Goal: Task Accomplishment & Management: Manage account settings

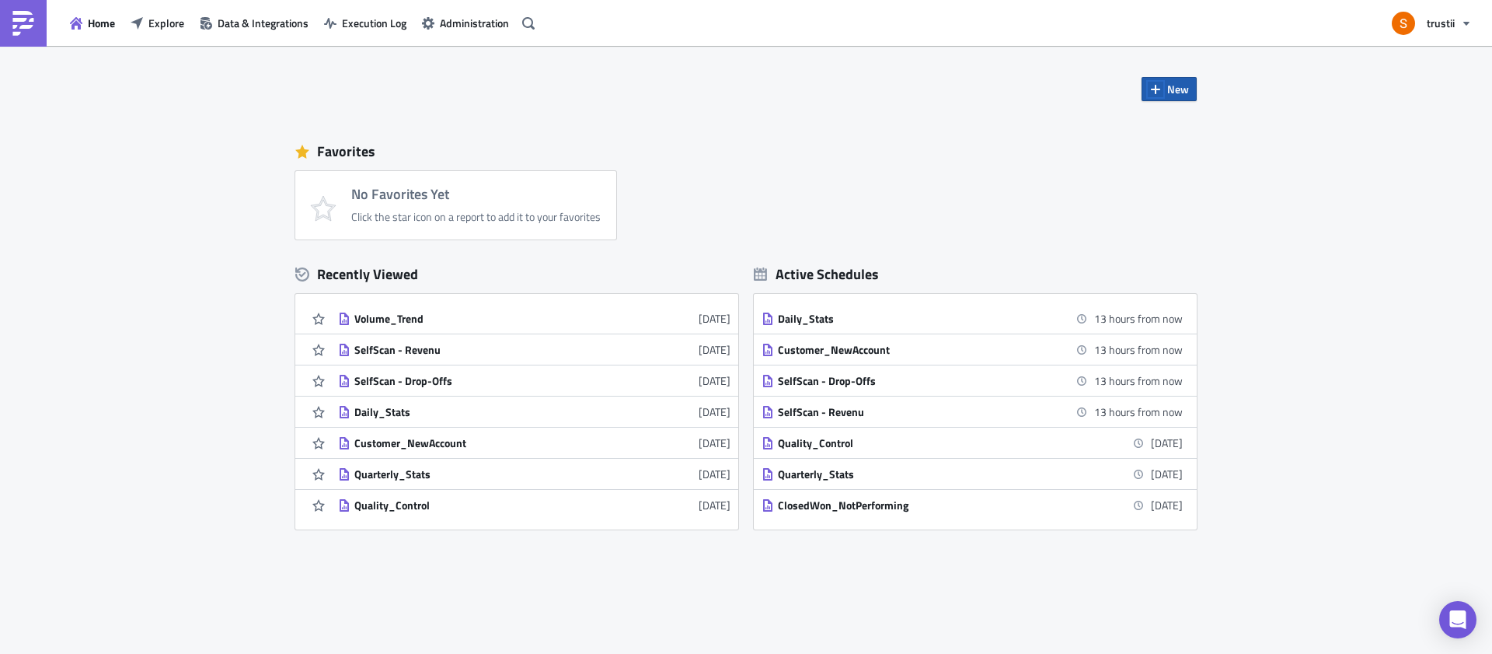
click at [1152, 85] on icon "button" at bounding box center [1155, 89] width 12 height 12
click at [1174, 118] on link "Report" at bounding box center [1206, 128] width 132 height 23
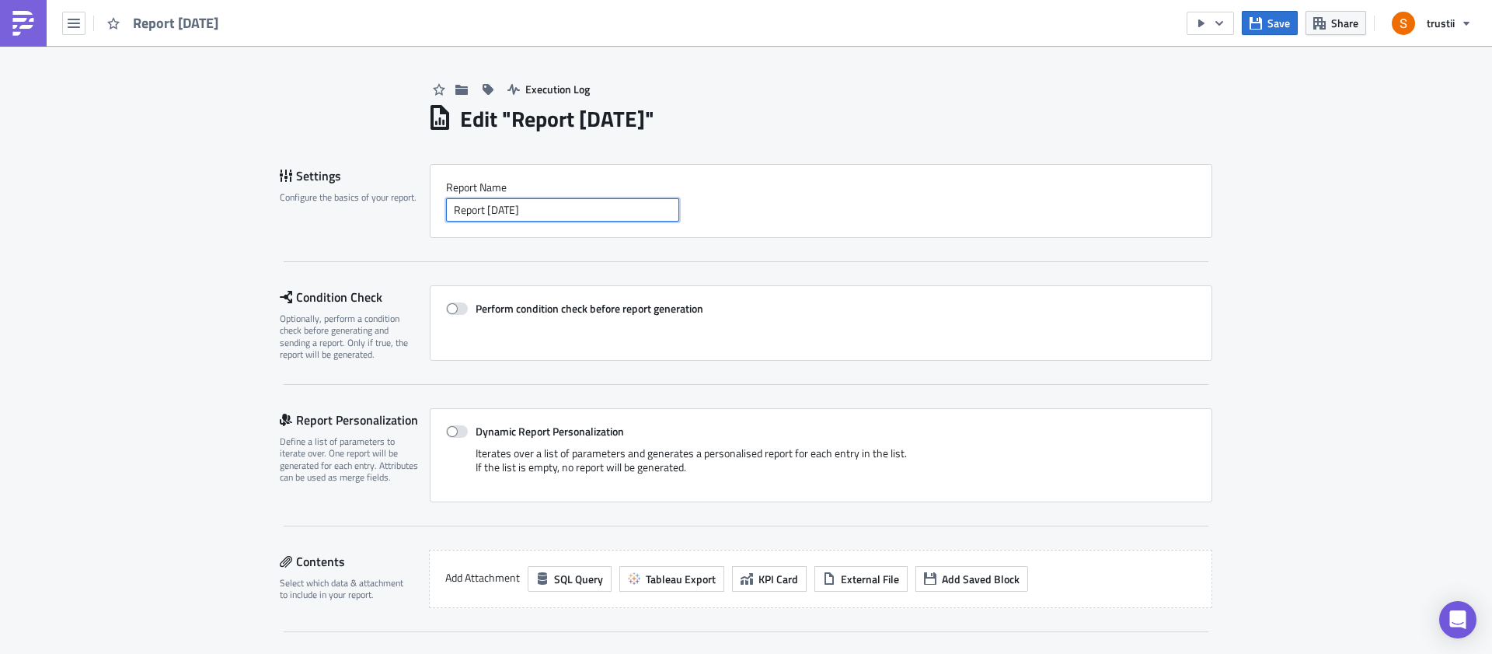
click at [552, 207] on input "Report [DATE]" at bounding box center [562, 209] width 233 height 23
drag, startPoint x: 556, startPoint y: 207, endPoint x: 365, endPoint y: 201, distance: 191.3
click at [366, 200] on div "Settings Configure the basics of your report. Report Nam﻿e Report [DATE]" at bounding box center [746, 201] width 933 height 74
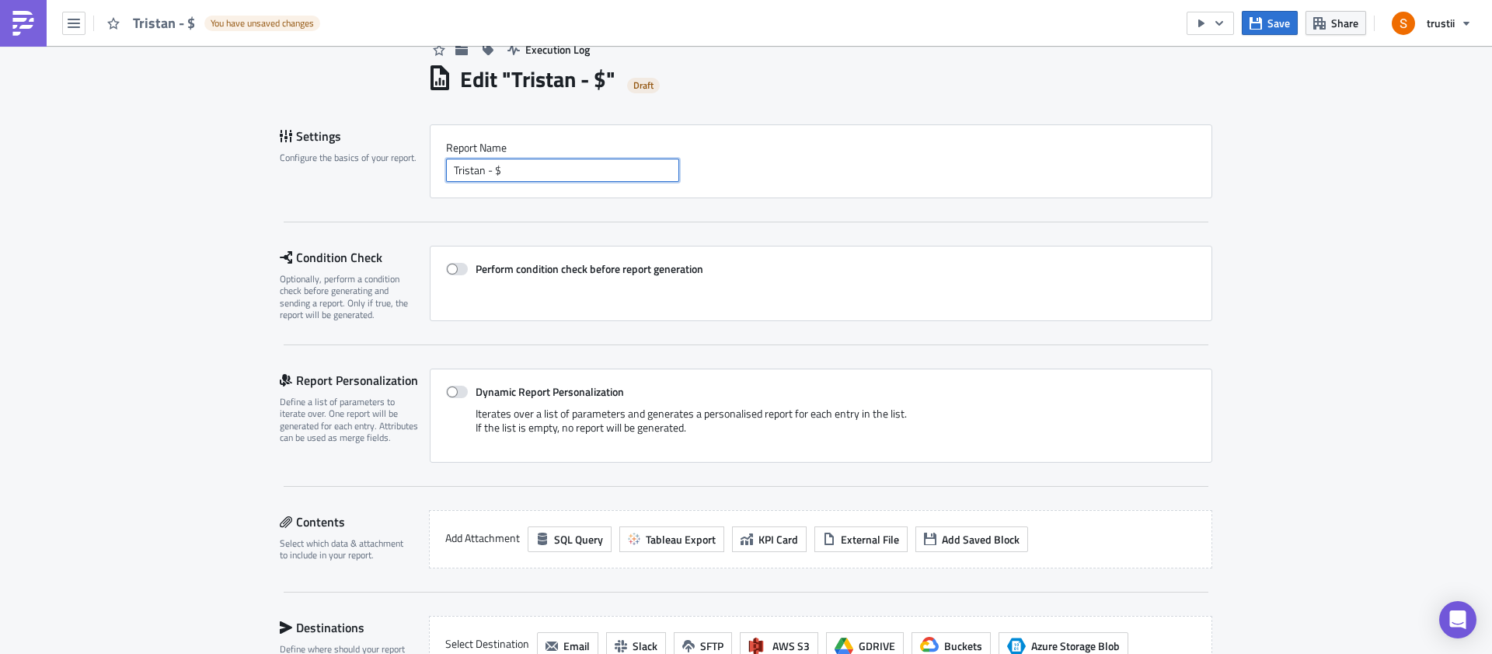
scroll to position [115, 0]
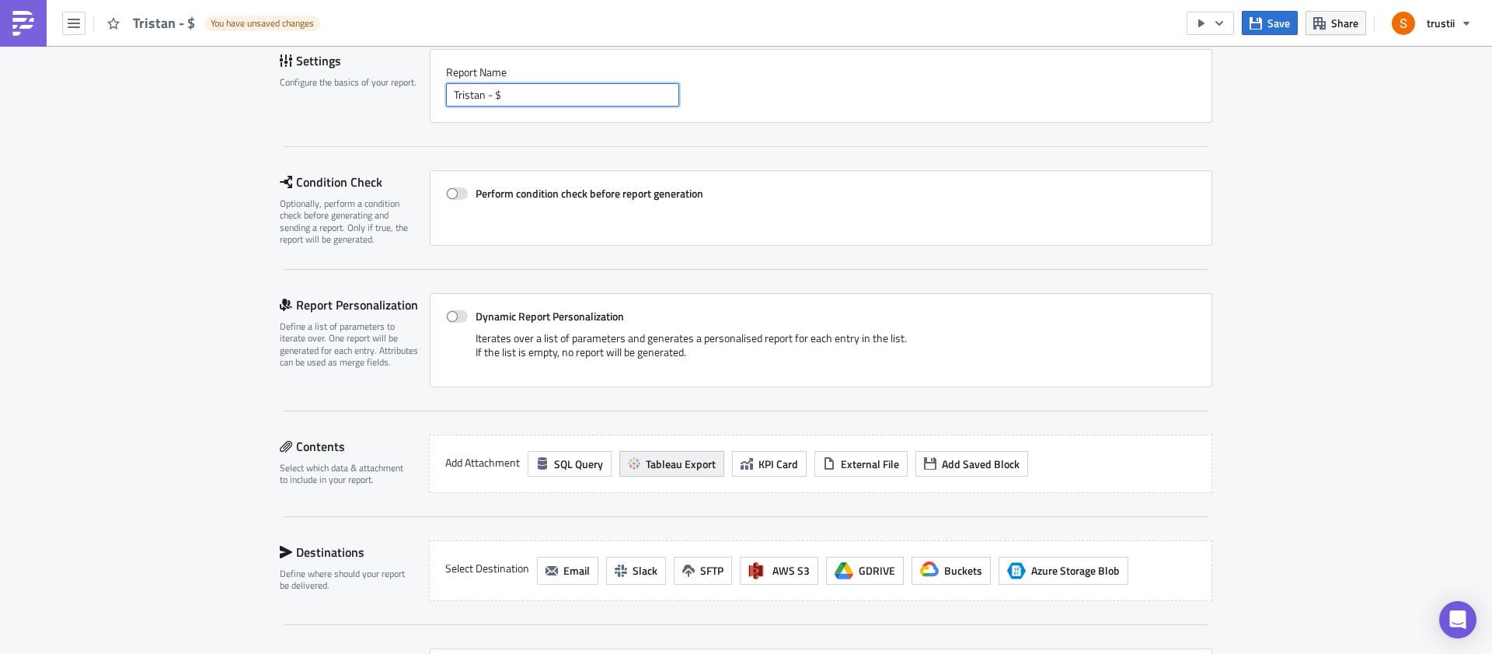
type input "Tristan - $"
click at [667, 451] on button "Tableau Export" at bounding box center [671, 464] width 105 height 26
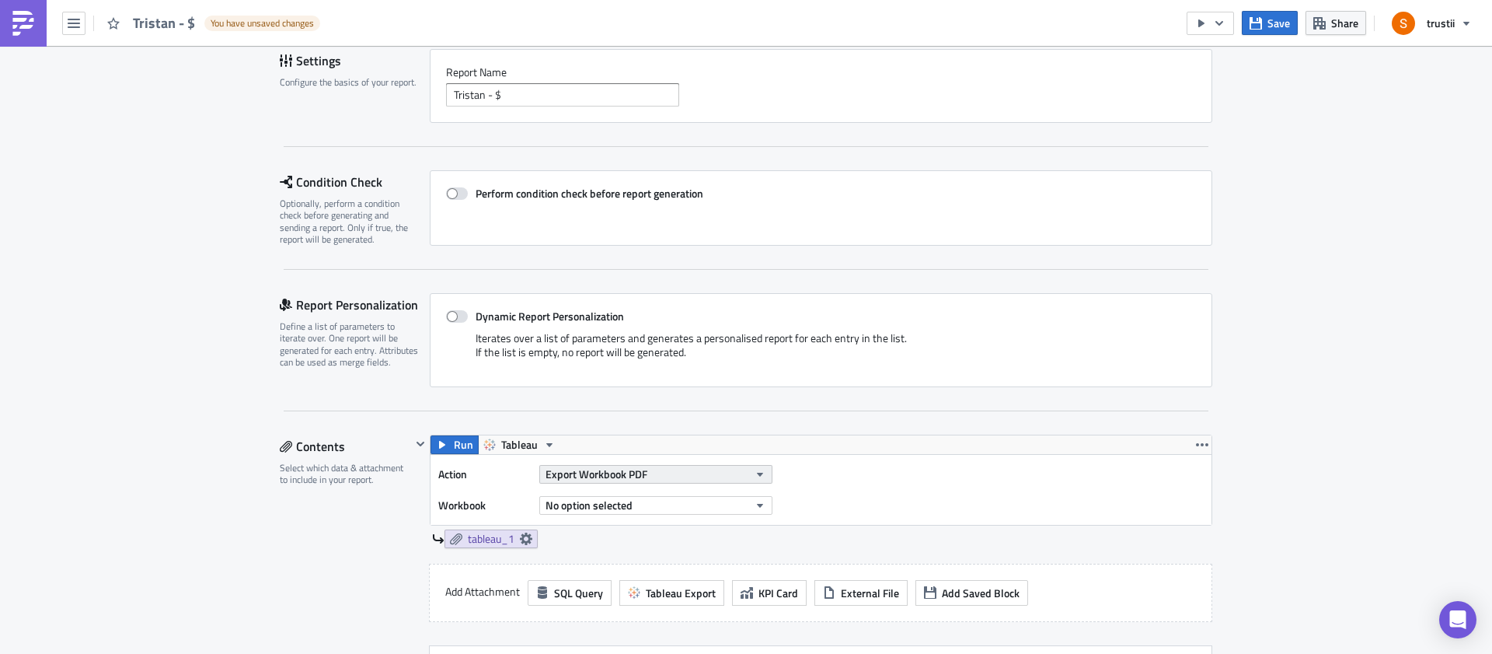
click at [581, 474] on span "Export Workbook PDF" at bounding box center [597, 473] width 102 height 16
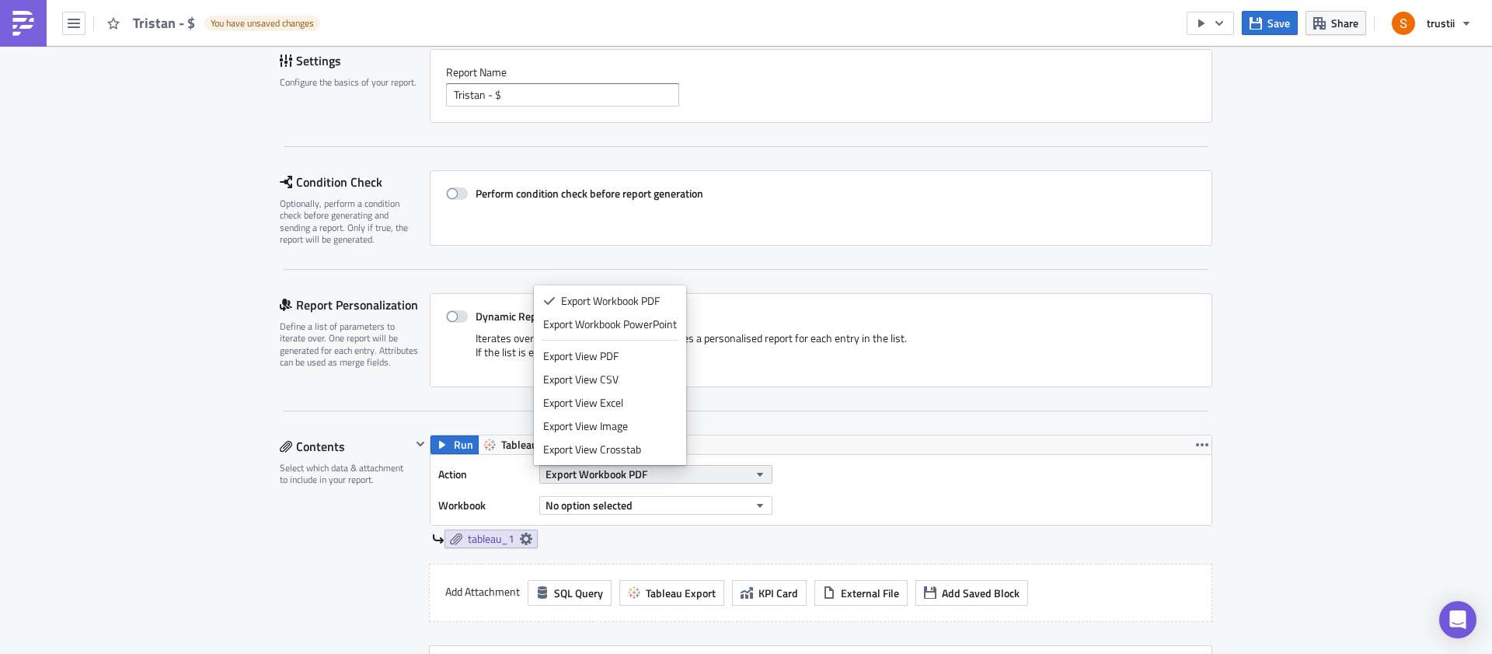
click at [581, 474] on span "Export Workbook PDF" at bounding box center [597, 473] width 102 height 16
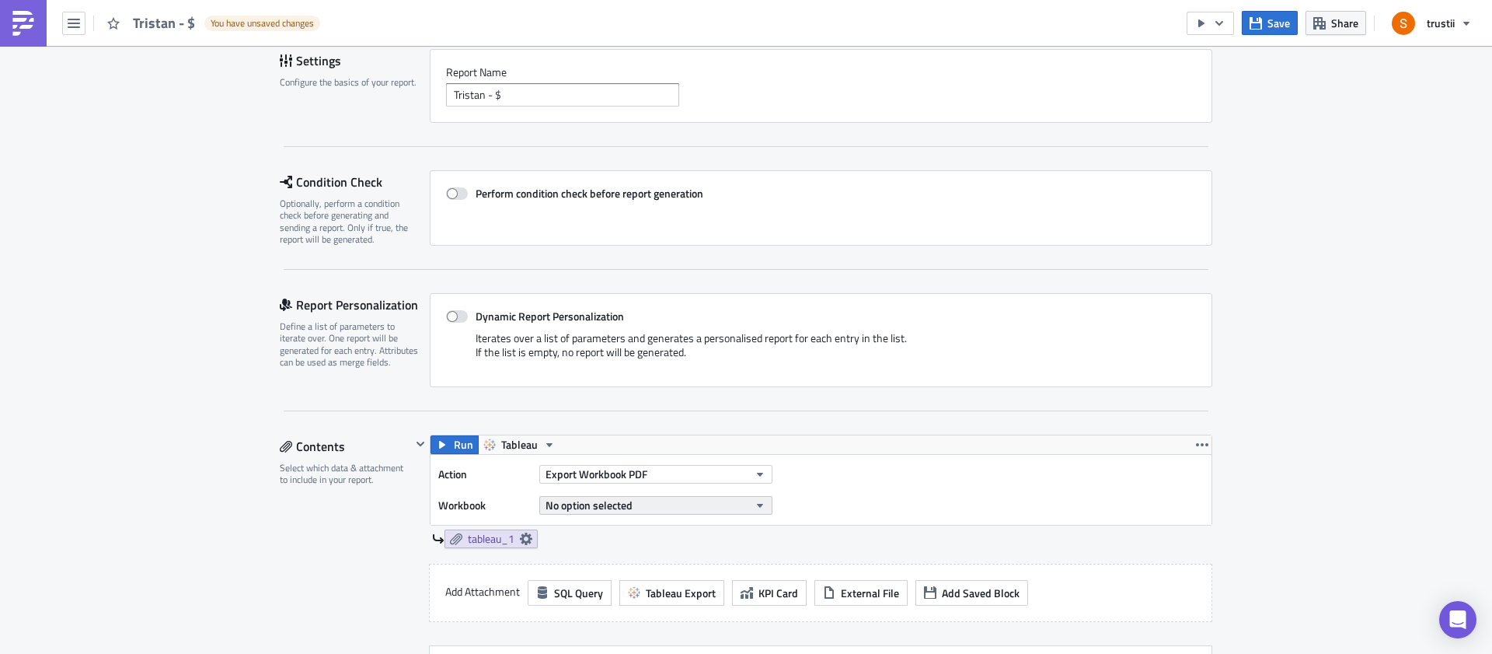
click at [596, 510] on span "No option selected" at bounding box center [589, 505] width 87 height 16
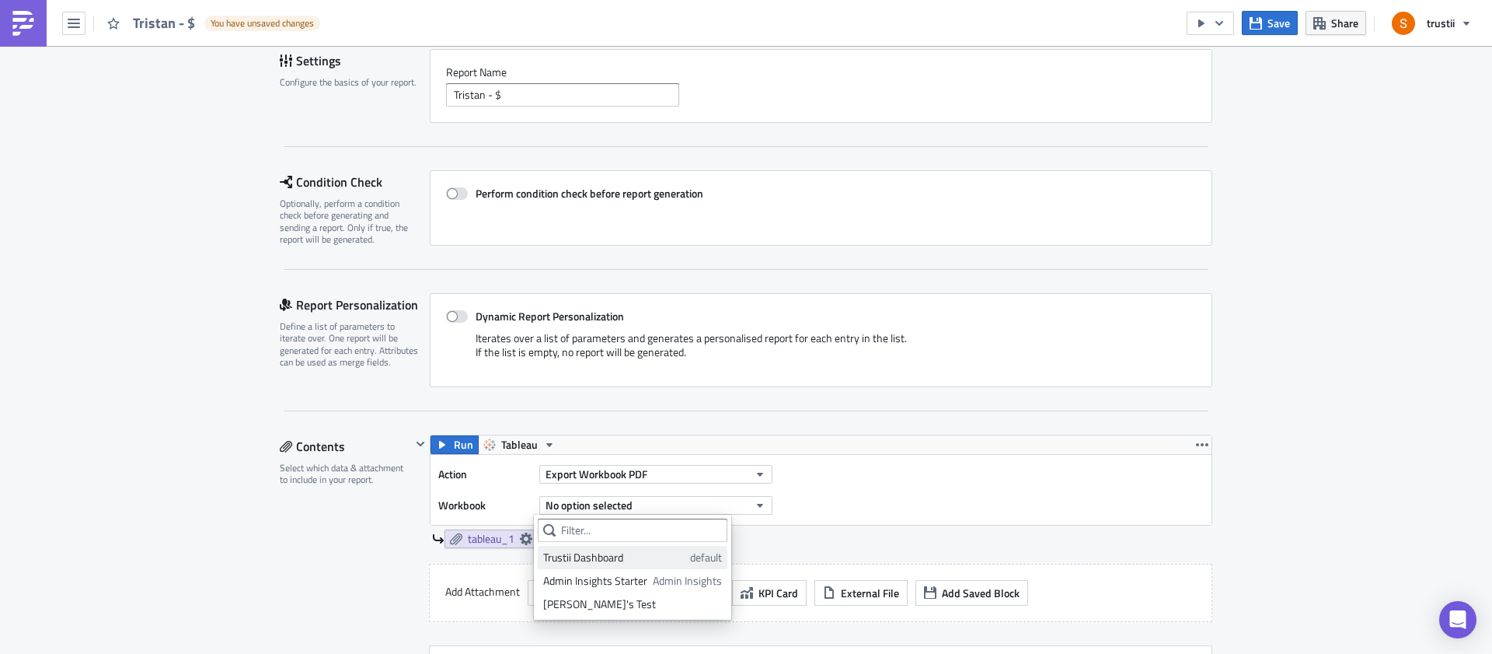
click at [601, 555] on div "Trustii Dashboard" at bounding box center [613, 557] width 141 height 16
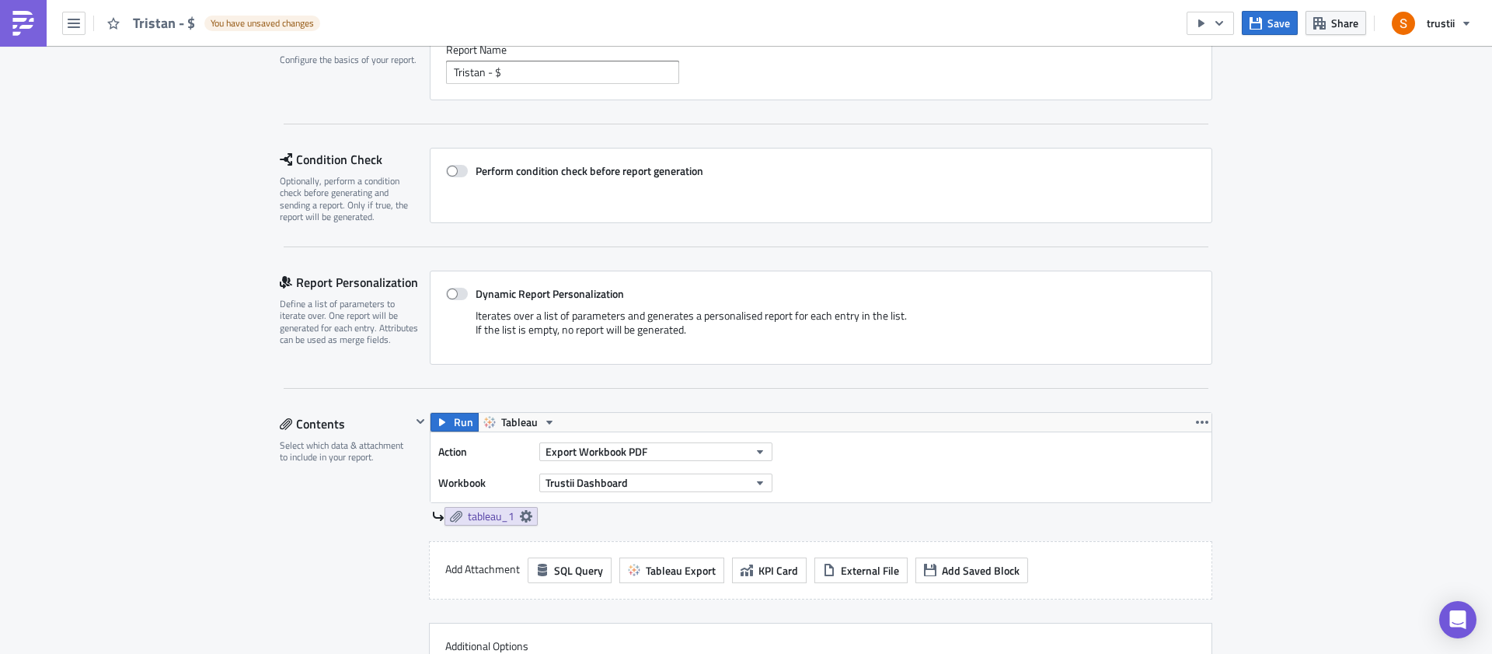
scroll to position [220, 0]
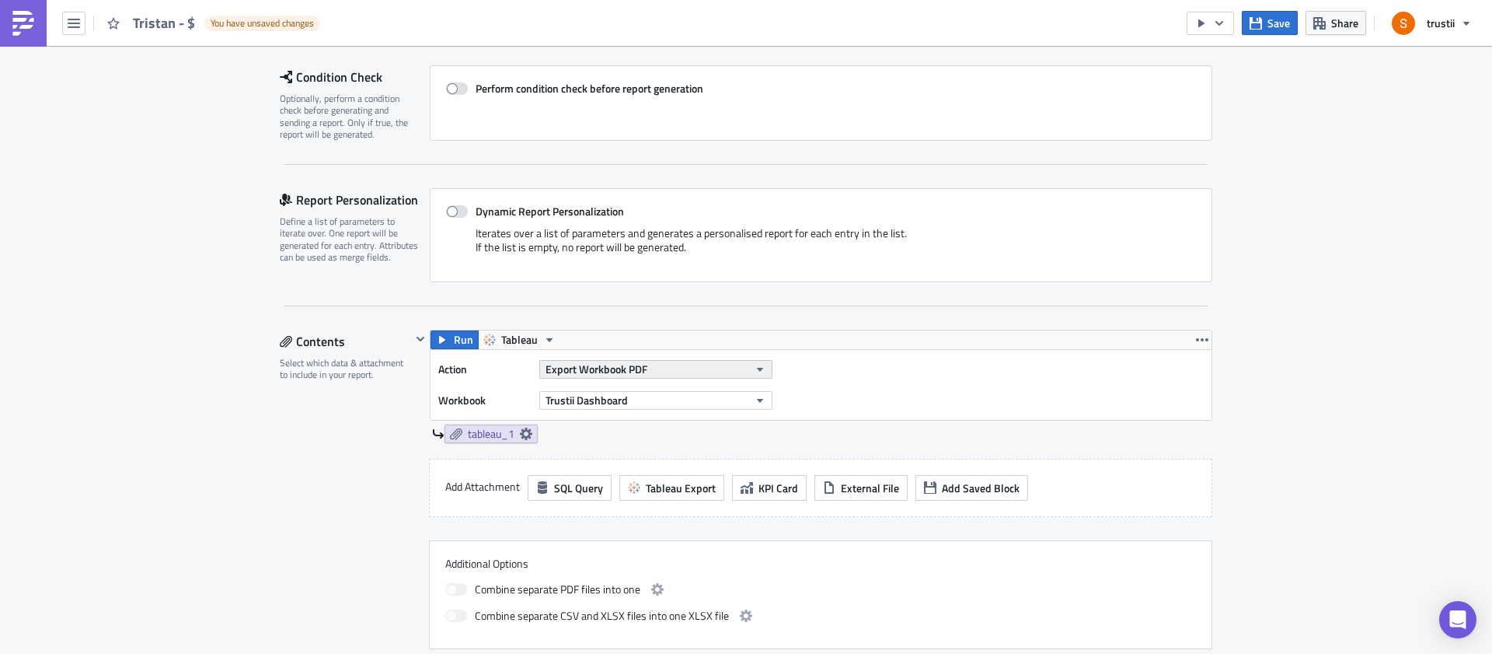
click at [626, 371] on span "Export Workbook PDF" at bounding box center [597, 369] width 102 height 16
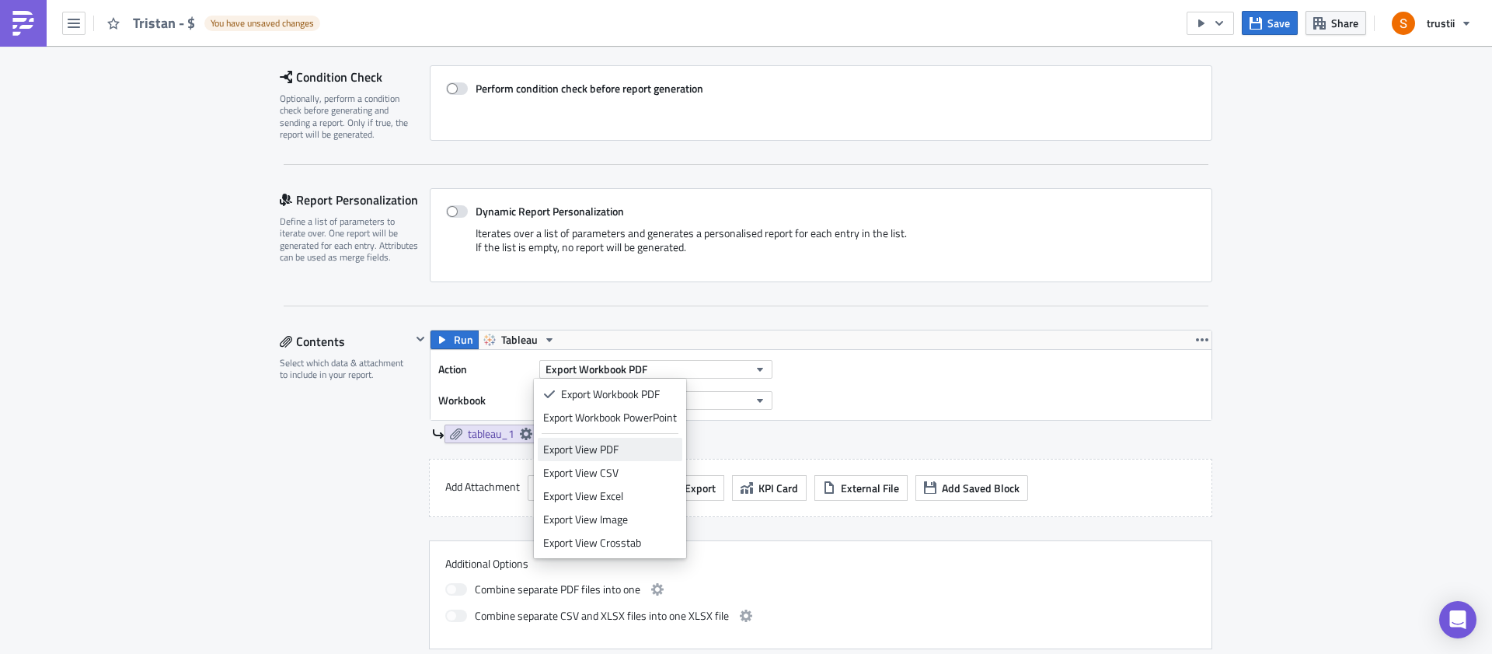
click at [622, 450] on div "Export View PDF" at bounding box center [610, 449] width 134 height 16
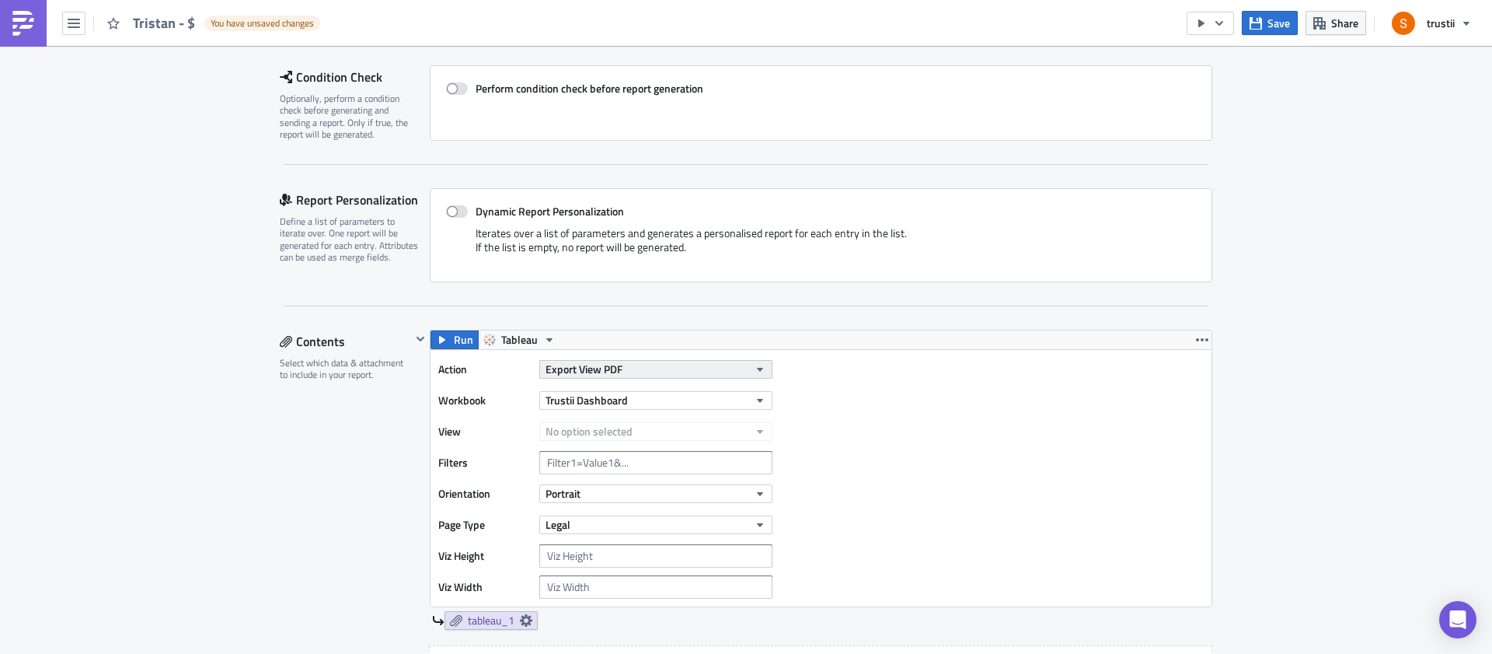
click at [612, 367] on span "Export View PDF" at bounding box center [584, 369] width 77 height 16
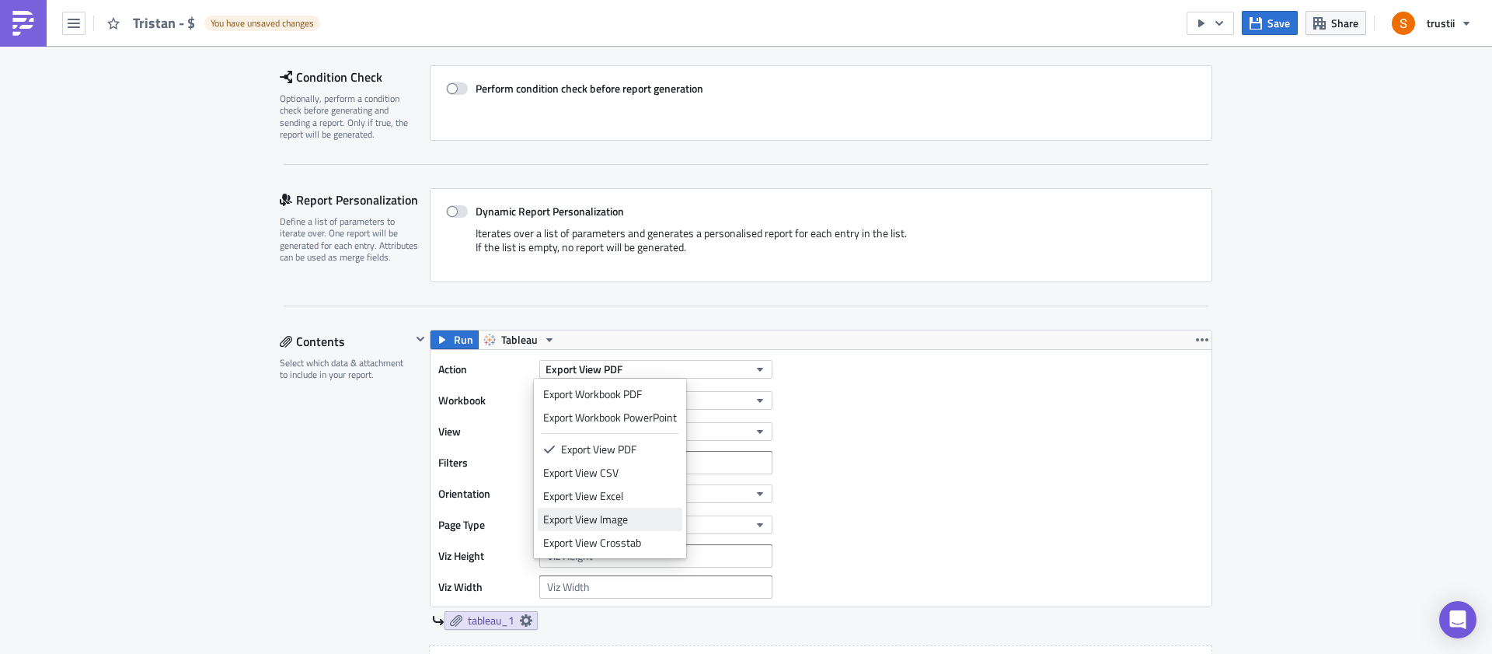
click at [629, 514] on div "Export View Image" at bounding box center [610, 519] width 134 height 16
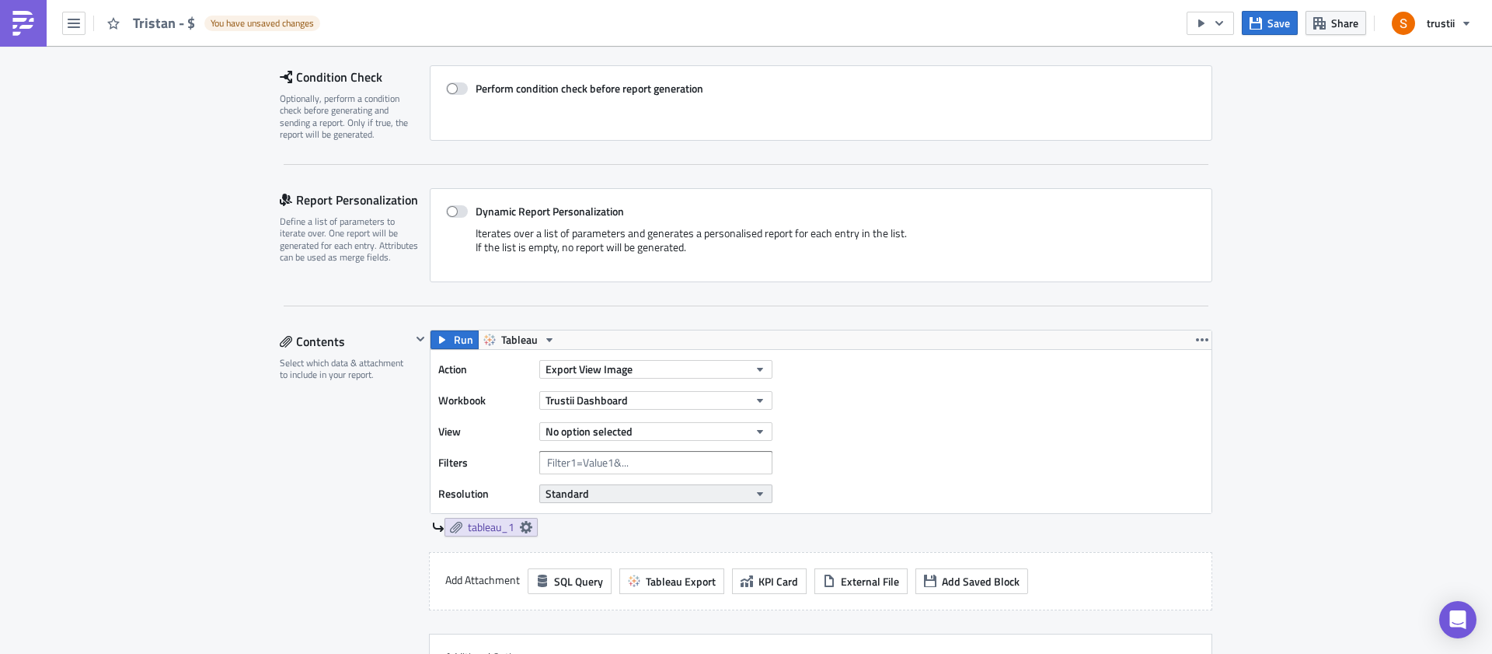
click at [594, 497] on button "Standard" at bounding box center [655, 493] width 233 height 19
click at [594, 493] on button "Standard" at bounding box center [655, 493] width 233 height 19
click at [574, 537] on div "High" at bounding box center [607, 542] width 129 height 16
click at [584, 440] on button "No option selected" at bounding box center [655, 431] width 233 height 19
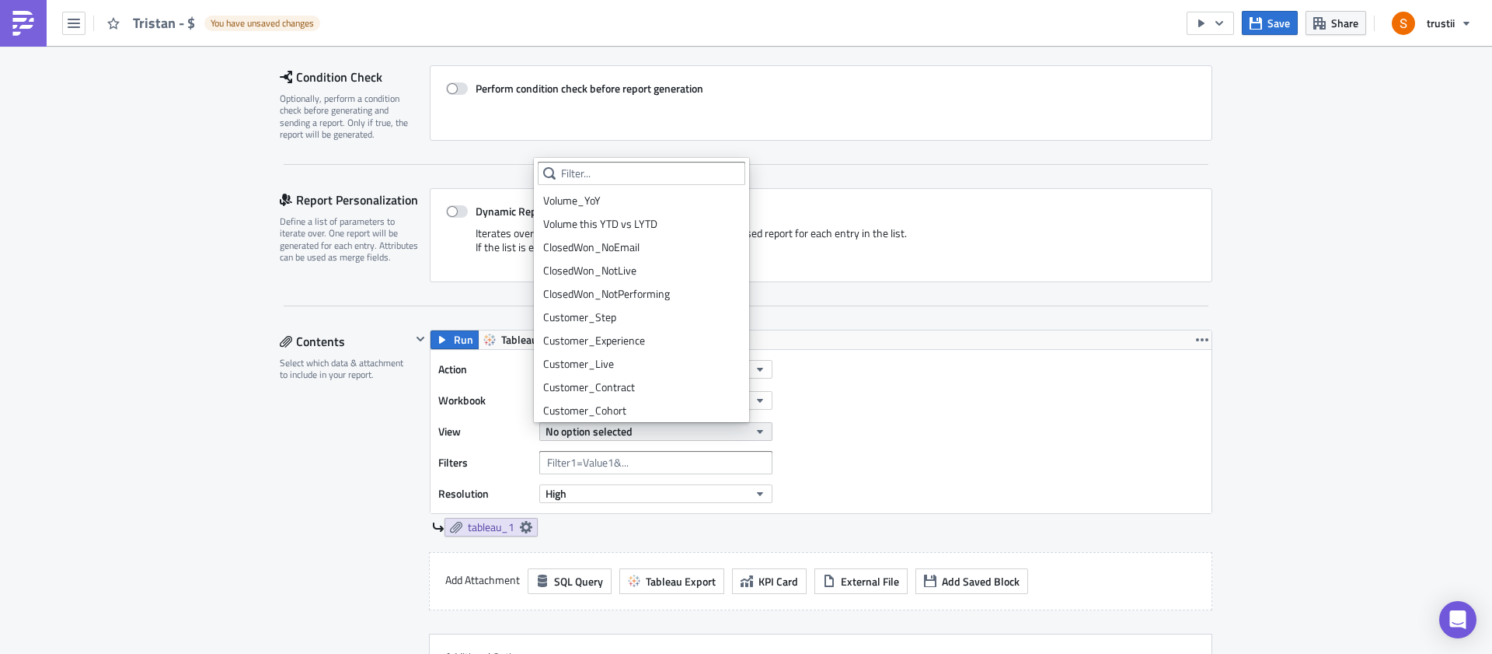
click at [584, 440] on button "No option selected" at bounding box center [655, 431] width 233 height 19
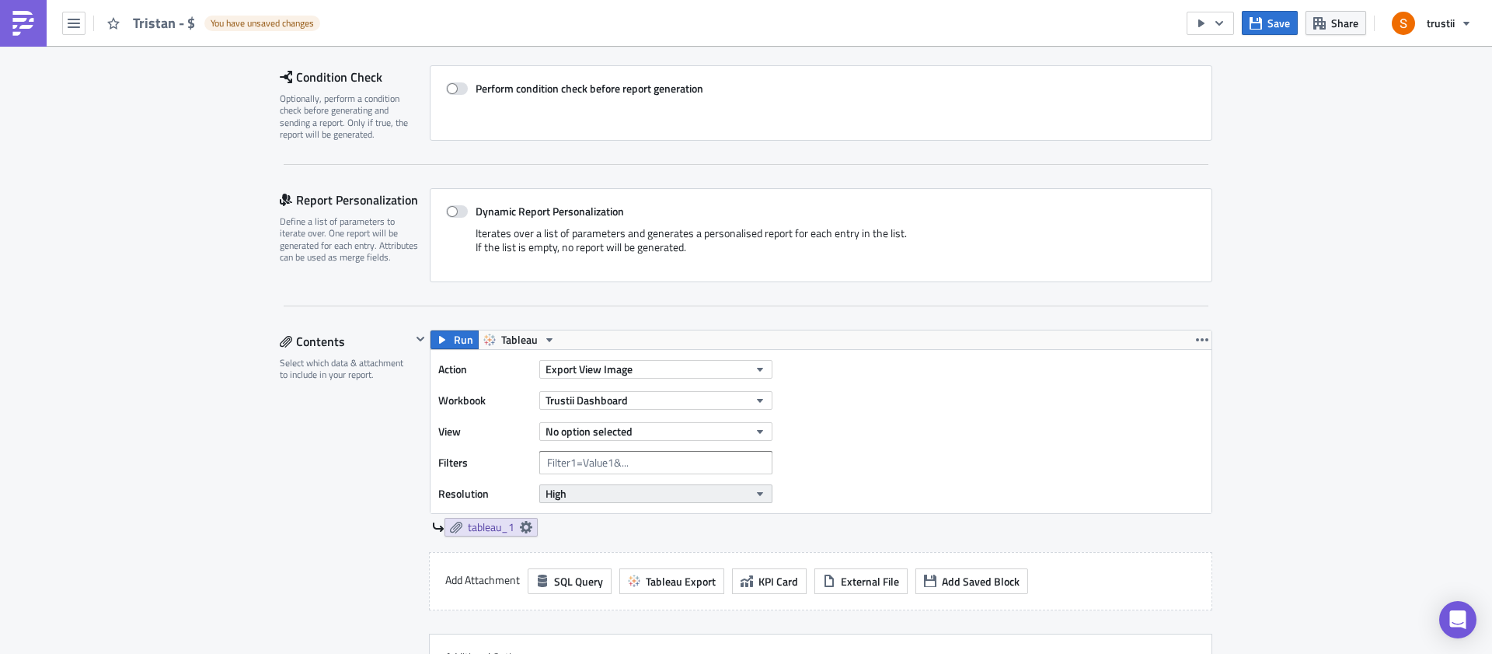
click at [580, 499] on button "High" at bounding box center [655, 493] width 233 height 19
click at [573, 523] on div "Standard" at bounding box center [607, 519] width 129 height 16
click at [577, 439] on button "No option selected" at bounding box center [655, 431] width 233 height 19
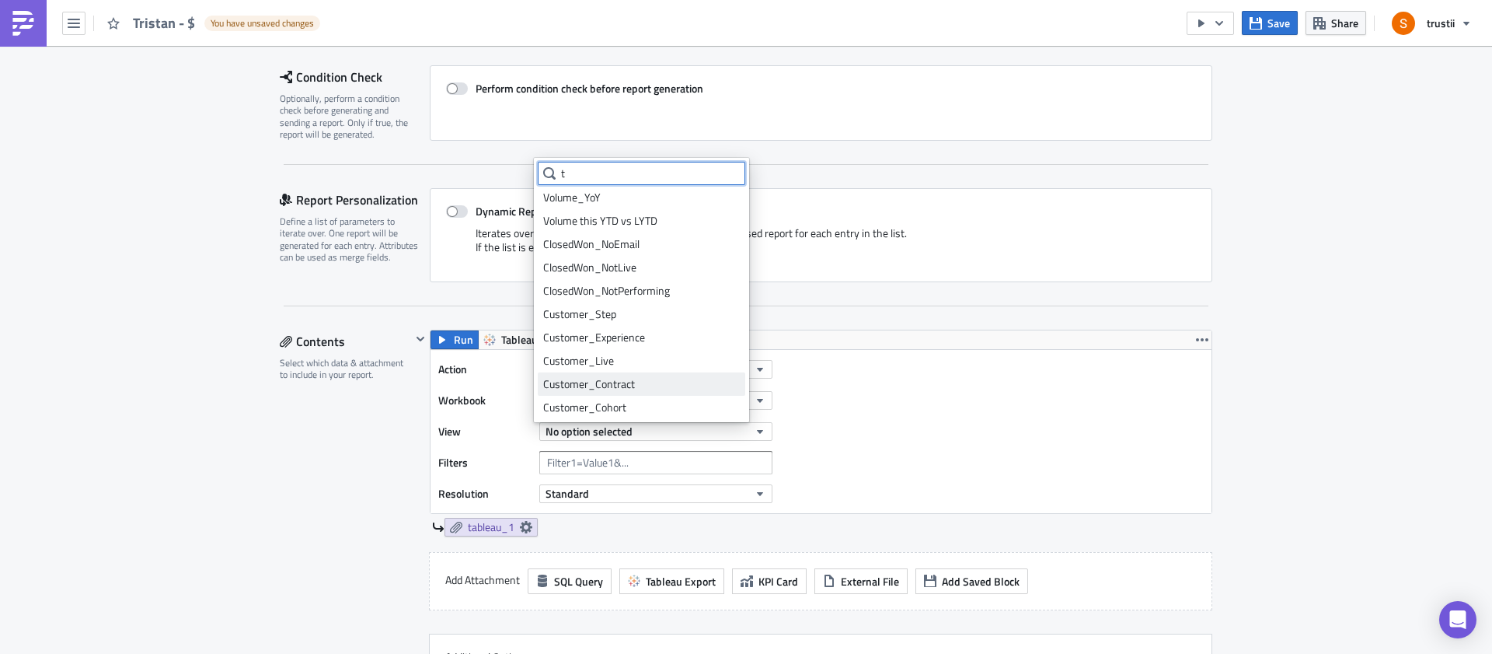
scroll to position [0, 0]
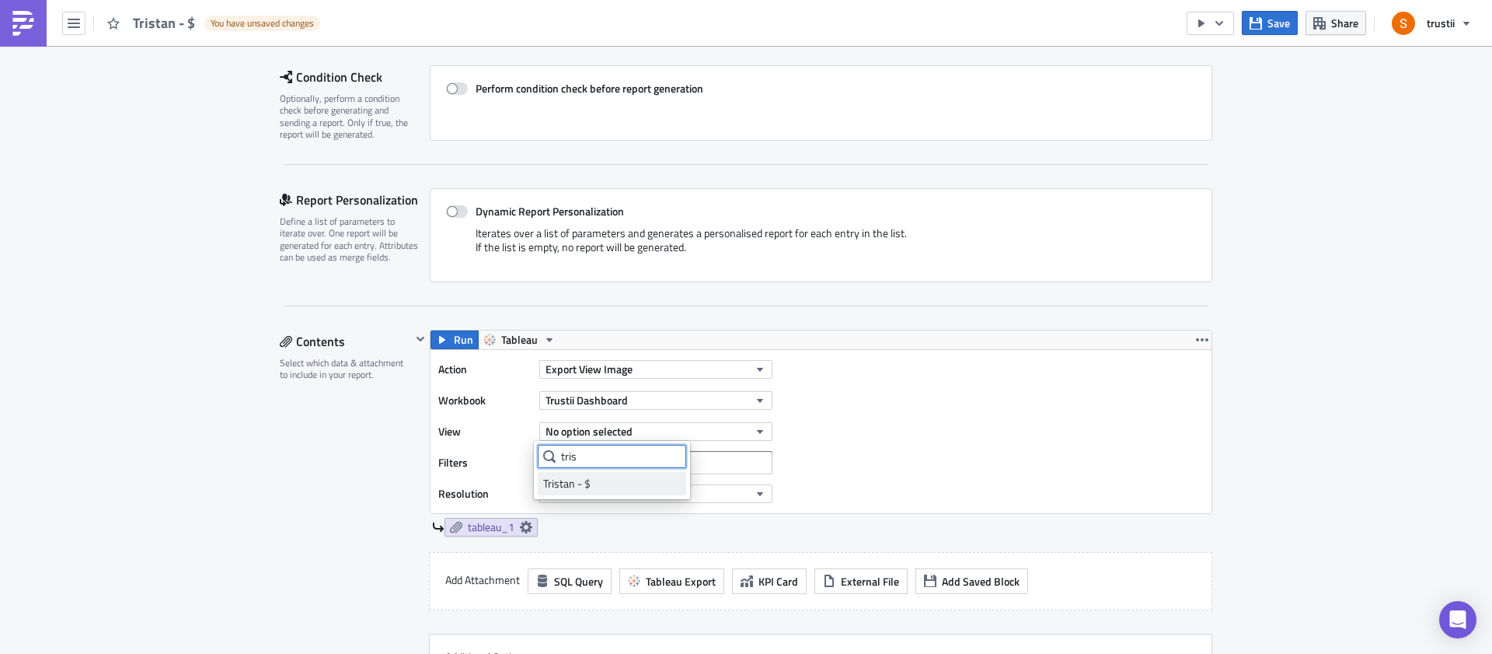
type input "tris"
click at [591, 485] on div "Tristan - $" at bounding box center [612, 484] width 138 height 16
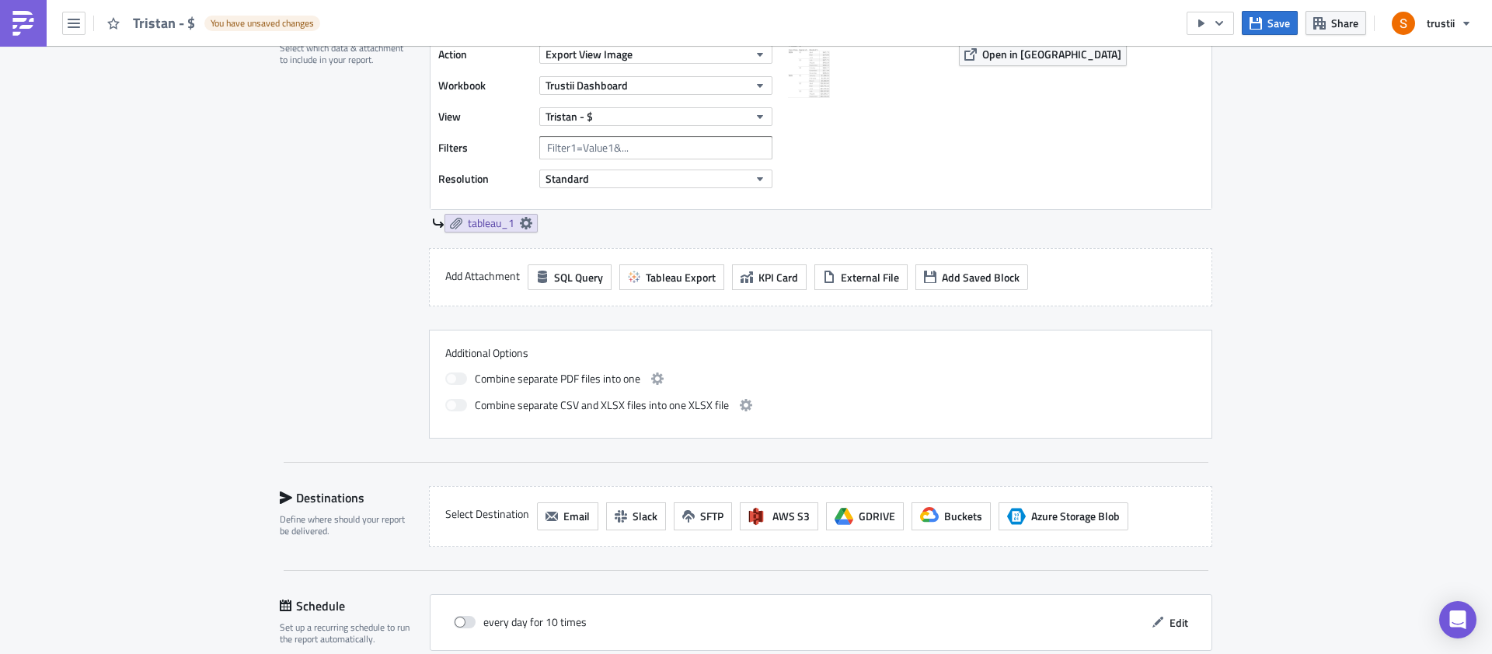
scroll to position [603, 0]
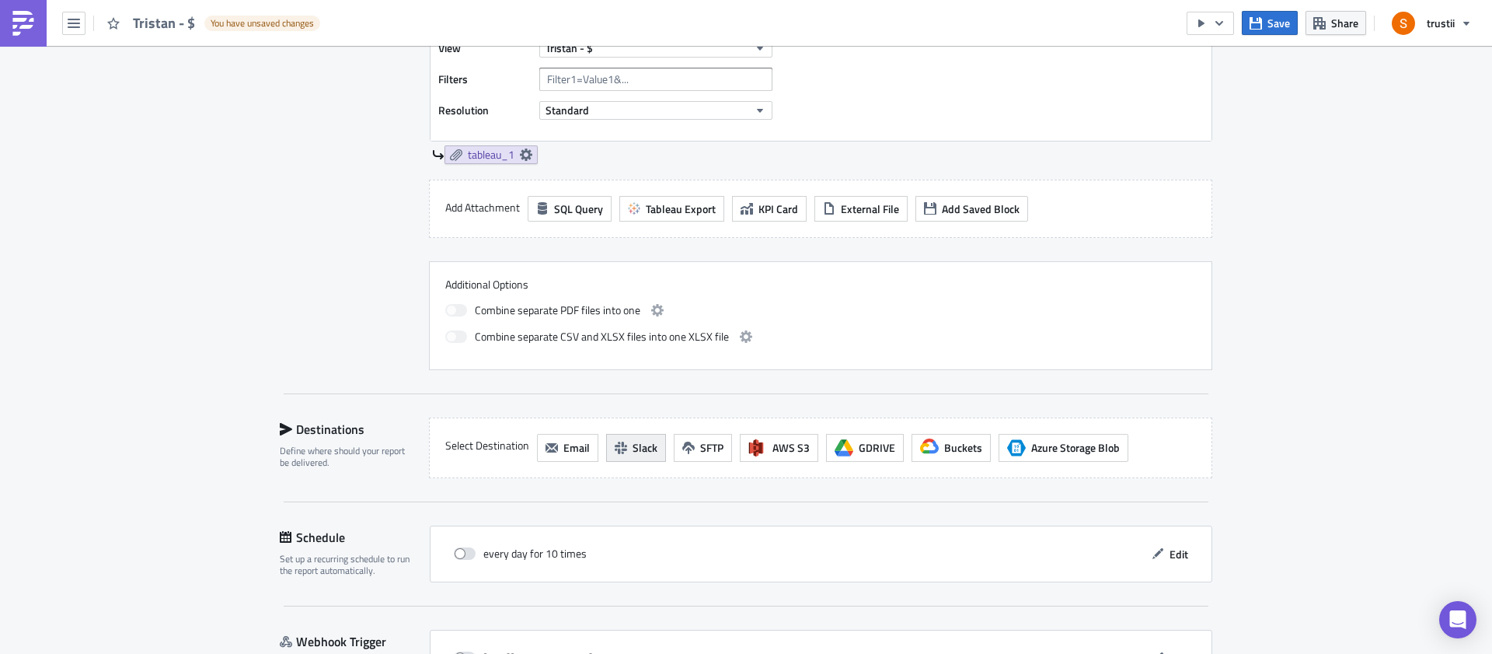
click at [620, 451] on button "Slack" at bounding box center [636, 448] width 60 height 28
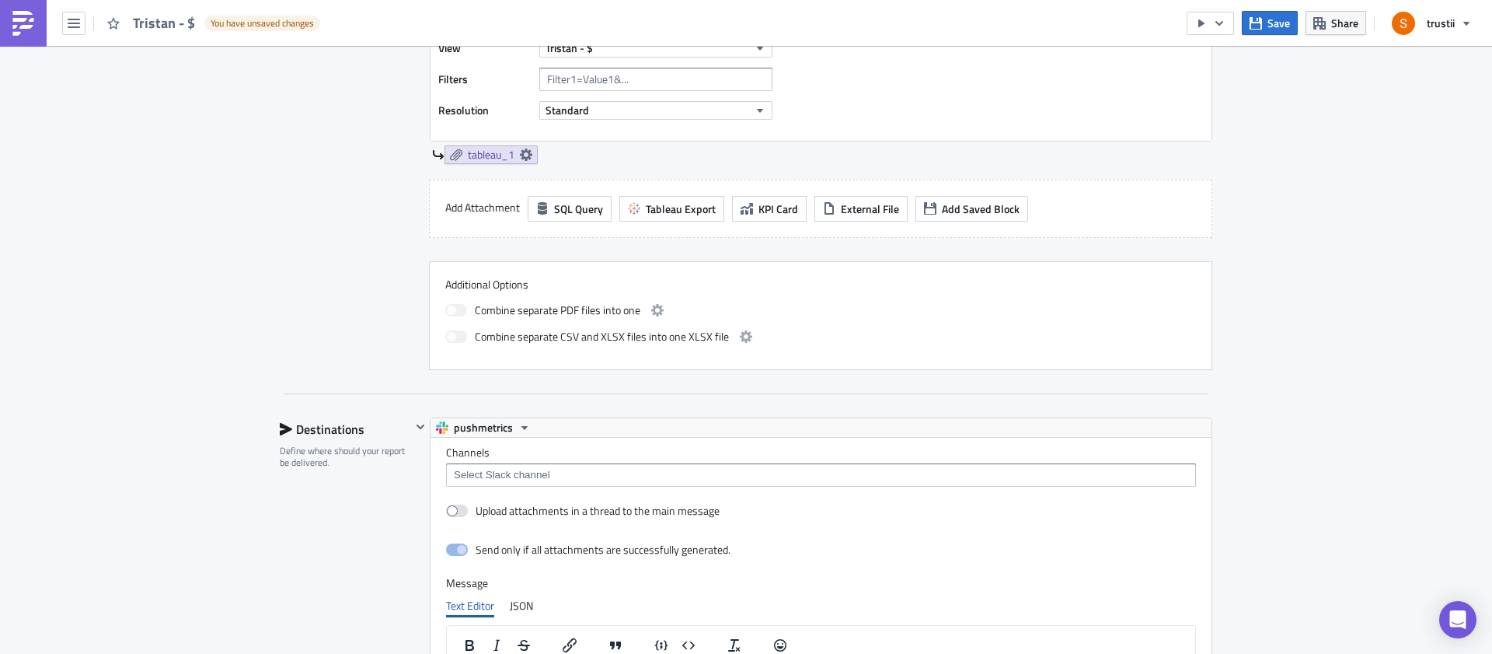
scroll to position [739, 0]
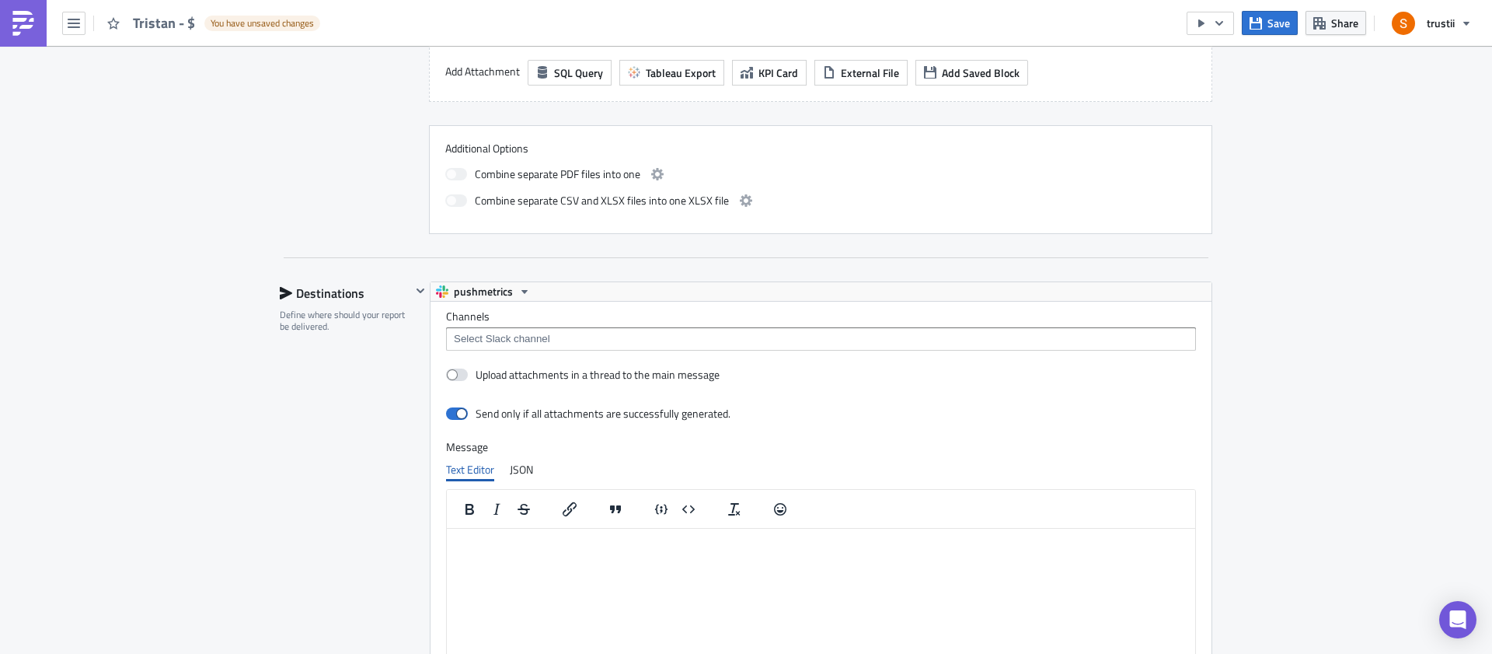
click at [500, 337] on input at bounding box center [820, 339] width 741 height 16
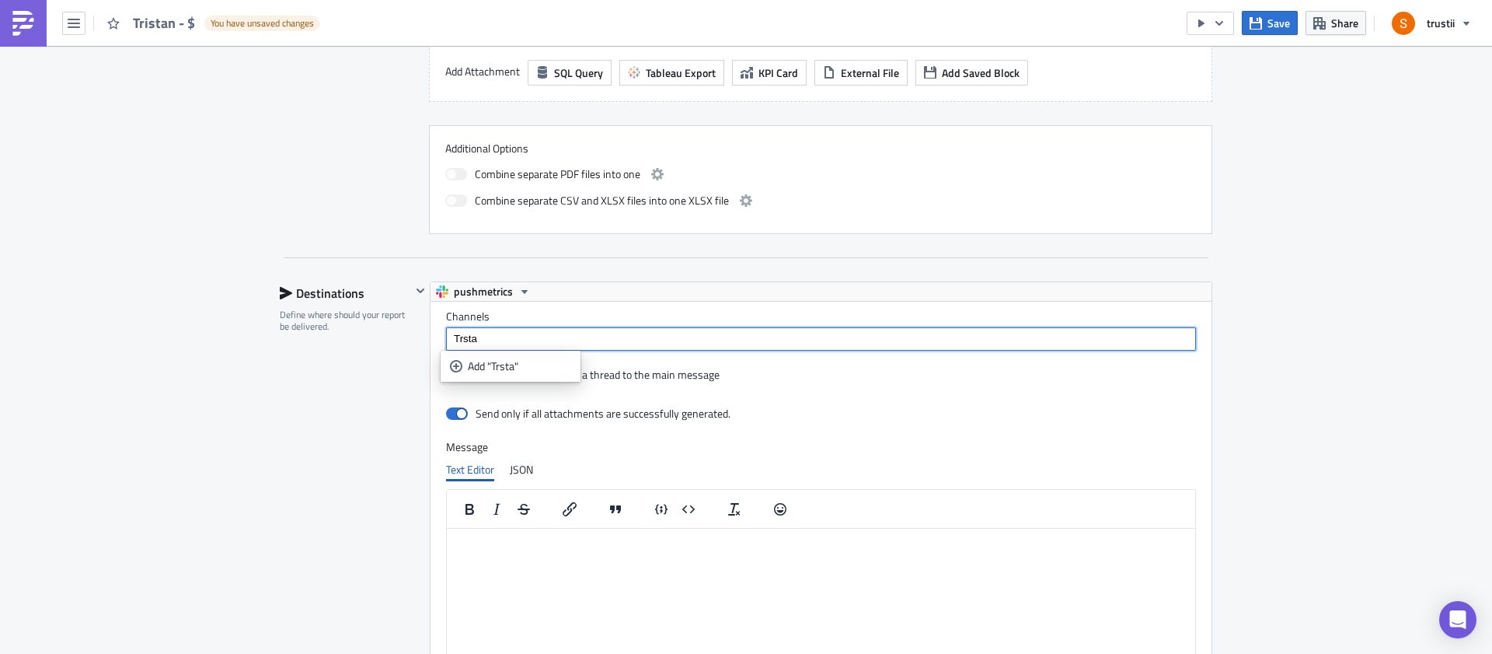
type input "Trstan"
type input "[PERSON_NAME]"
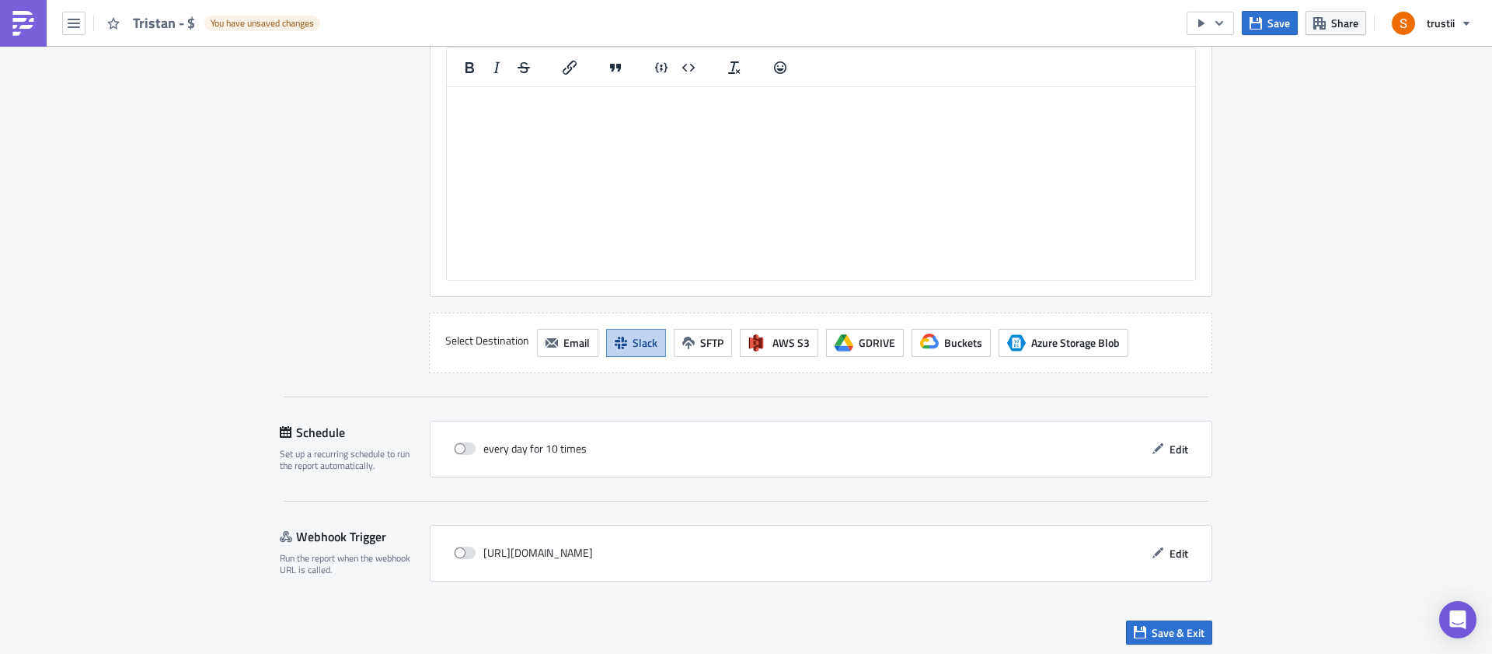
scroll to position [1184, 0]
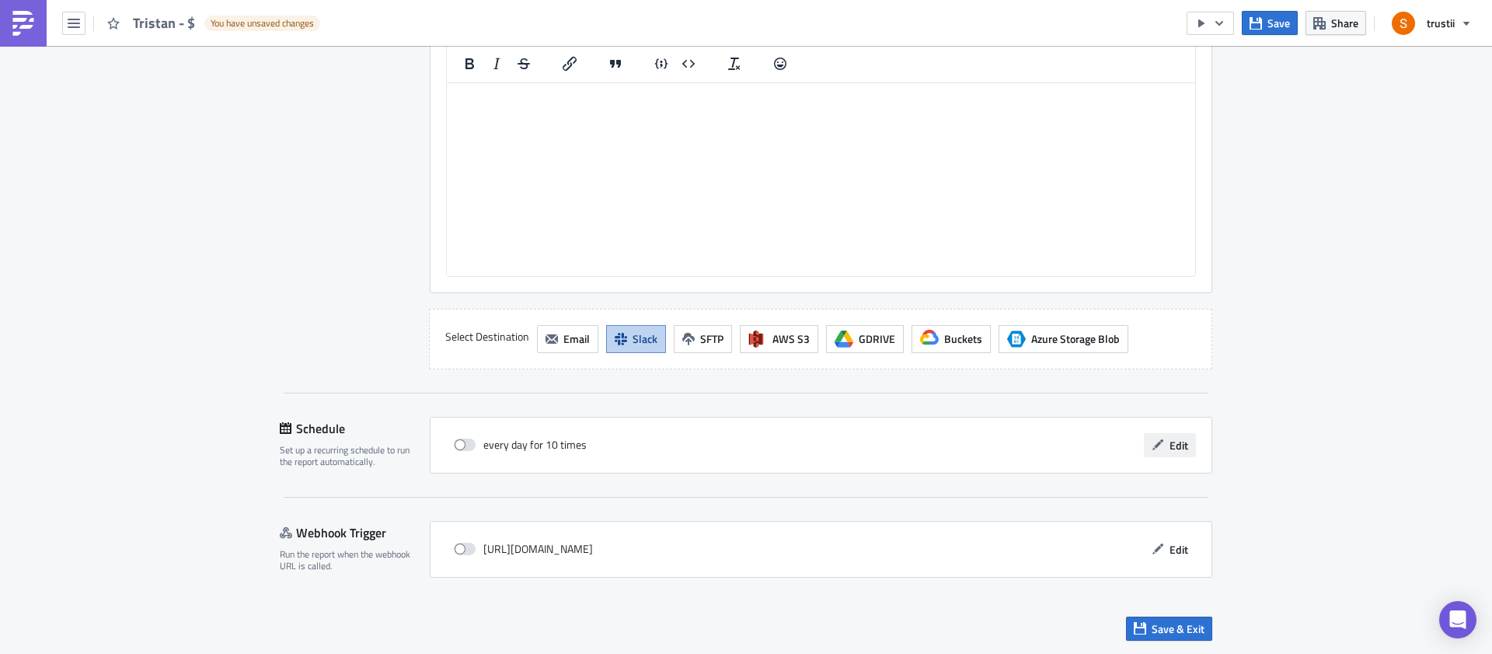
click at [1161, 445] on button "Edit" at bounding box center [1170, 445] width 52 height 24
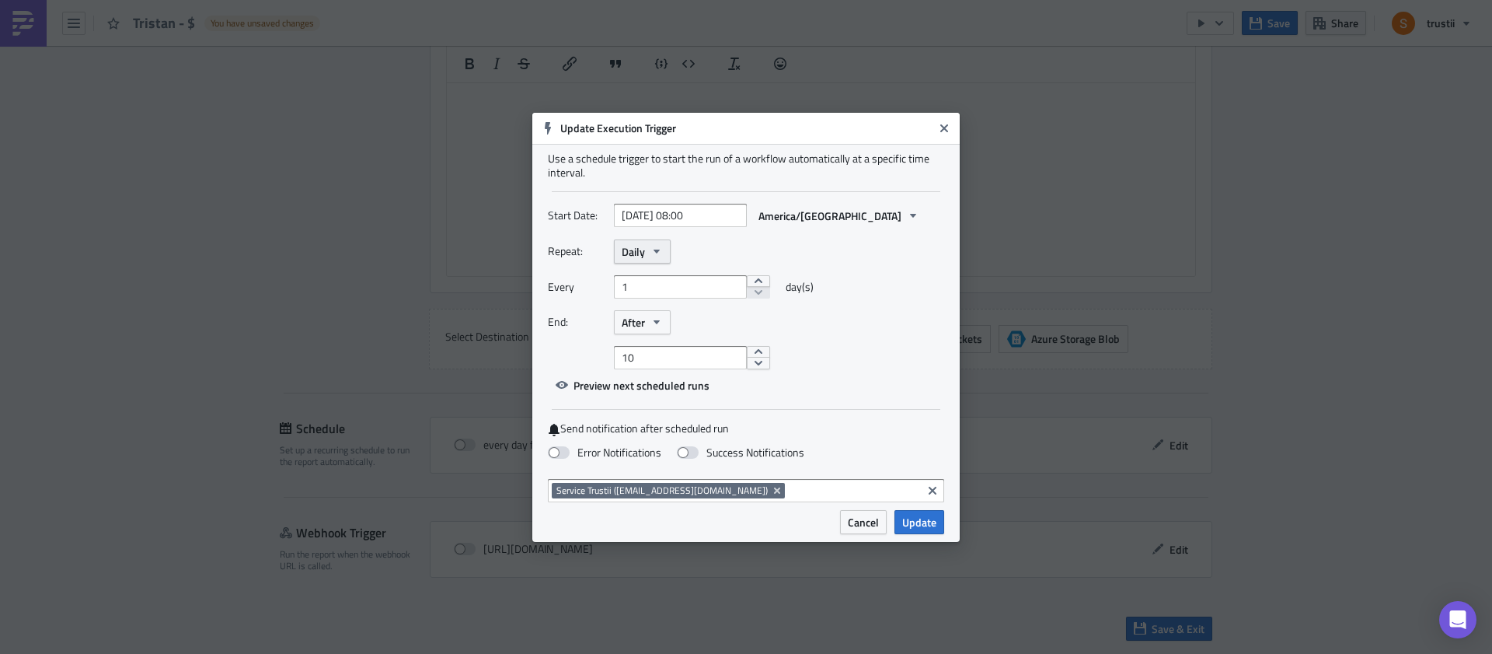
click at [633, 256] on span "Daily" at bounding box center [633, 251] width 23 height 16
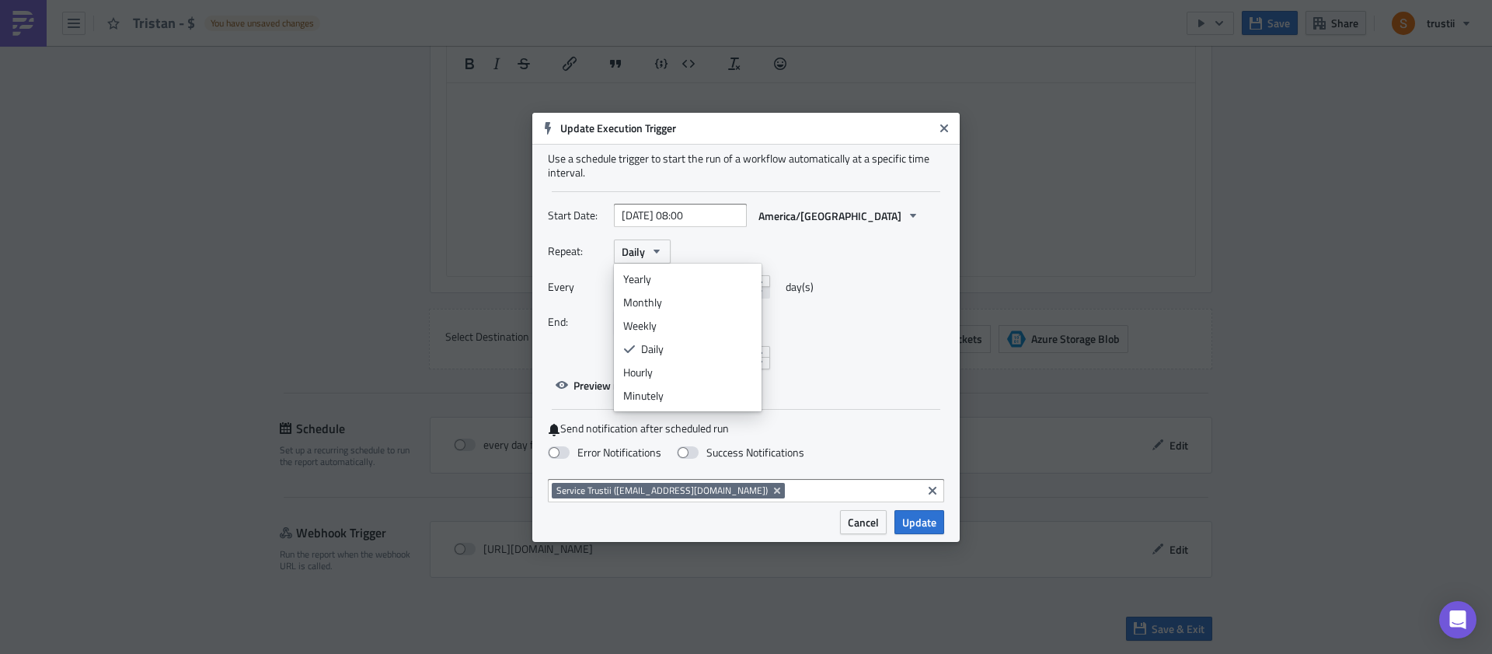
click at [867, 268] on div "Repeat: Daily Yearly Monthly Weekly Daily Hourly Minutely Every 1 day(s) End: A…" at bounding box center [746, 304] width 396 height 130
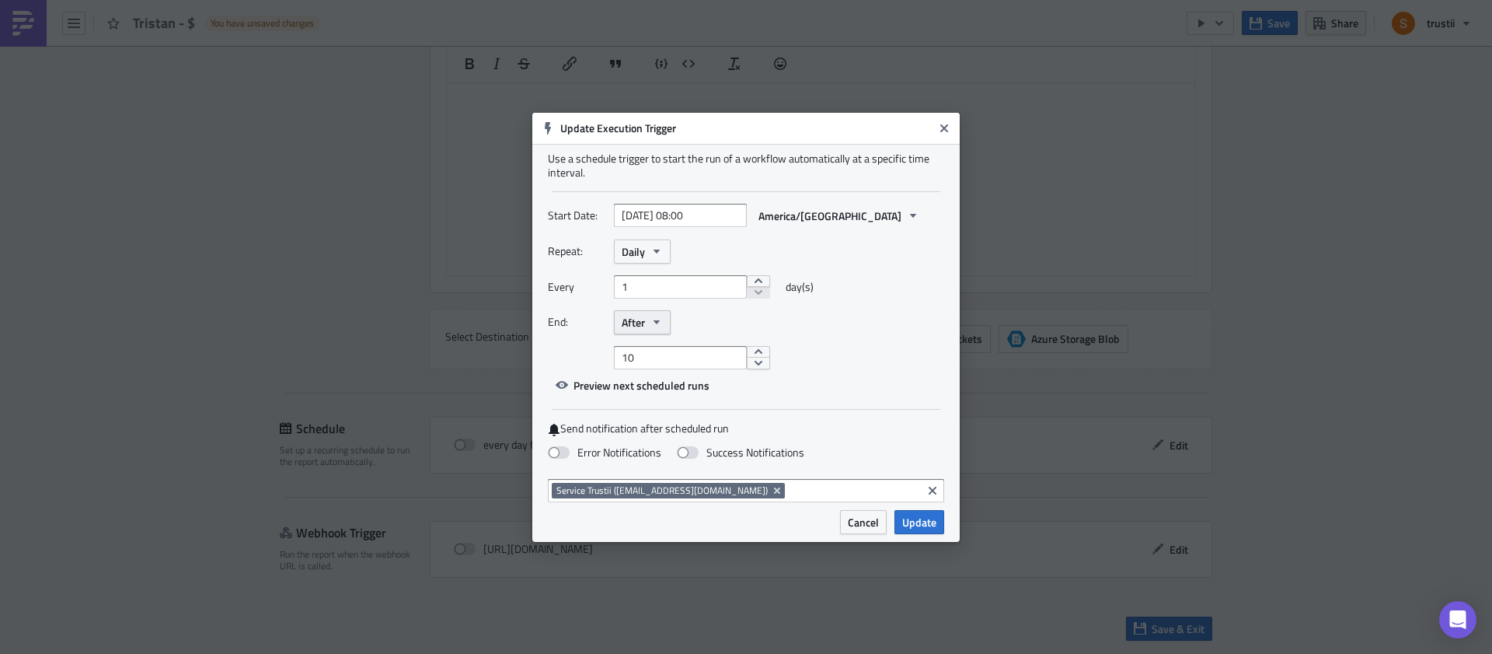
click at [652, 317] on icon "button" at bounding box center [656, 322] width 12 height 12
click at [650, 340] on link "Never" at bounding box center [688, 349] width 140 height 23
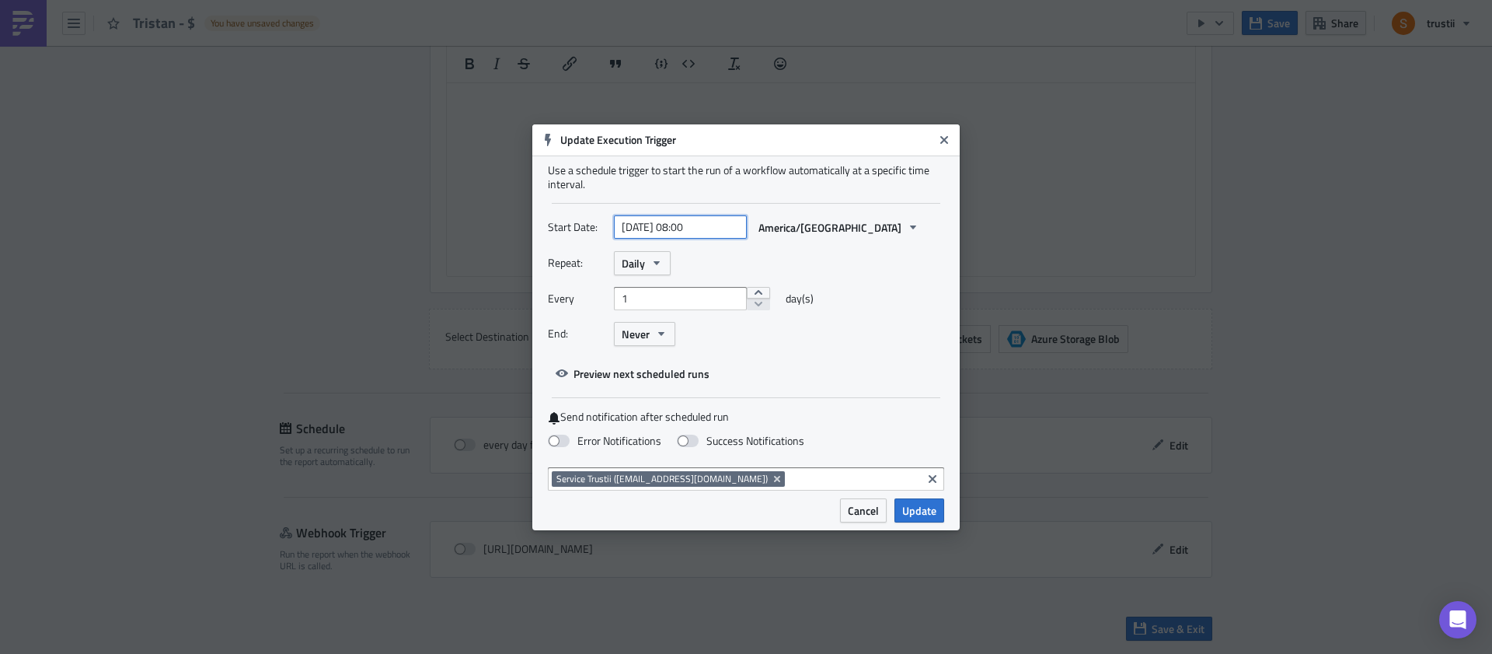
click at [662, 229] on input "[DATE] 08:00" at bounding box center [680, 226] width 133 height 23
select select "8"
select select "2025"
click at [654, 387] on div "24" at bounding box center [651, 387] width 23 height 22
type input "[DATE] 08:00"
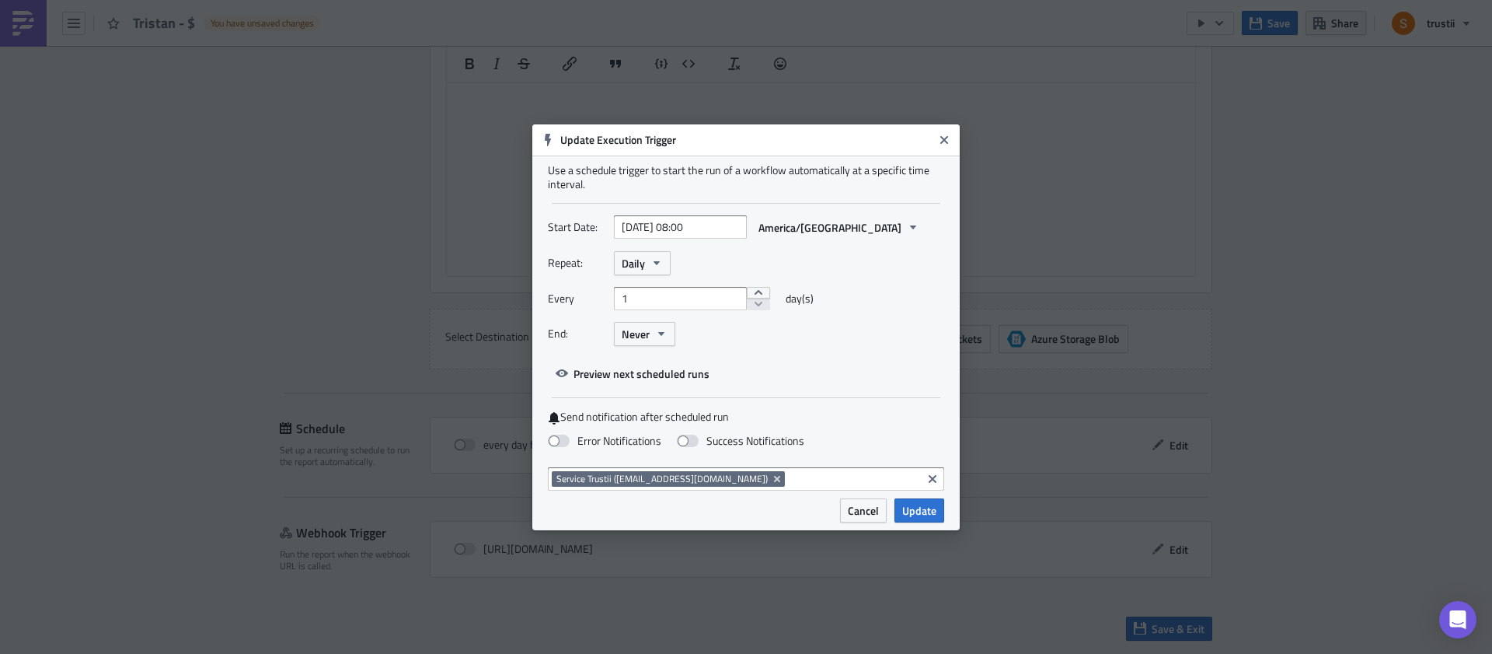
click at [898, 279] on div "Repeat: Daily Every 1 day(s) End: Never" at bounding box center [746, 304] width 396 height 106
click at [912, 512] on span "Update" at bounding box center [919, 510] width 34 height 16
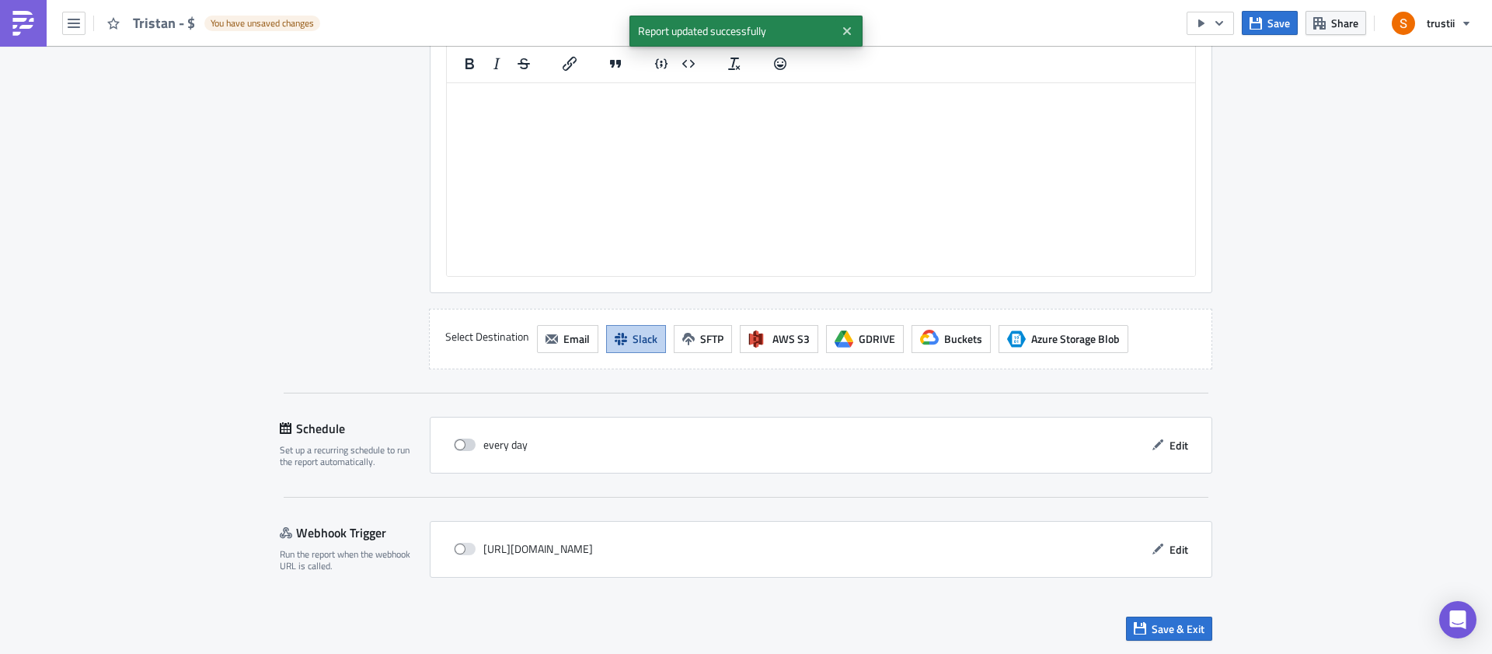
click at [462, 444] on span at bounding box center [465, 444] width 22 height 12
click at [462, 444] on input "checkbox" at bounding box center [462, 445] width 10 height 10
checkbox input "true"
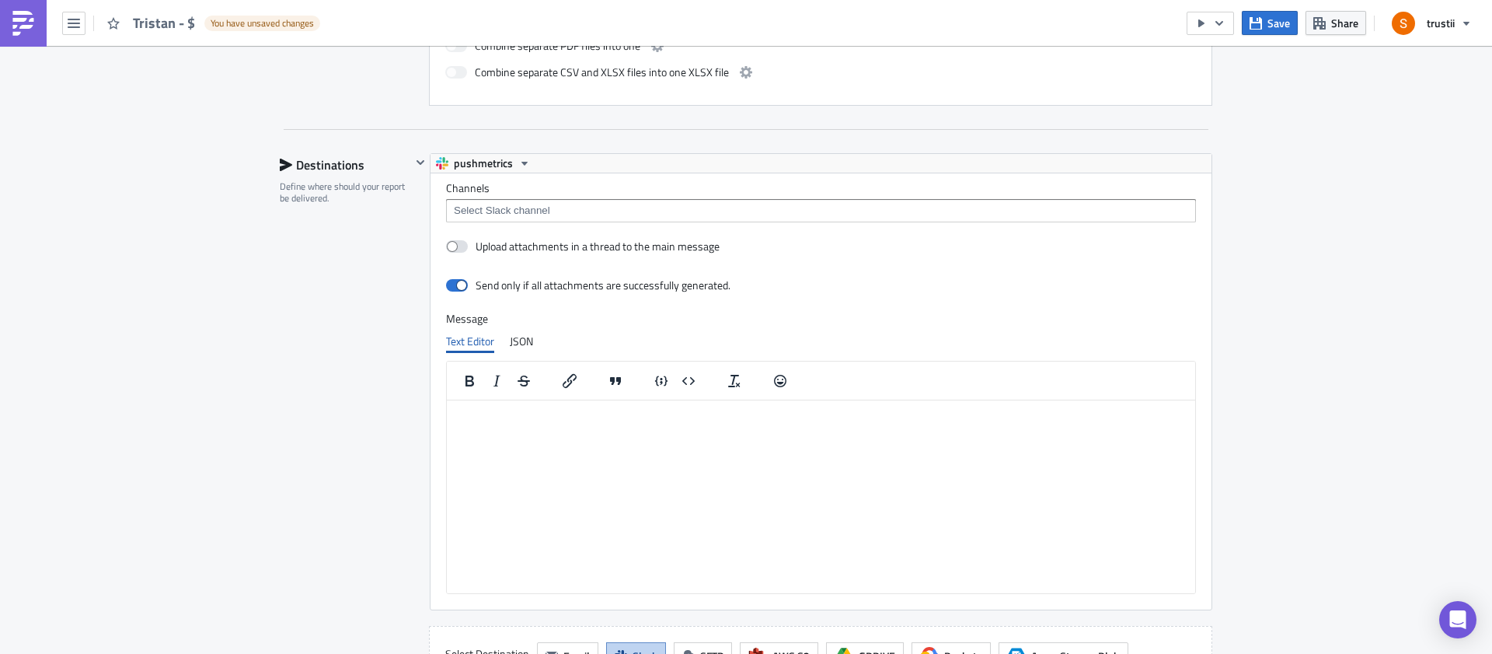
scroll to position [866, 0]
click at [521, 162] on icon "button" at bounding box center [524, 164] width 6 height 4
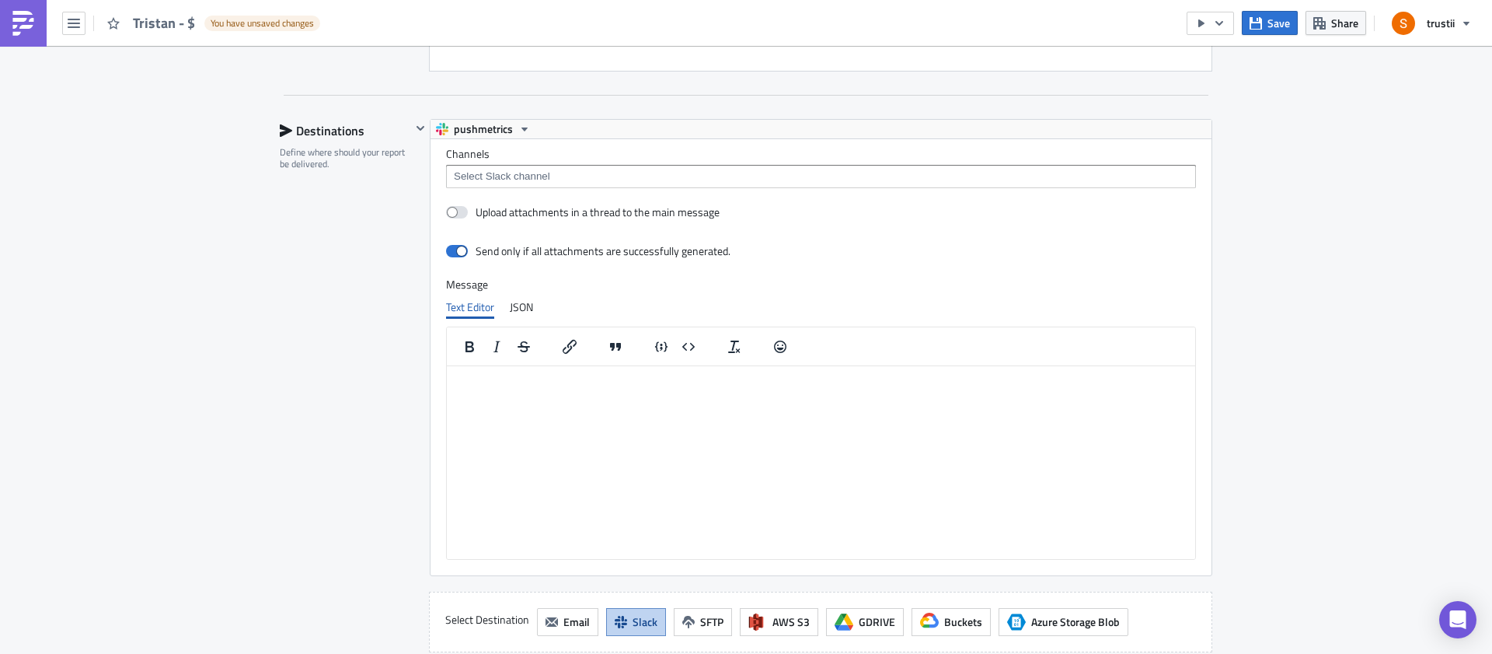
scroll to position [902, 0]
click at [563, 628] on span "Email" at bounding box center [576, 620] width 26 height 16
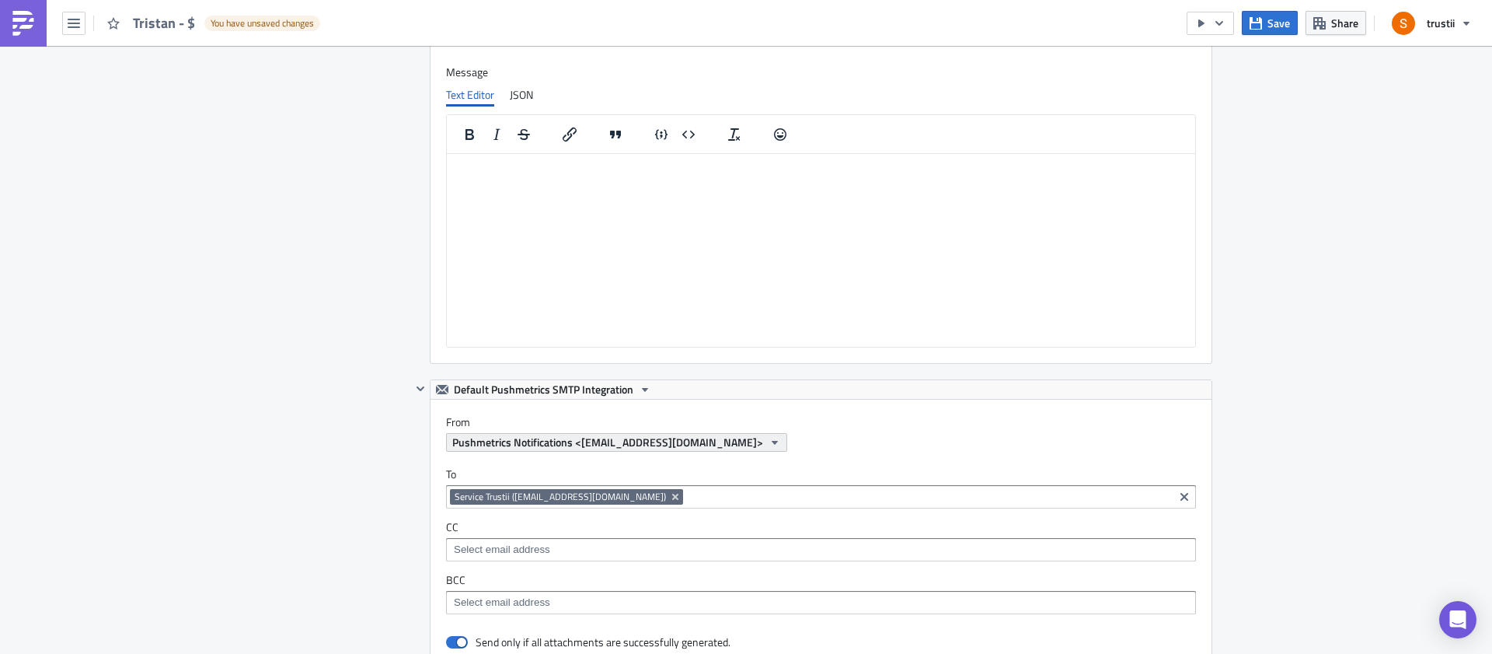
scroll to position [1055, 0]
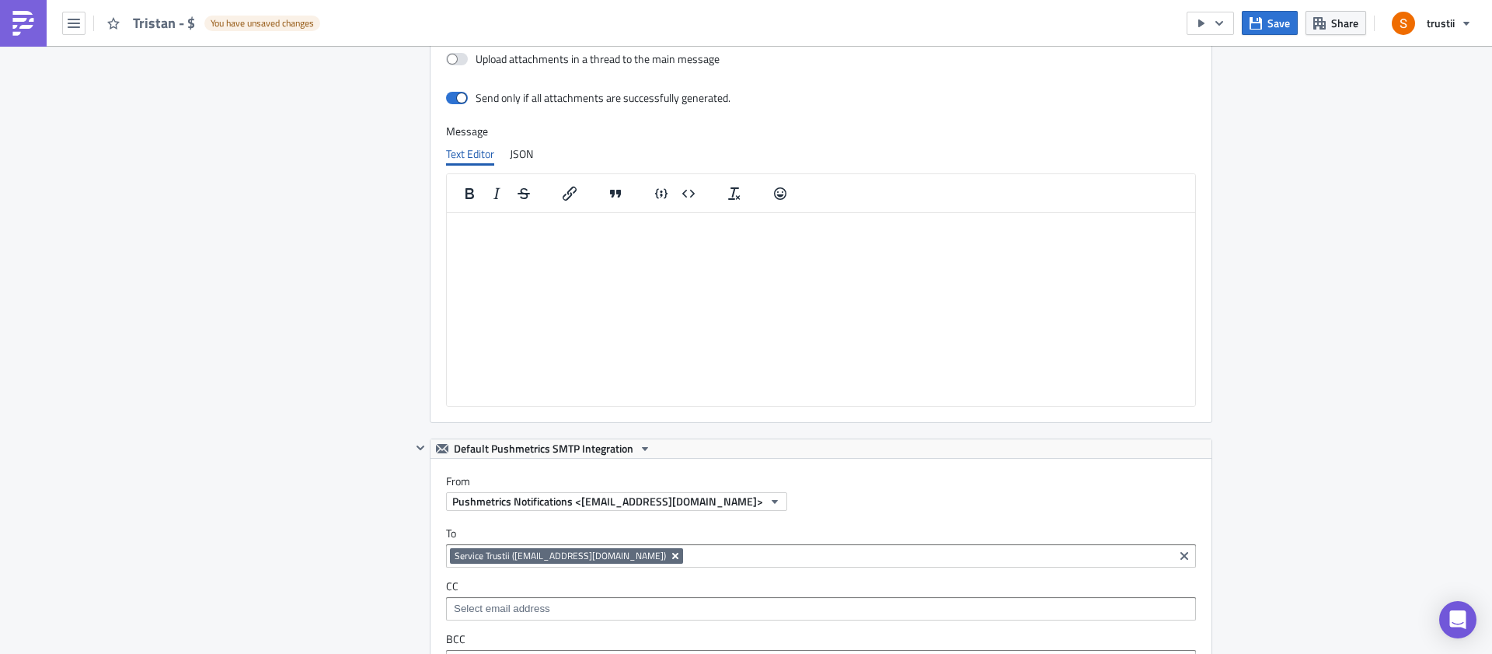
click at [669, 558] on icon "Remove Tag" at bounding box center [675, 555] width 12 height 12
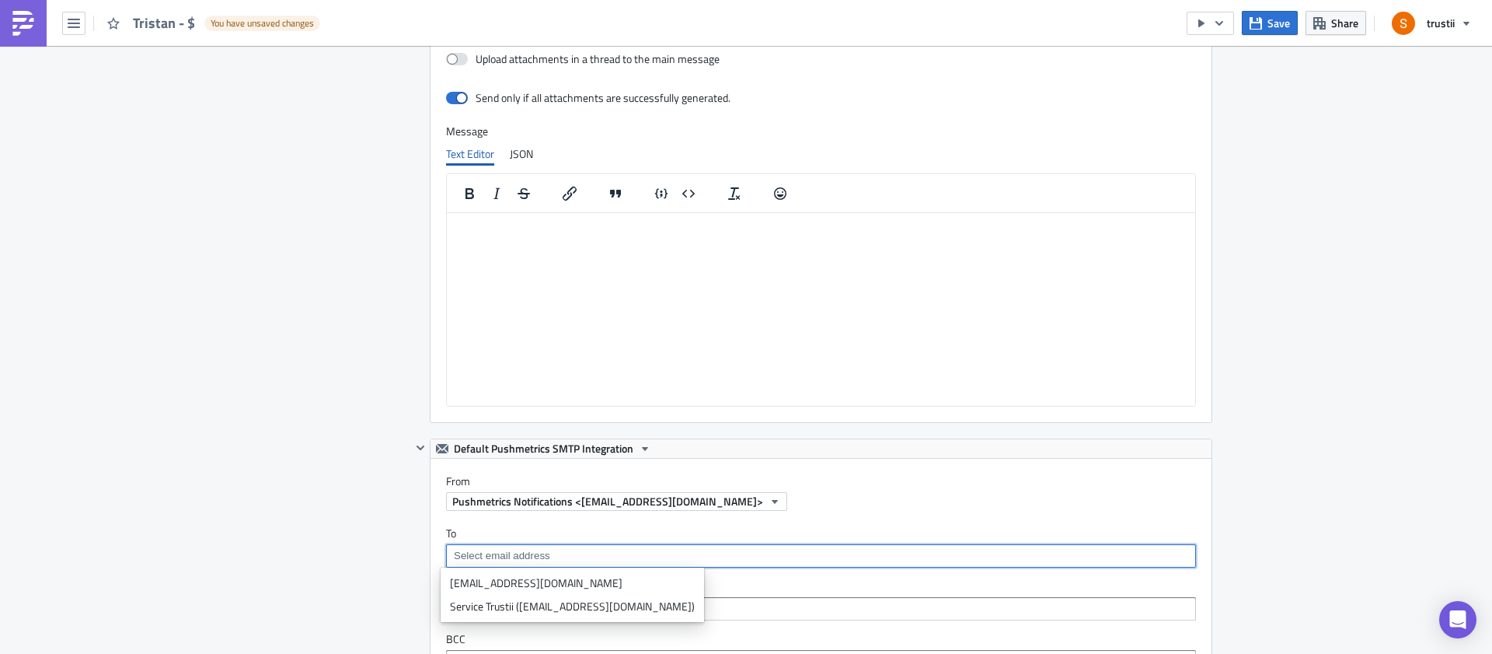
click at [521, 556] on input at bounding box center [820, 556] width 741 height 16
paste input "[EMAIL_ADDRESS][DOMAIN_NAME]"
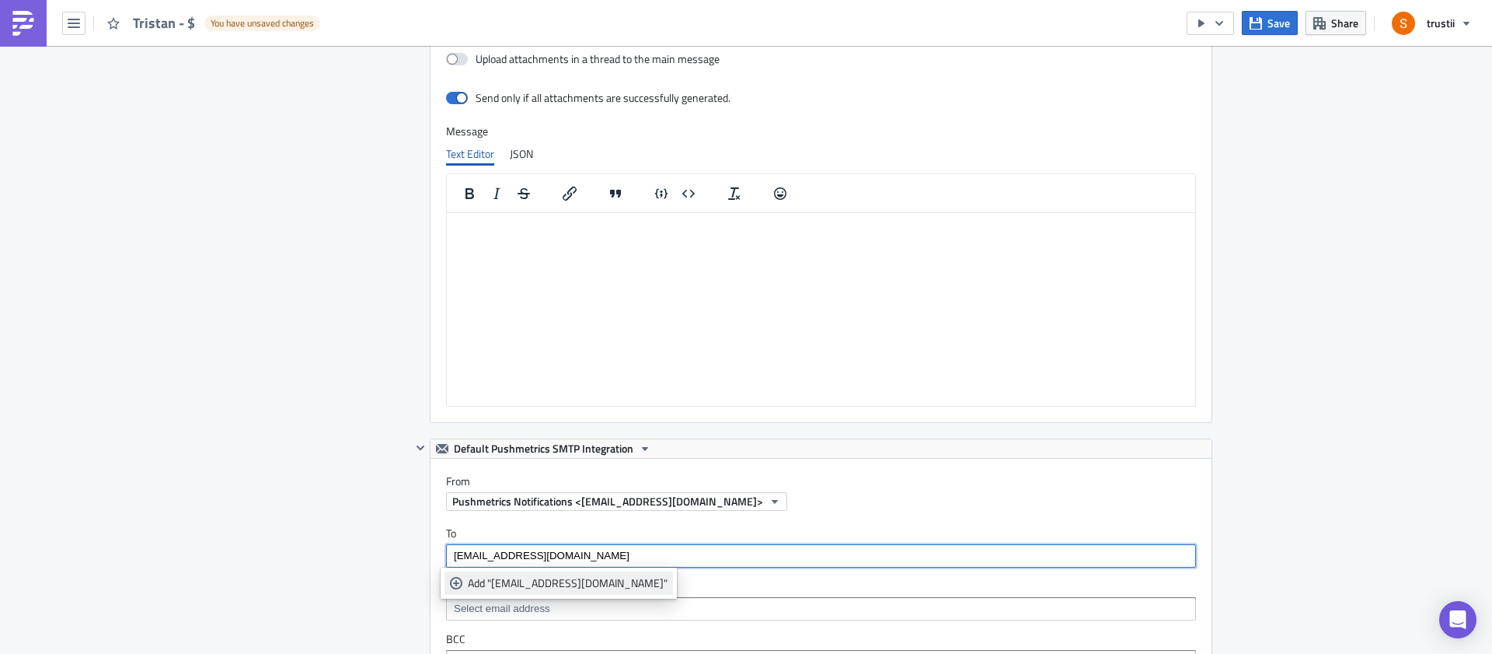
type input "[EMAIL_ADDRESS][DOMAIN_NAME]"
click at [483, 586] on div "Add "[EMAIL_ADDRESS][DOMAIN_NAME]"" at bounding box center [568, 583] width 200 height 16
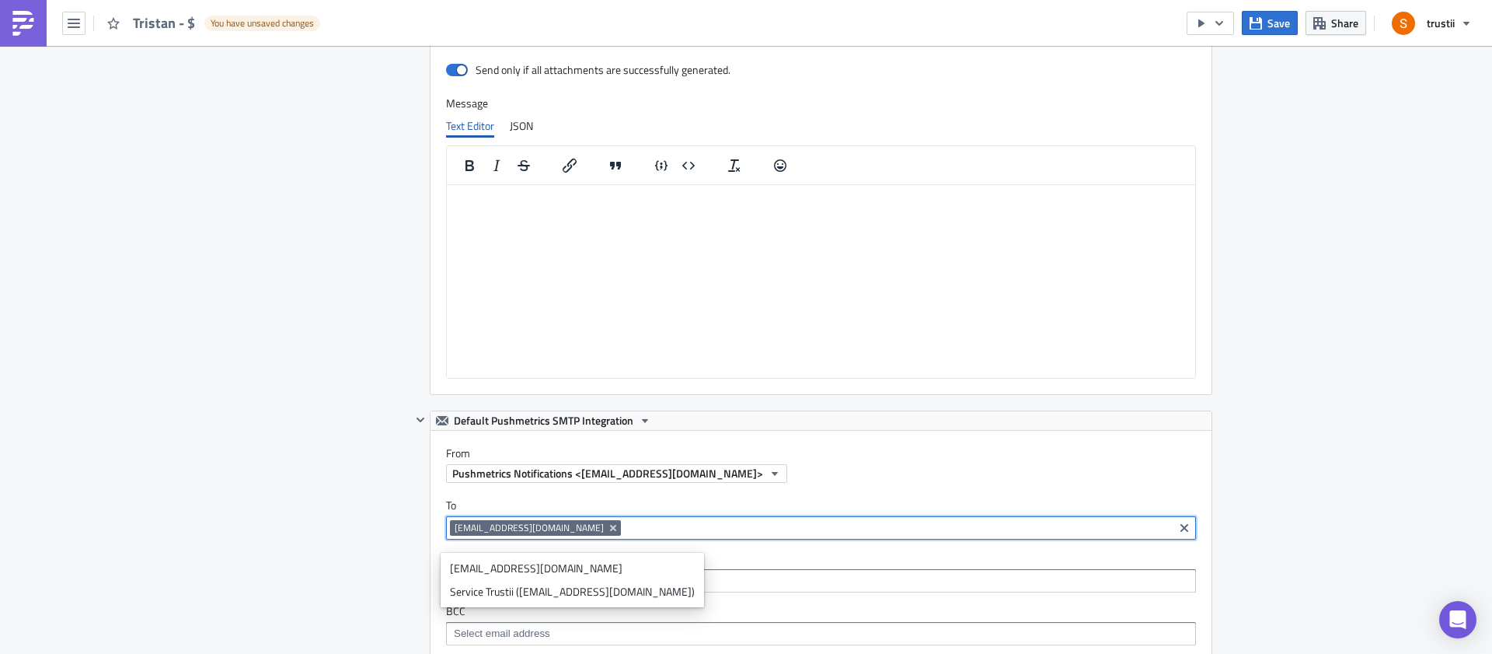
click at [317, 542] on div "Destinations Define where should your report be delivered." at bounding box center [345, 517] width 131 height 1158
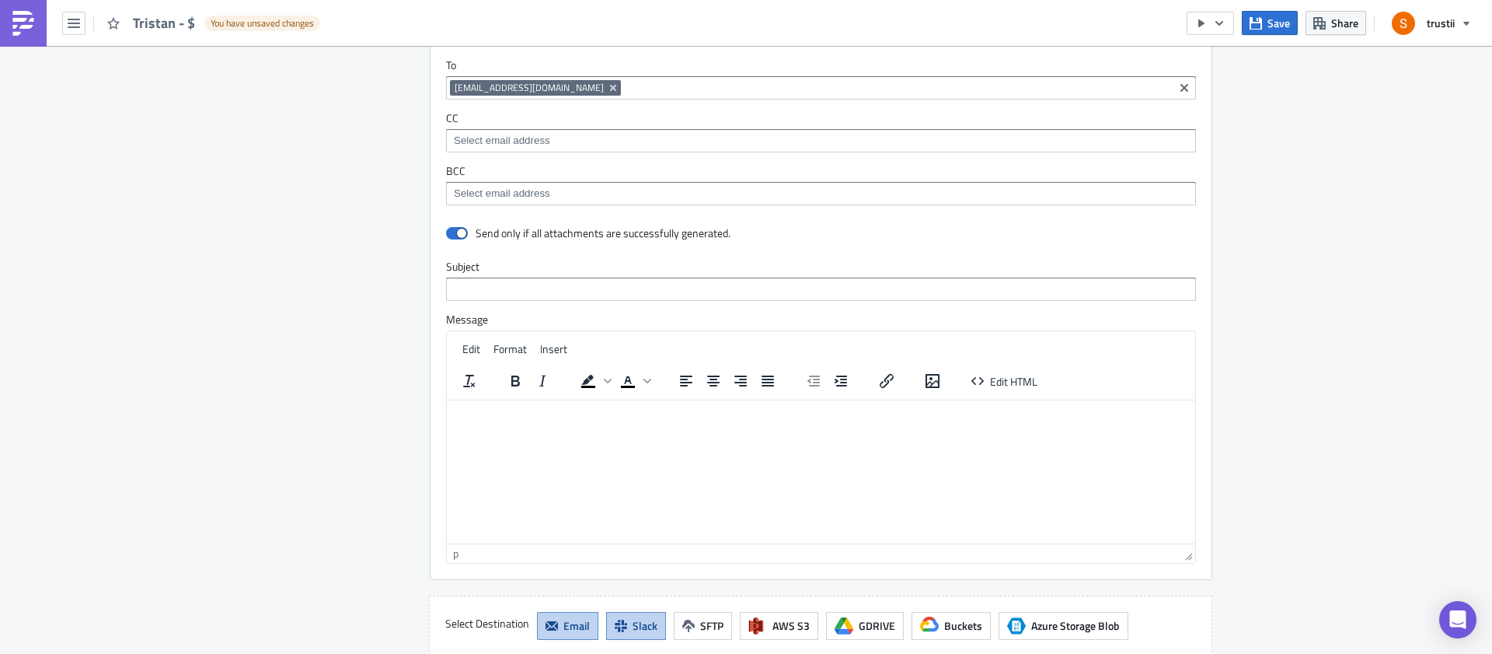
scroll to position [1499, 0]
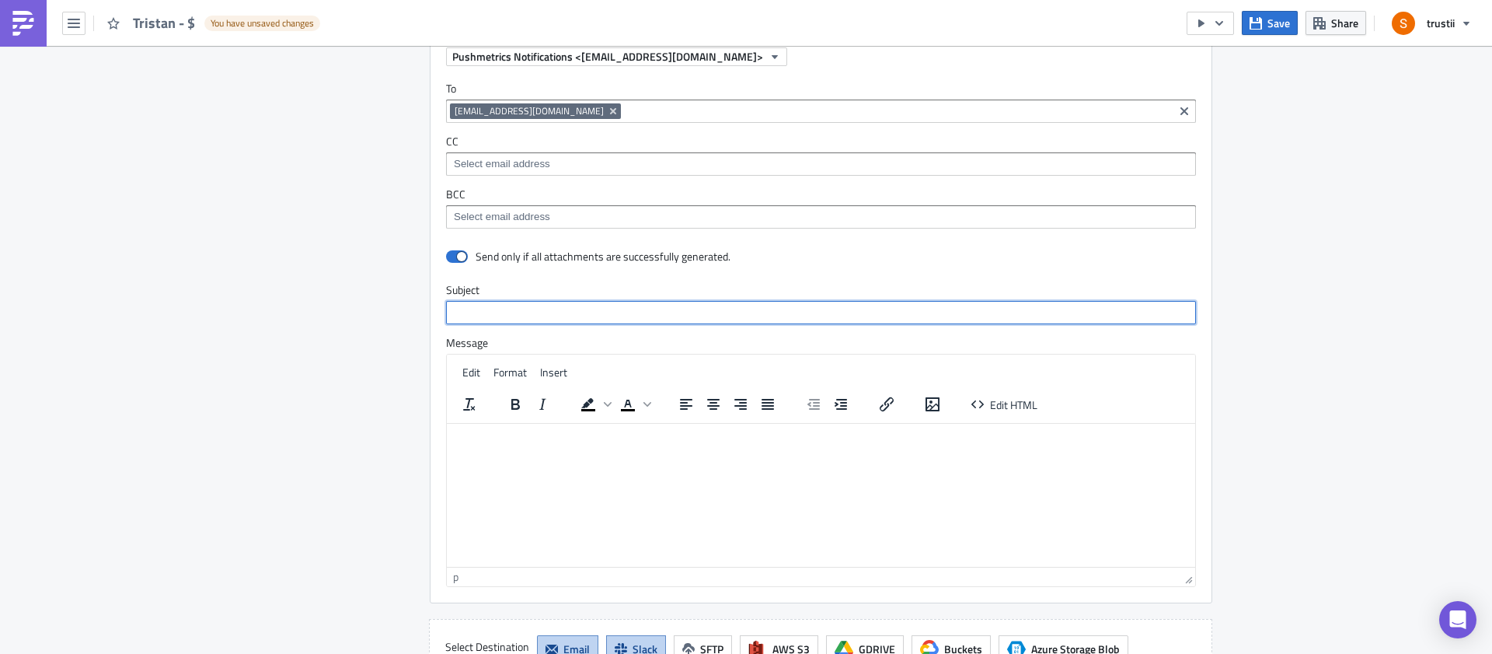
click at [500, 319] on input "text" at bounding box center [821, 312] width 750 height 23
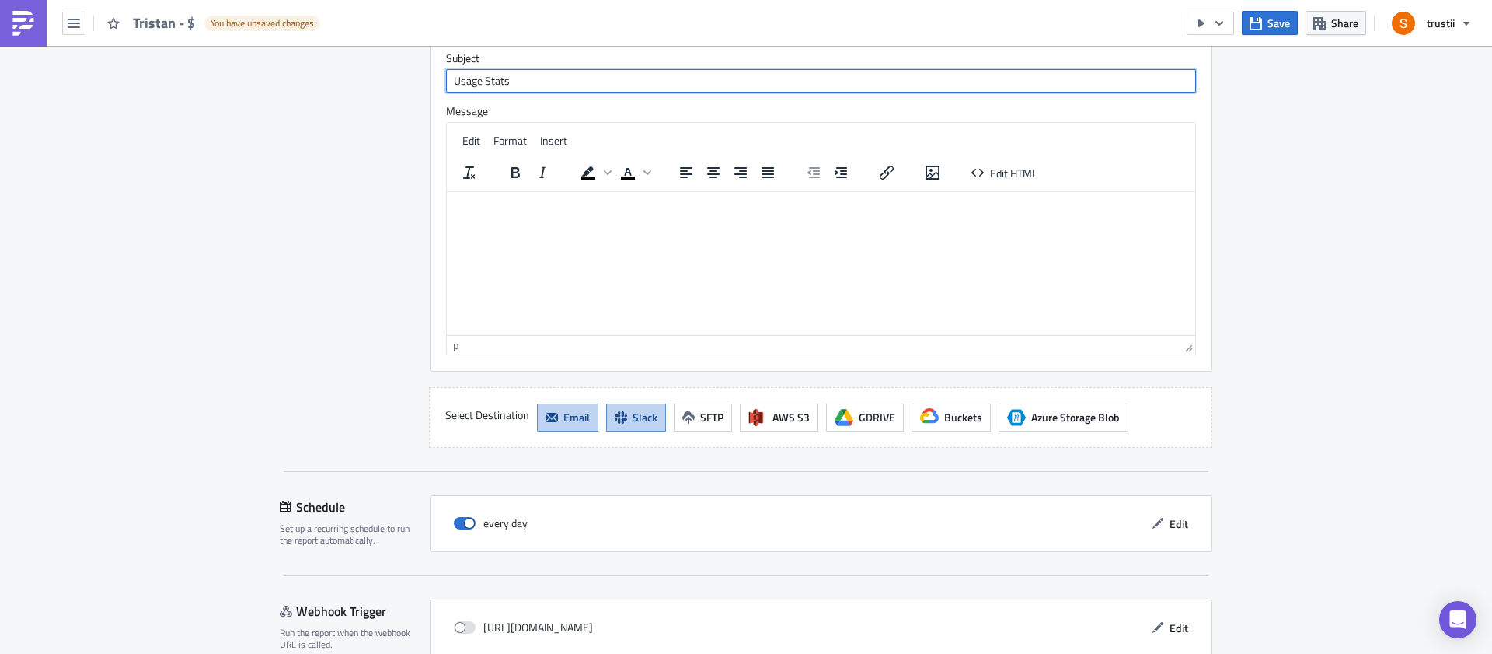
scroll to position [1738, 0]
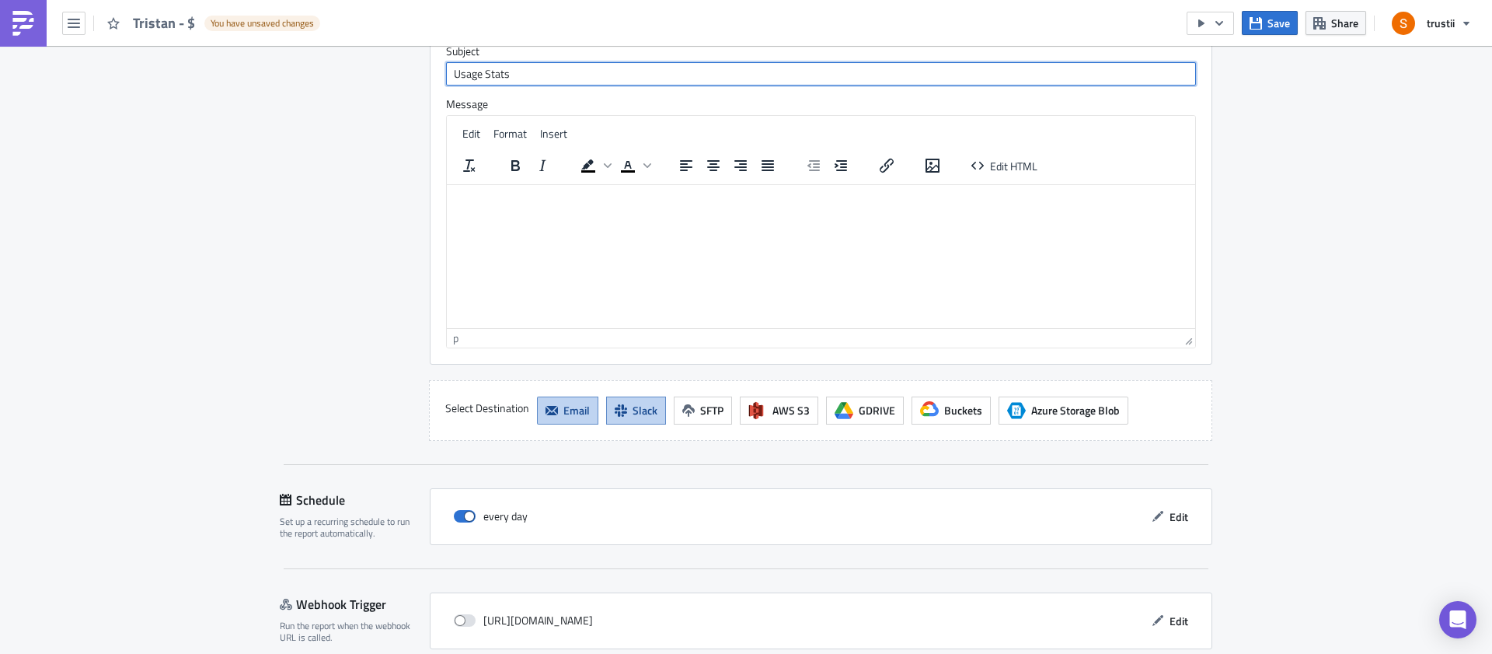
click at [448, 73] on input "Usage Stats" at bounding box center [821, 73] width 750 height 23
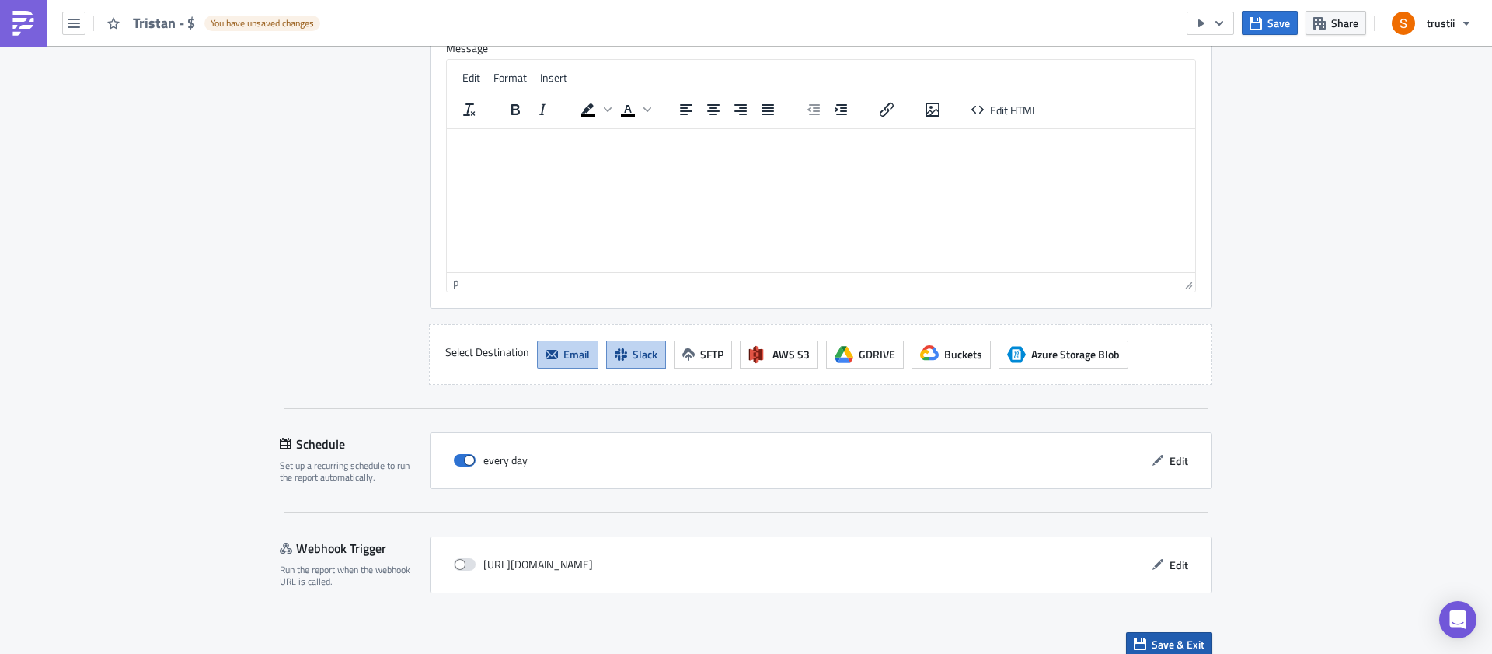
scroll to position [1809, 0]
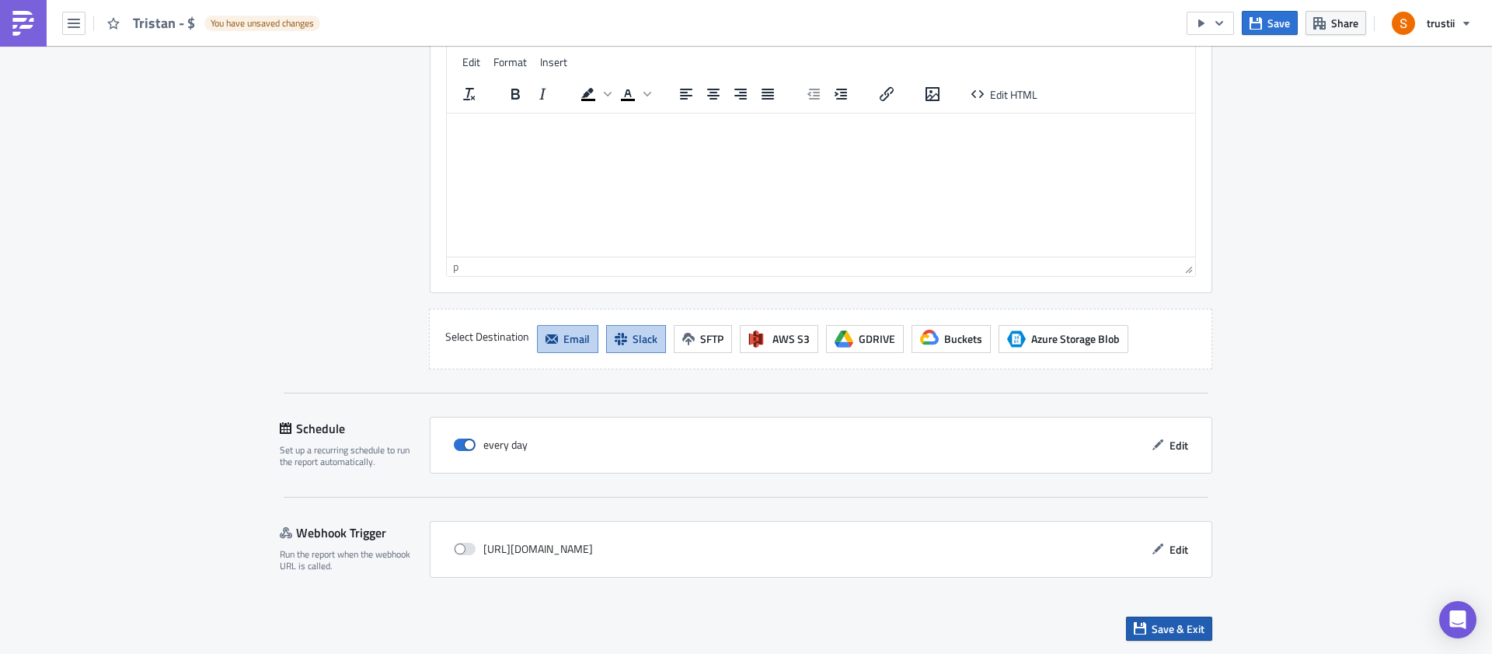
type input "Personal Usage Stats"
click at [1171, 620] on span "Save & Exit" at bounding box center [1178, 628] width 53 height 16
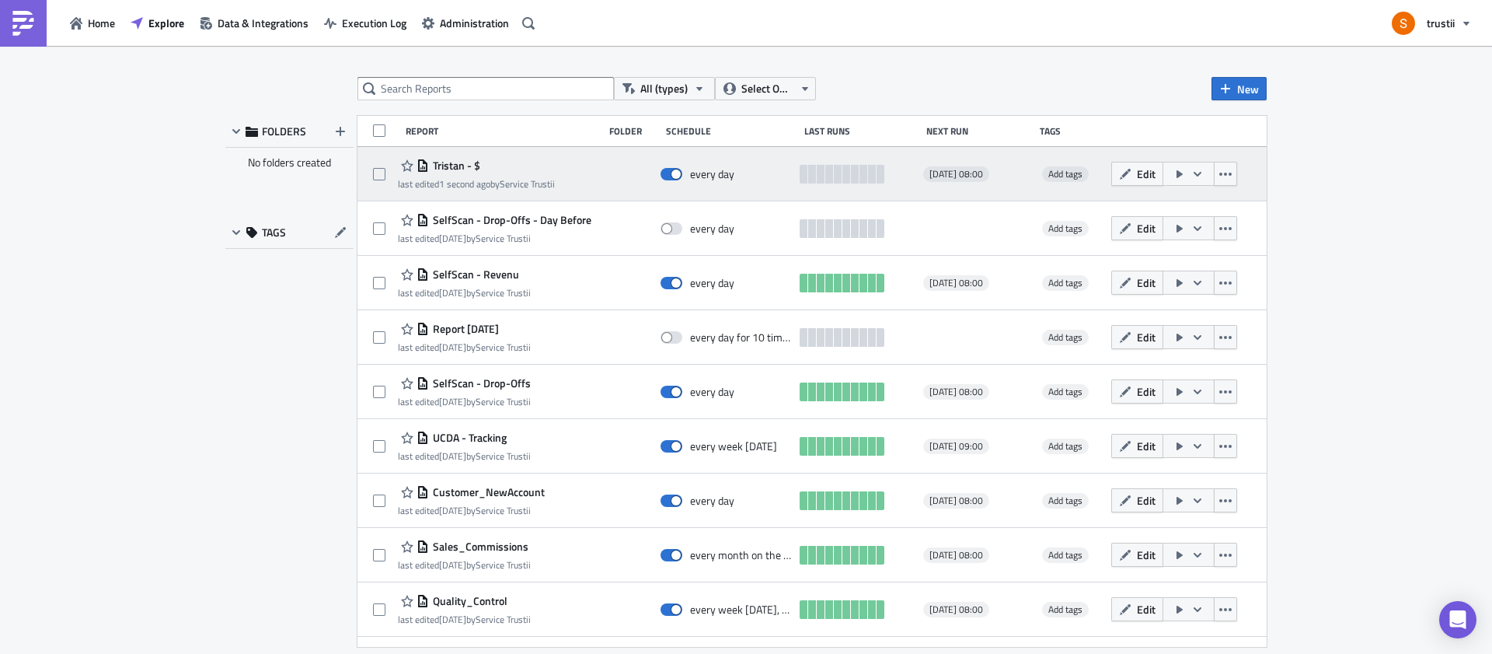
click at [571, 161] on div "[PERSON_NAME] - $ last edited 1 second ago by Service Trustii" at bounding box center [496, 174] width 197 height 31
click at [1194, 175] on icon "button" at bounding box center [1198, 173] width 8 height 5
click at [1177, 173] on icon "button" at bounding box center [1180, 174] width 6 height 8
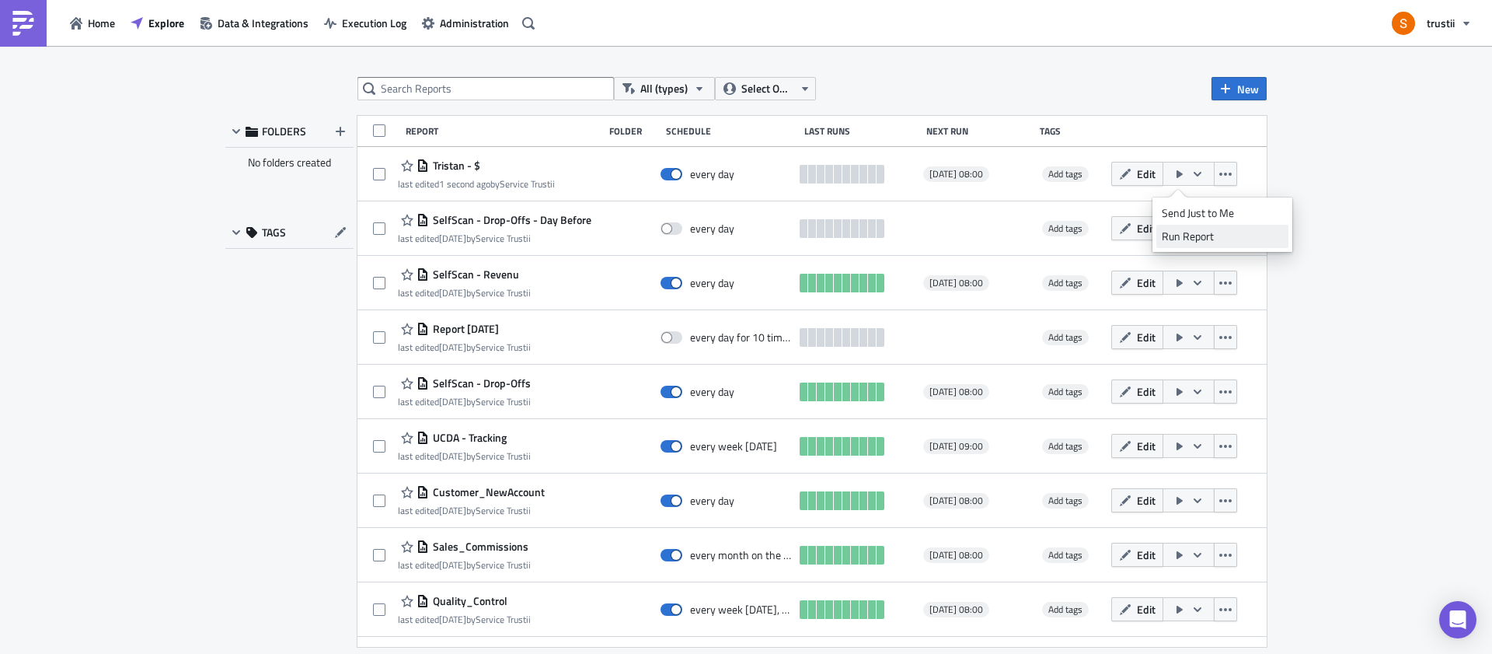
click at [1189, 236] on div "Run Report" at bounding box center [1222, 236] width 121 height 16
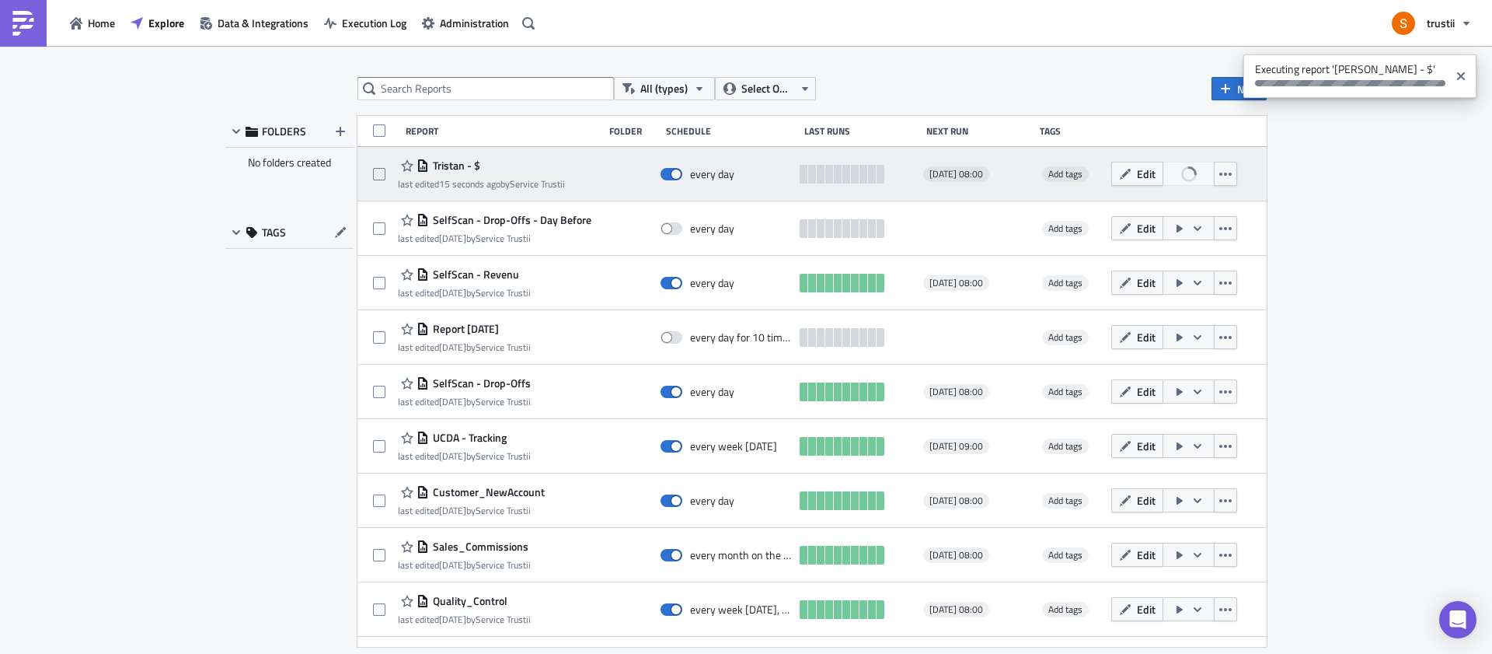
click at [580, 180] on div "[PERSON_NAME] - $ last edited 15 seconds ago by Service Trustii" at bounding box center [496, 174] width 197 height 31
click at [1120, 177] on icon "button" at bounding box center [1125, 174] width 12 height 12
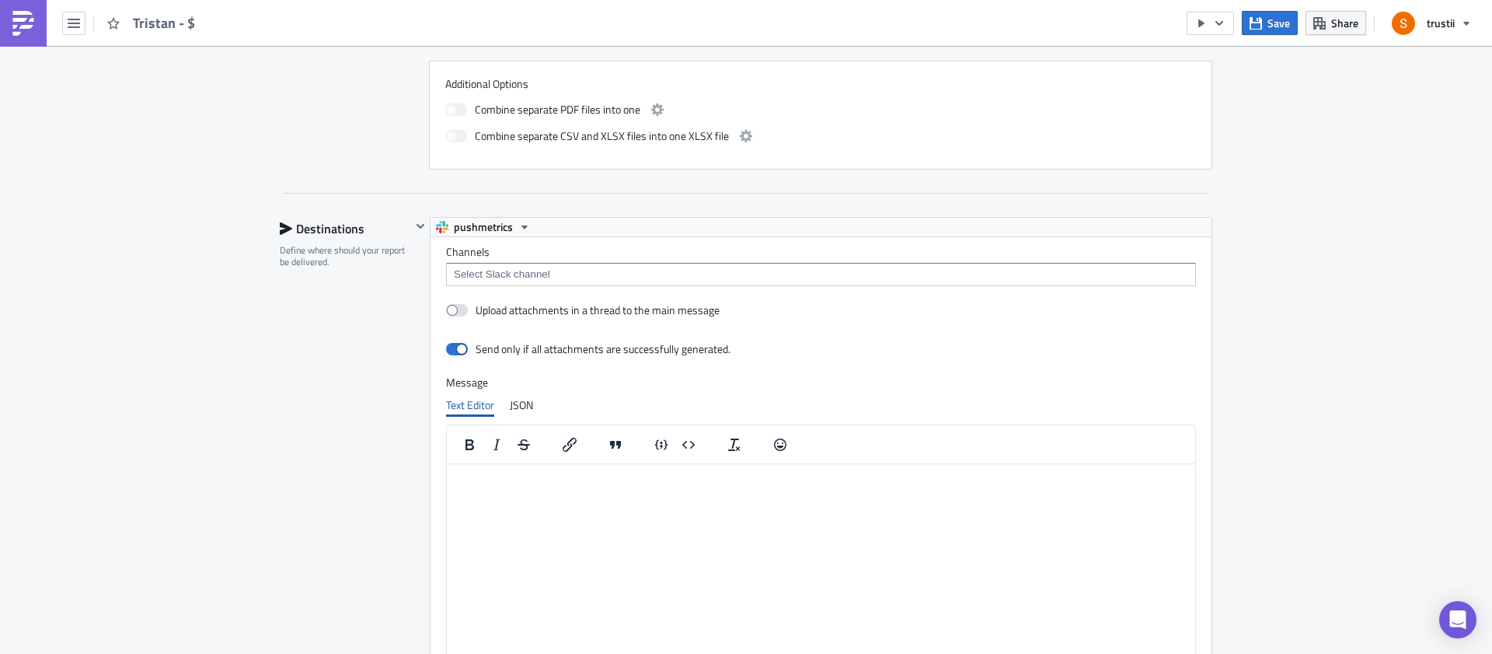
scroll to position [777, 0]
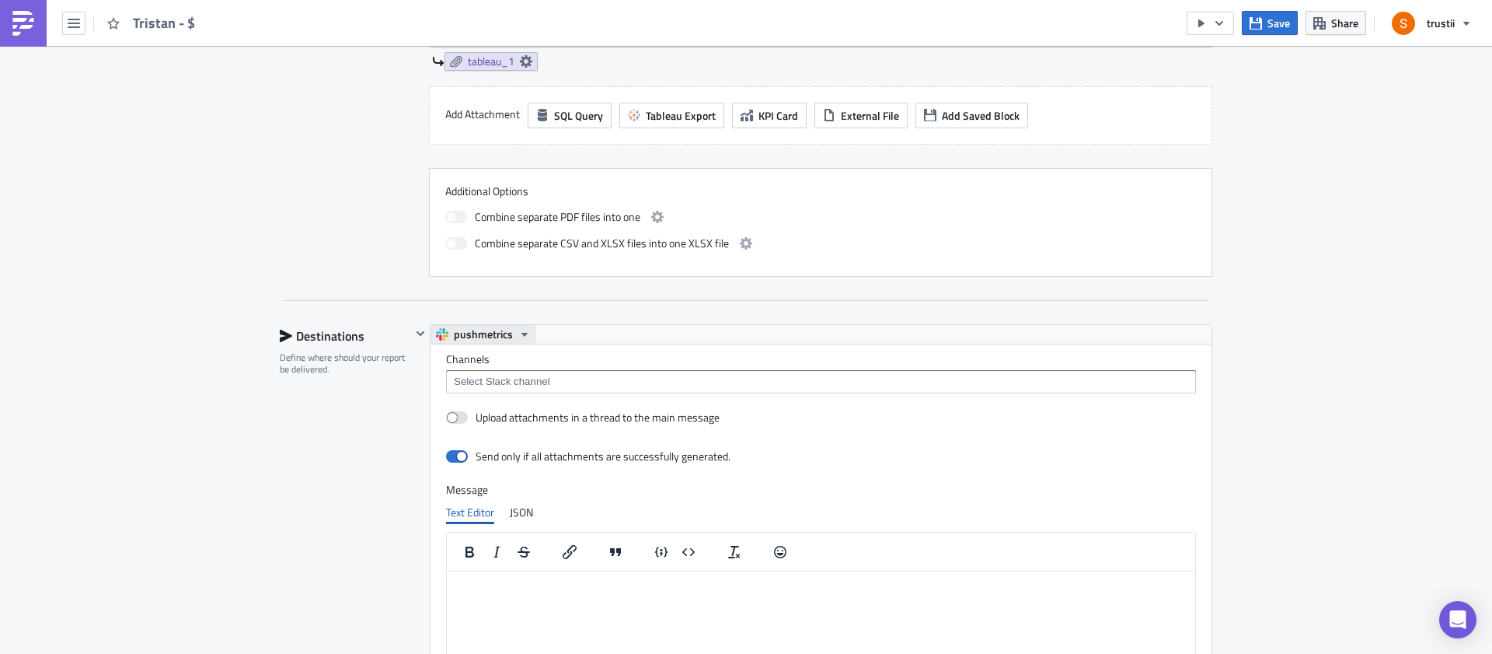
click at [519, 334] on icon "button" at bounding box center [524, 334] width 12 height 12
click at [605, 325] on div "pushmetrics" at bounding box center [821, 334] width 781 height 19
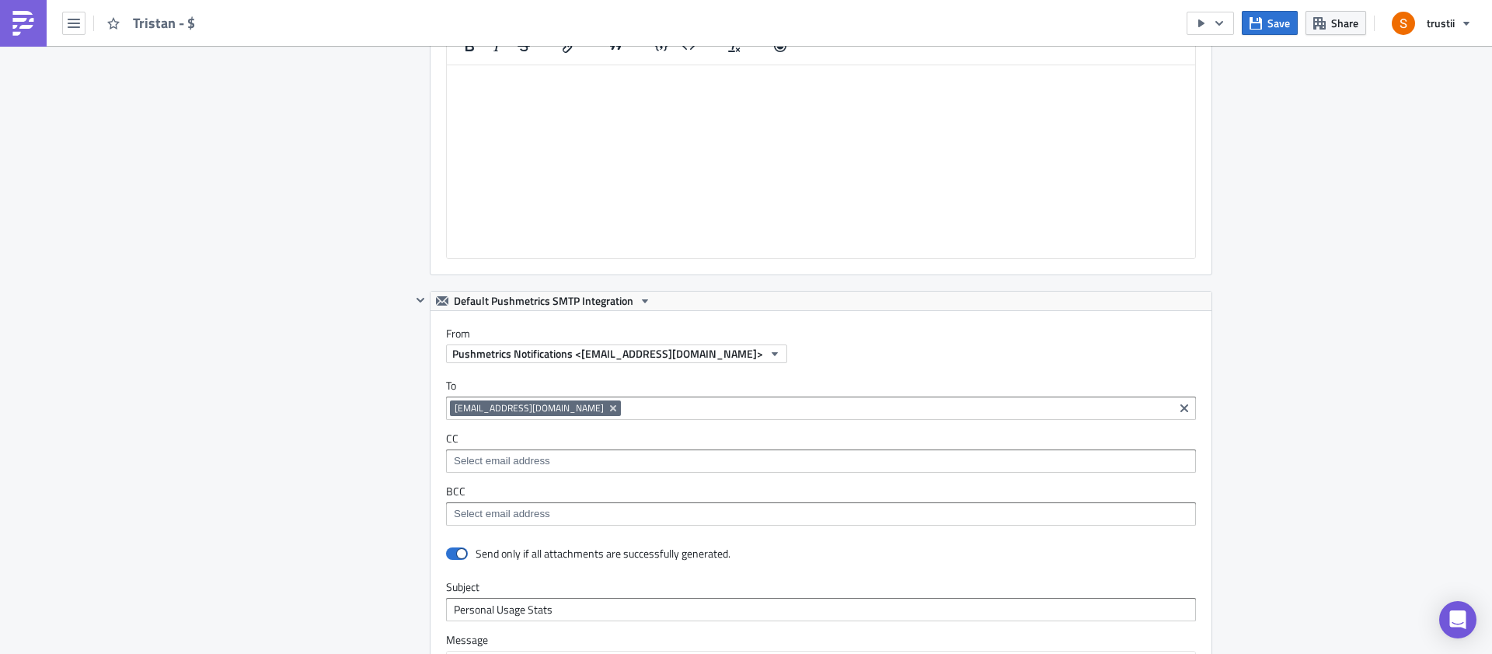
scroll to position [980, 0]
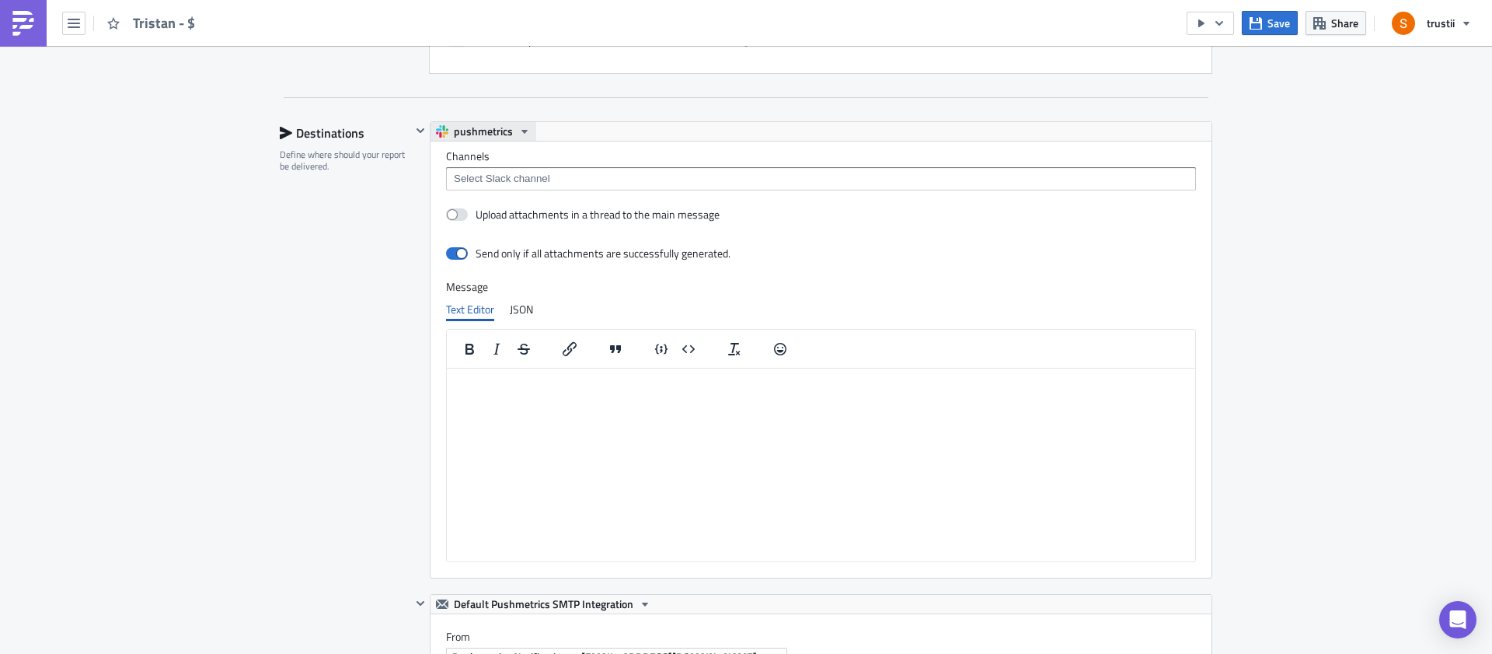
click at [466, 123] on span "pushmetrics" at bounding box center [483, 131] width 59 height 19
click at [411, 137] on button "button" at bounding box center [420, 130] width 19 height 19
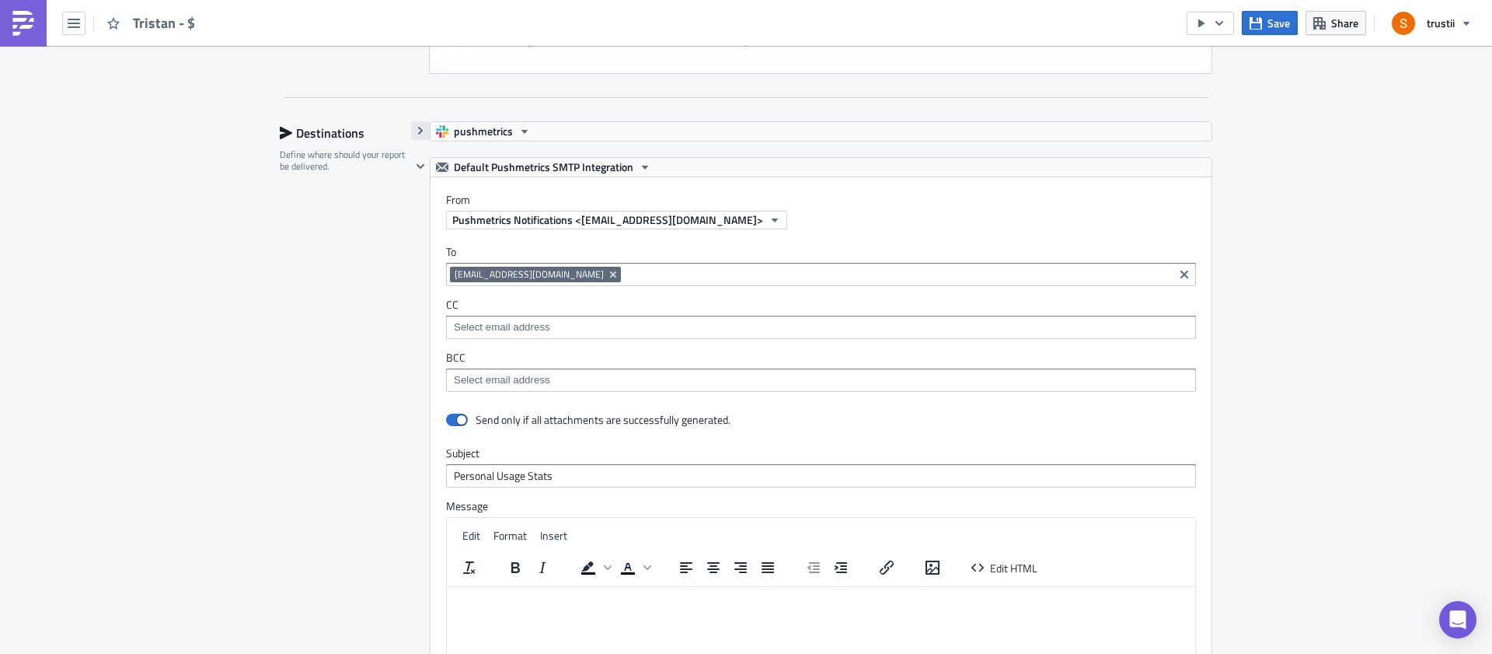
click at [414, 134] on icon "button" at bounding box center [420, 130] width 12 height 12
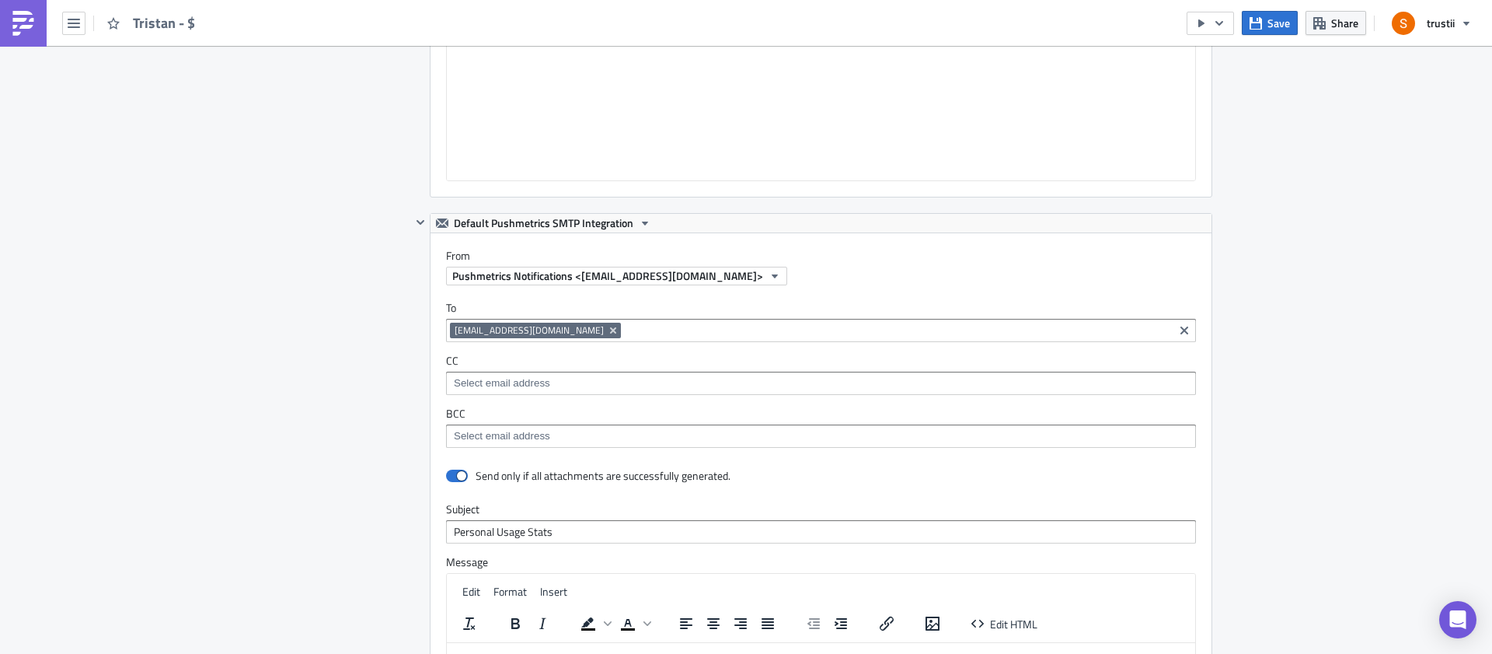
scroll to position [1540, 0]
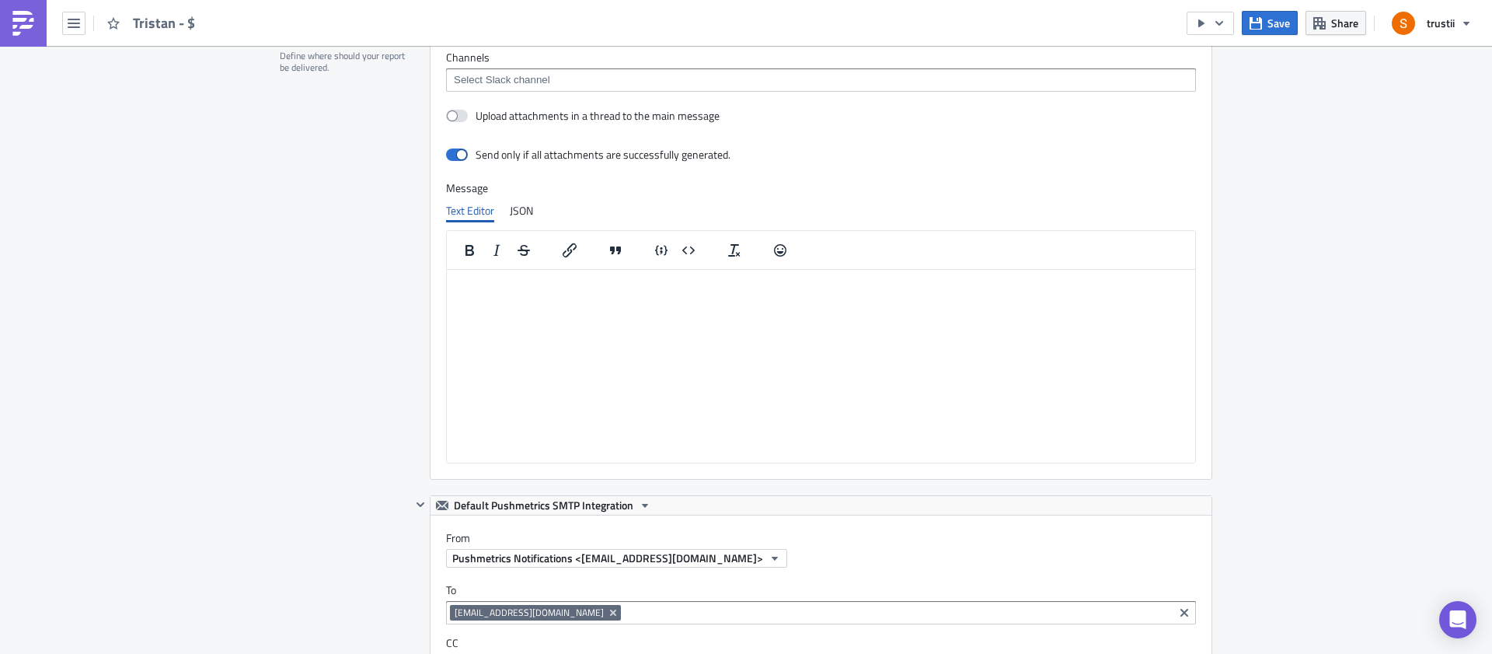
click at [536, 294] on html at bounding box center [821, 281] width 748 height 25
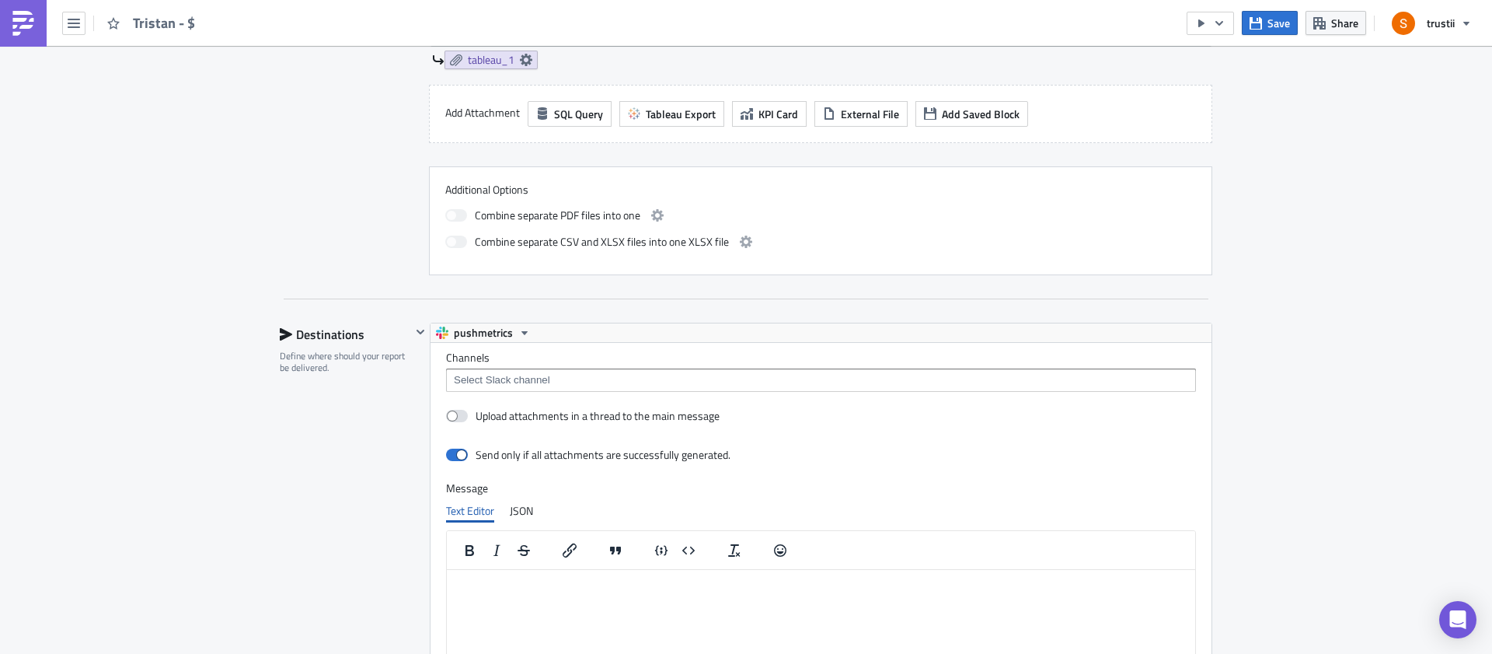
scroll to position [794, 0]
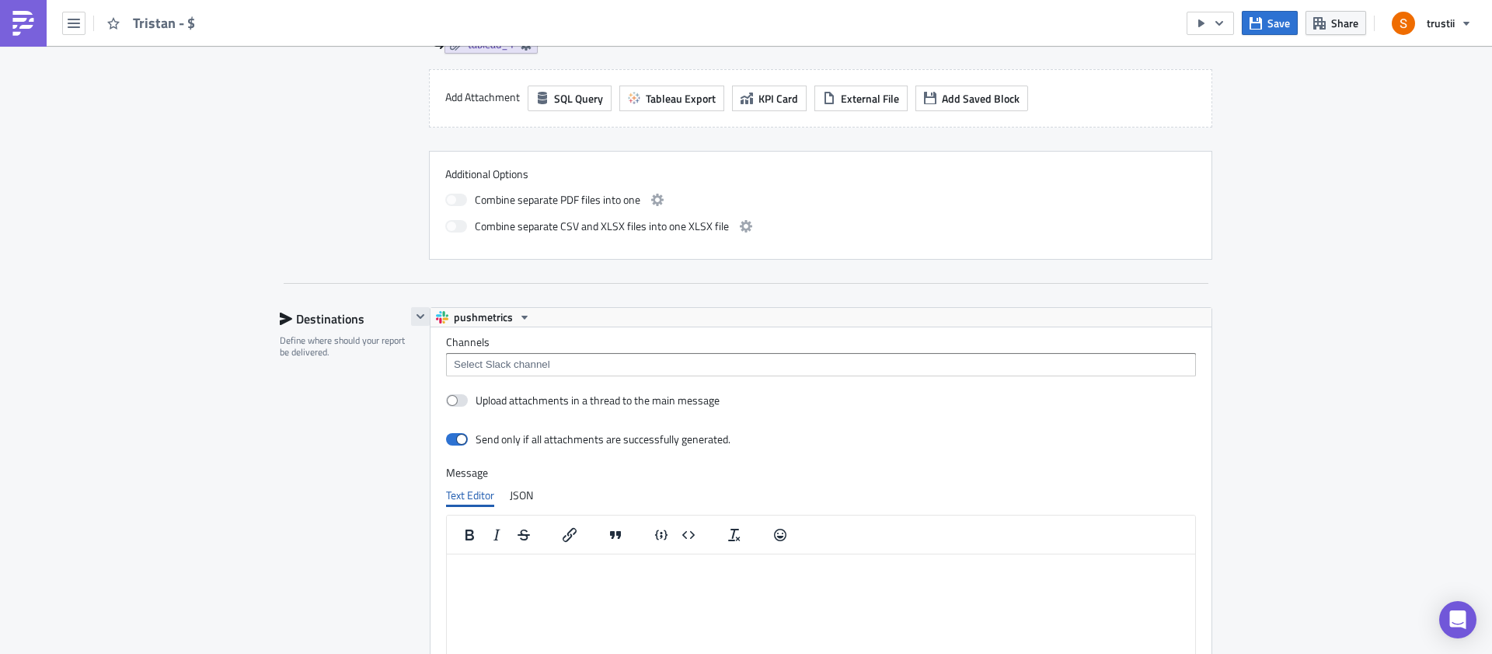
click at [417, 319] on icon "button" at bounding box center [420, 316] width 12 height 12
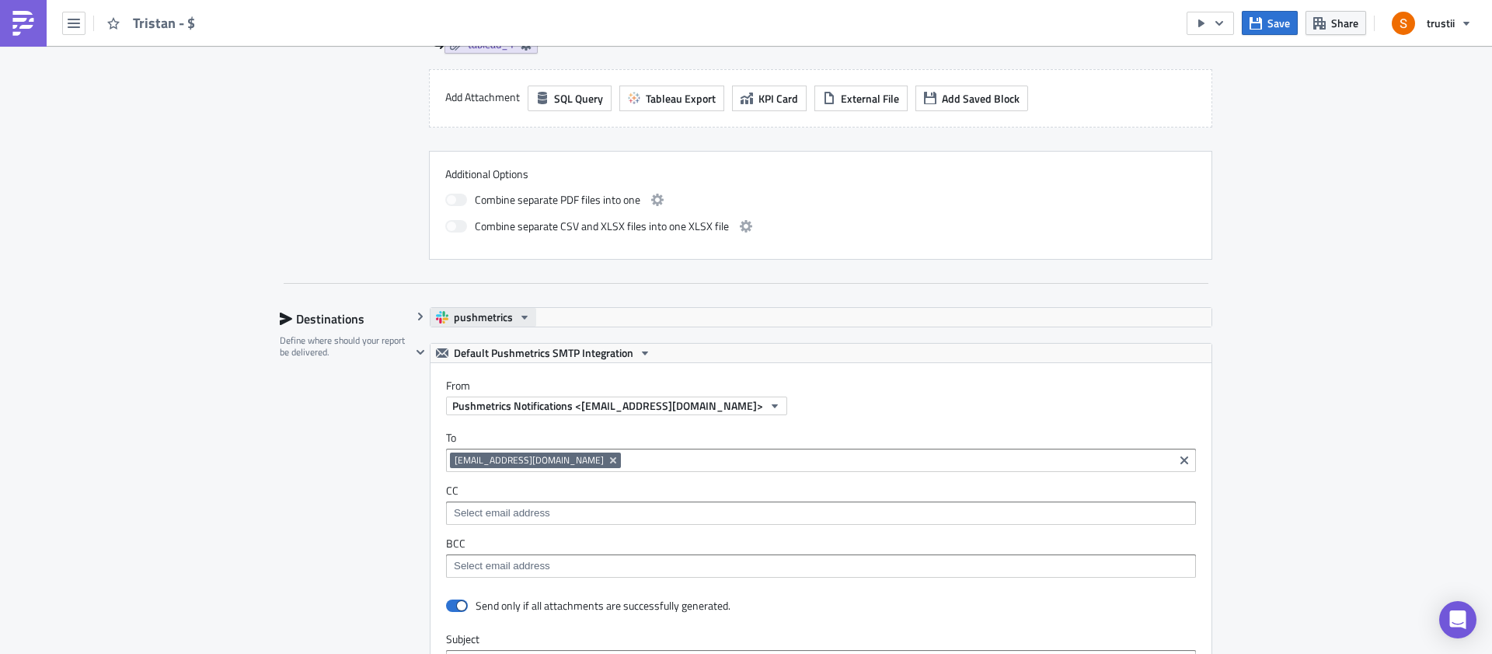
click at [525, 314] on button "pushmetrics" at bounding box center [484, 317] width 106 height 19
click at [431, 317] on button "pushmetrics" at bounding box center [484, 317] width 106 height 19
click at [417, 316] on icon "button" at bounding box center [420, 316] width 12 height 12
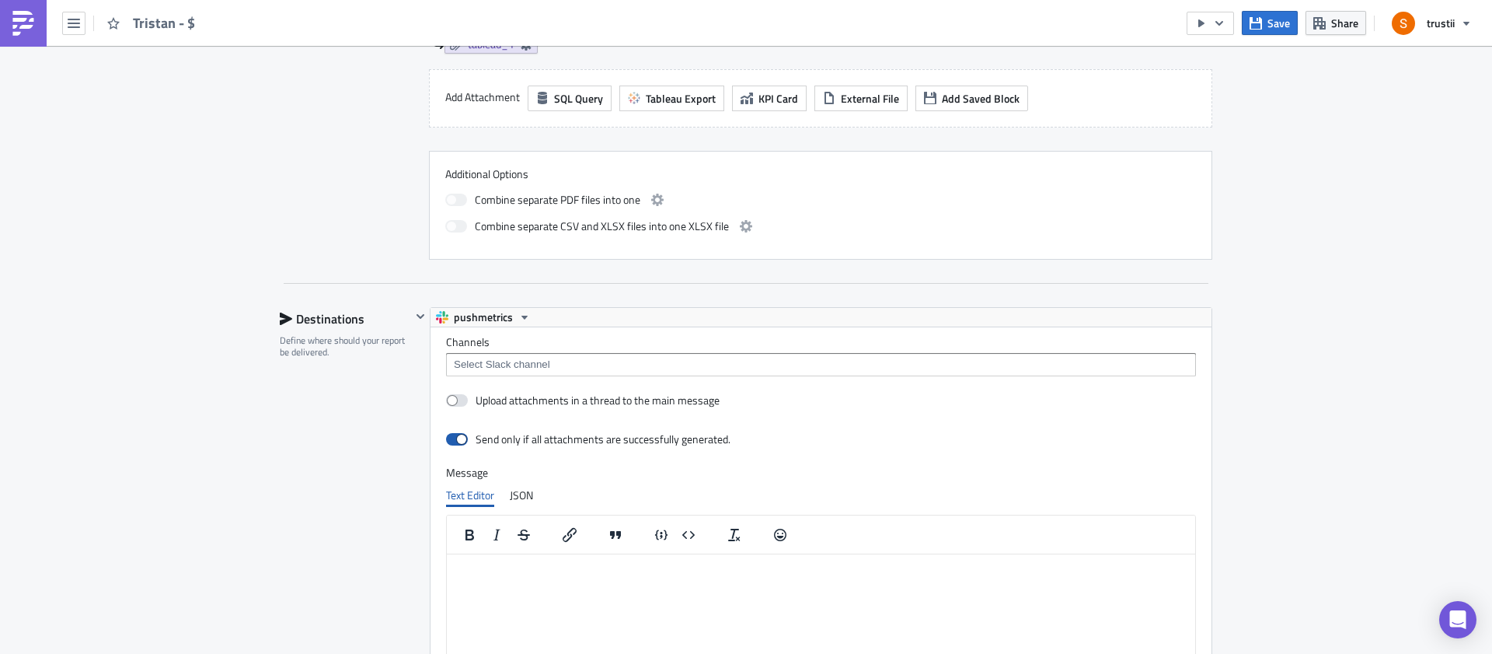
click at [456, 441] on span at bounding box center [457, 439] width 22 height 12
click at [456, 441] on input "checkbox" at bounding box center [454, 439] width 10 height 10
checkbox input "false"
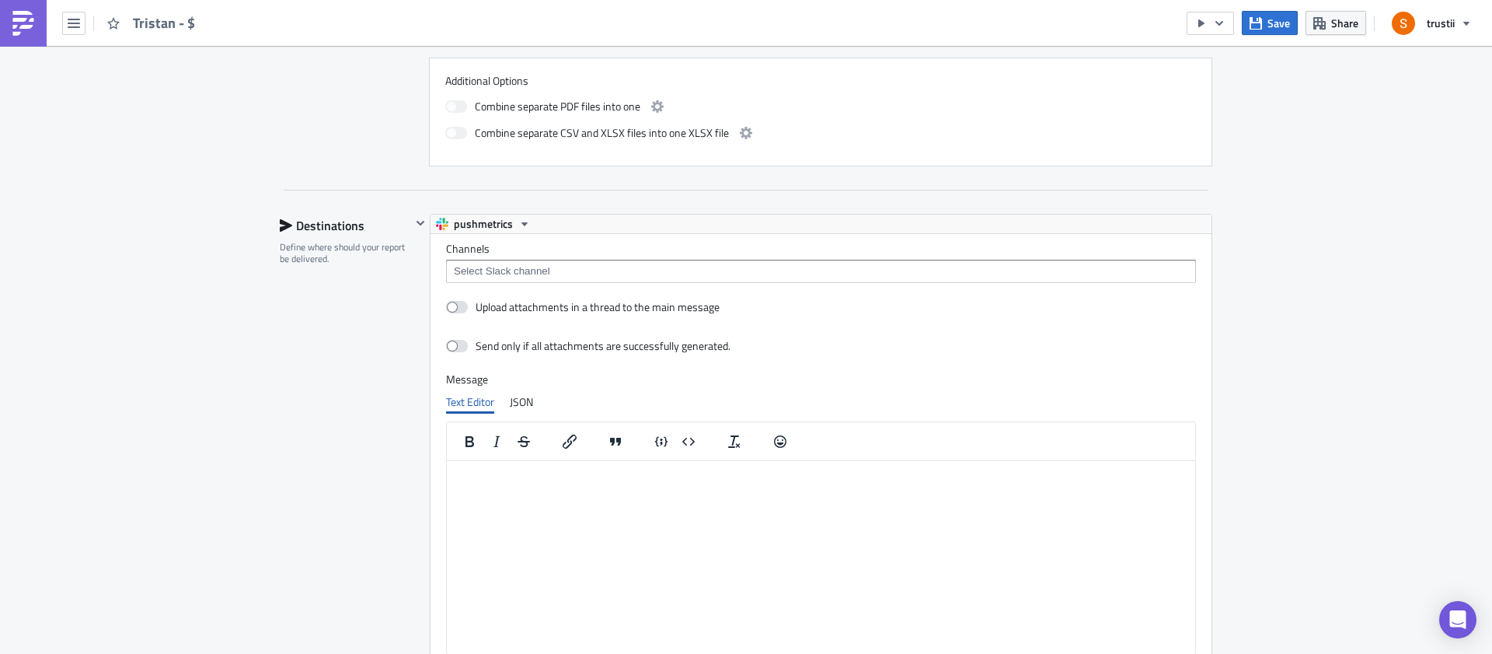
scroll to position [905, 0]
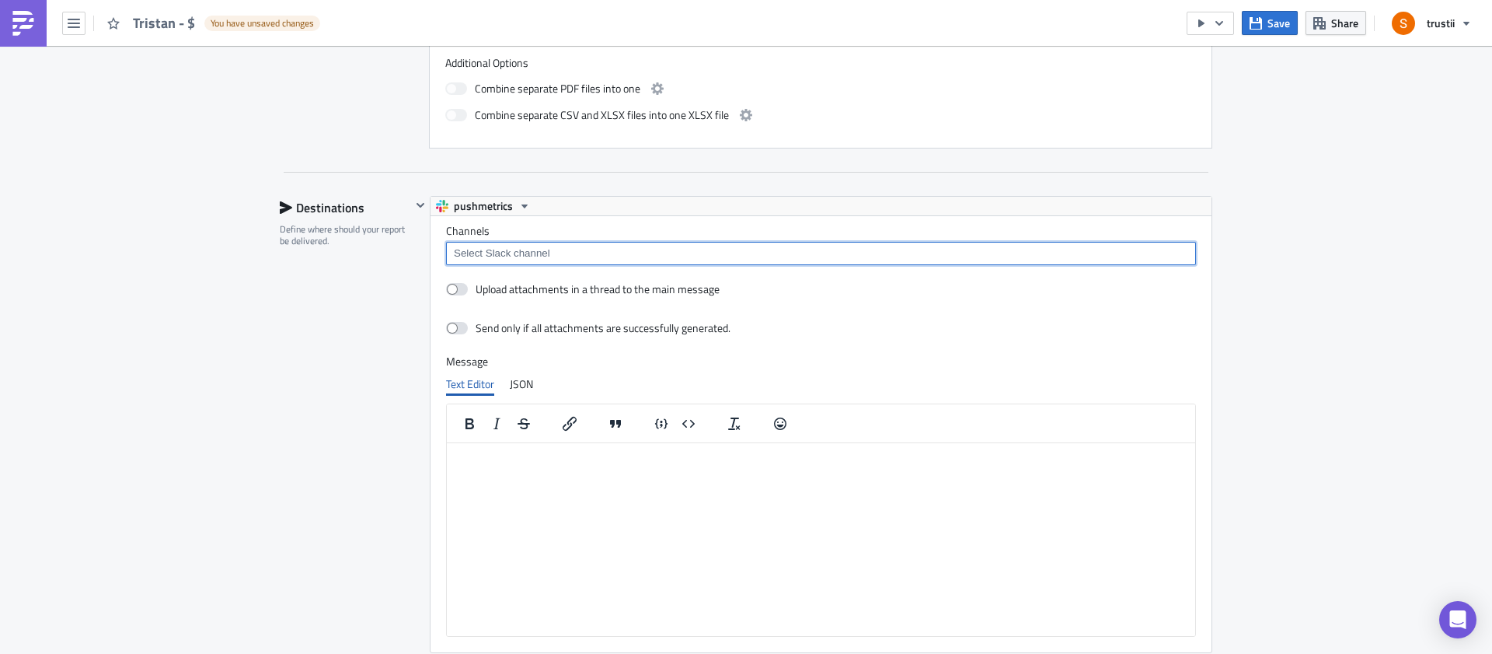
click at [521, 260] on input at bounding box center [820, 254] width 741 height 16
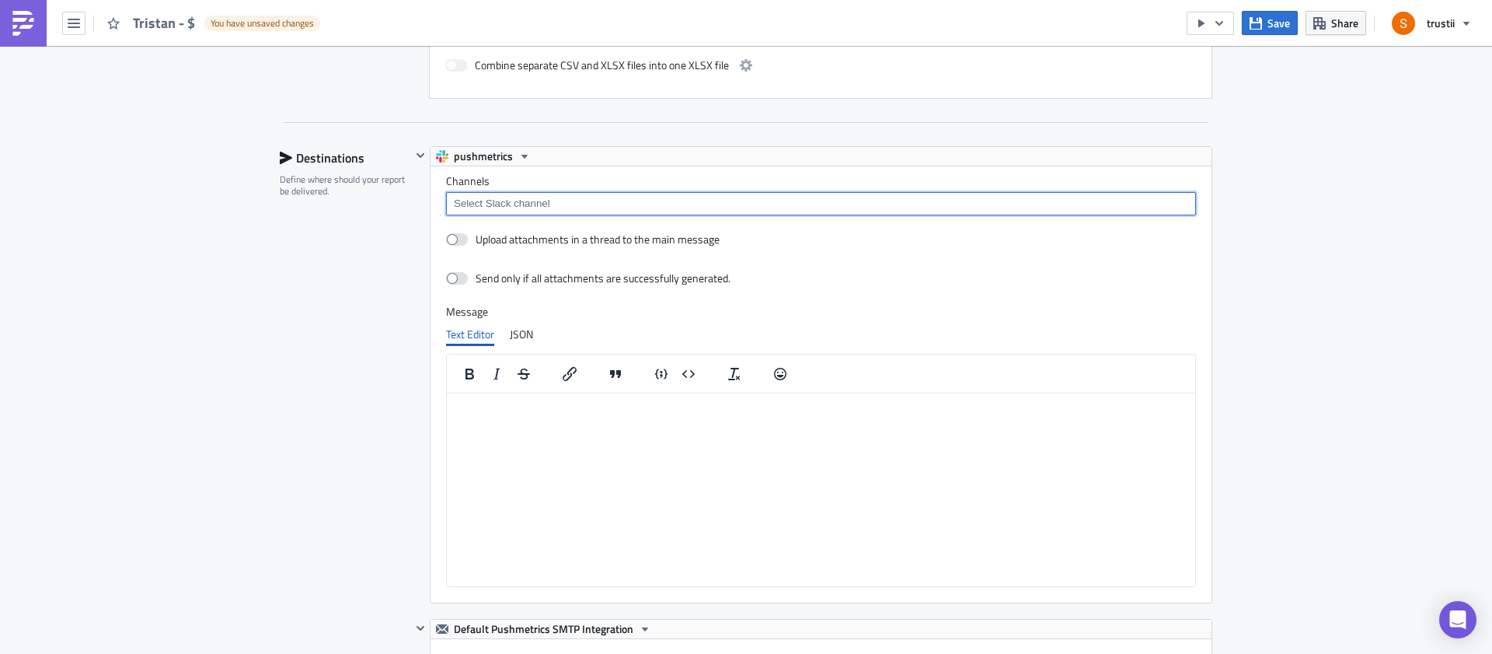
scroll to position [947, 0]
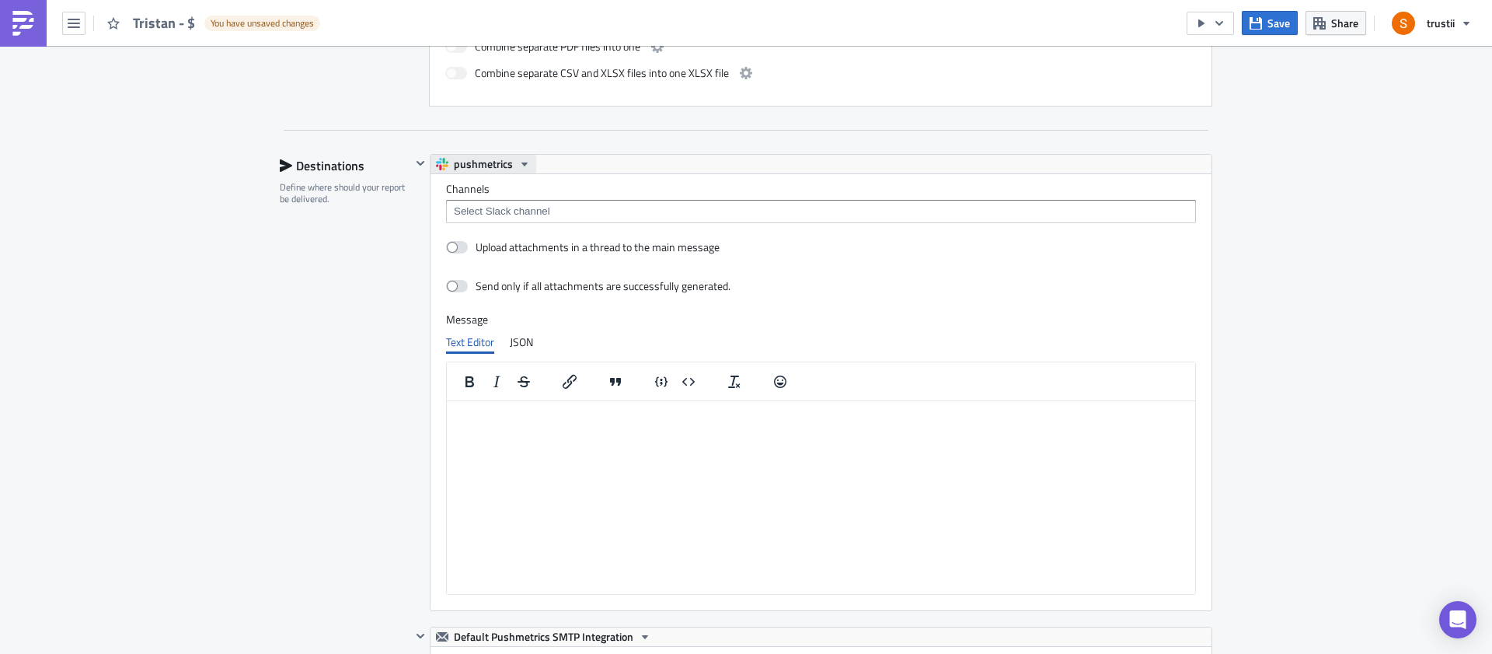
click at [493, 159] on span "pushmetrics" at bounding box center [483, 164] width 59 height 19
click at [484, 186] on div "pushmetrics" at bounding box center [507, 189] width 111 height 16
click at [507, 167] on button "pushmetrics" at bounding box center [484, 164] width 106 height 19
click at [730, 231] on div "Channels Upload attachments in a thread to the main message Send only if all at…" at bounding box center [821, 392] width 781 height 436
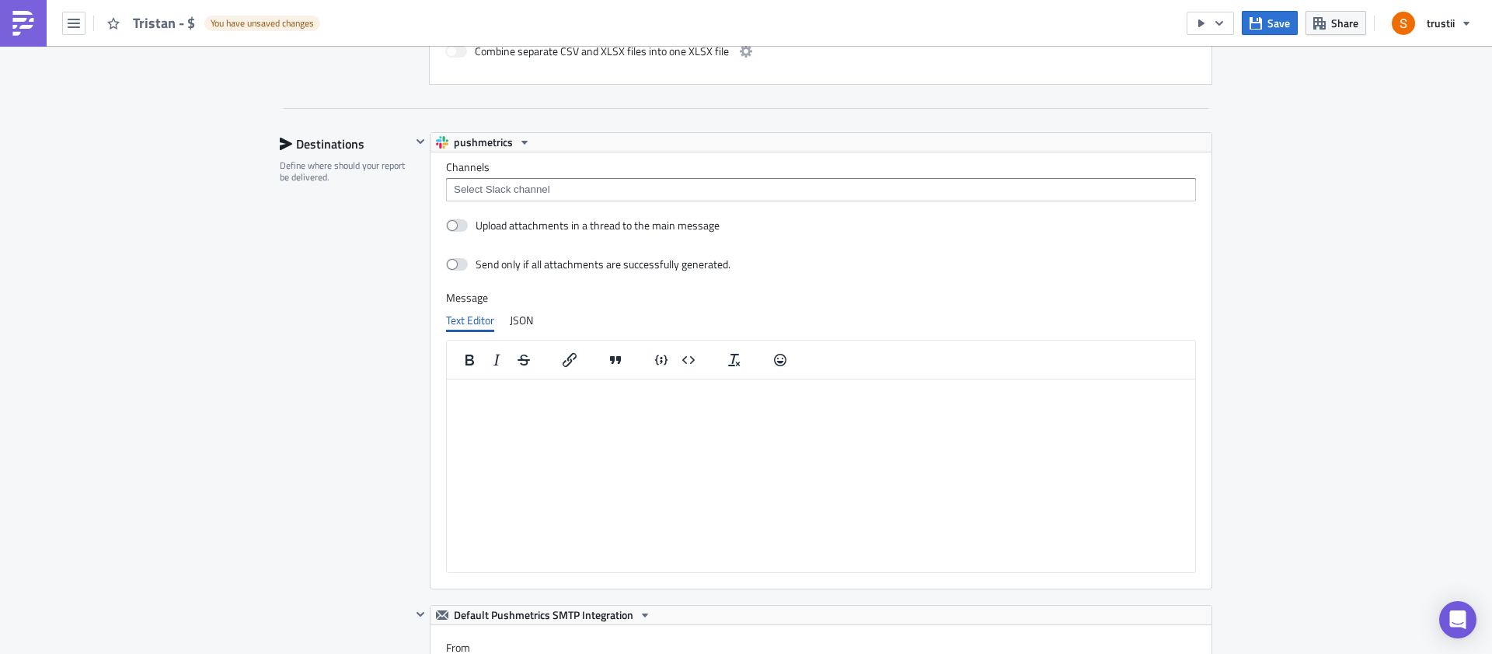
scroll to position [978, 0]
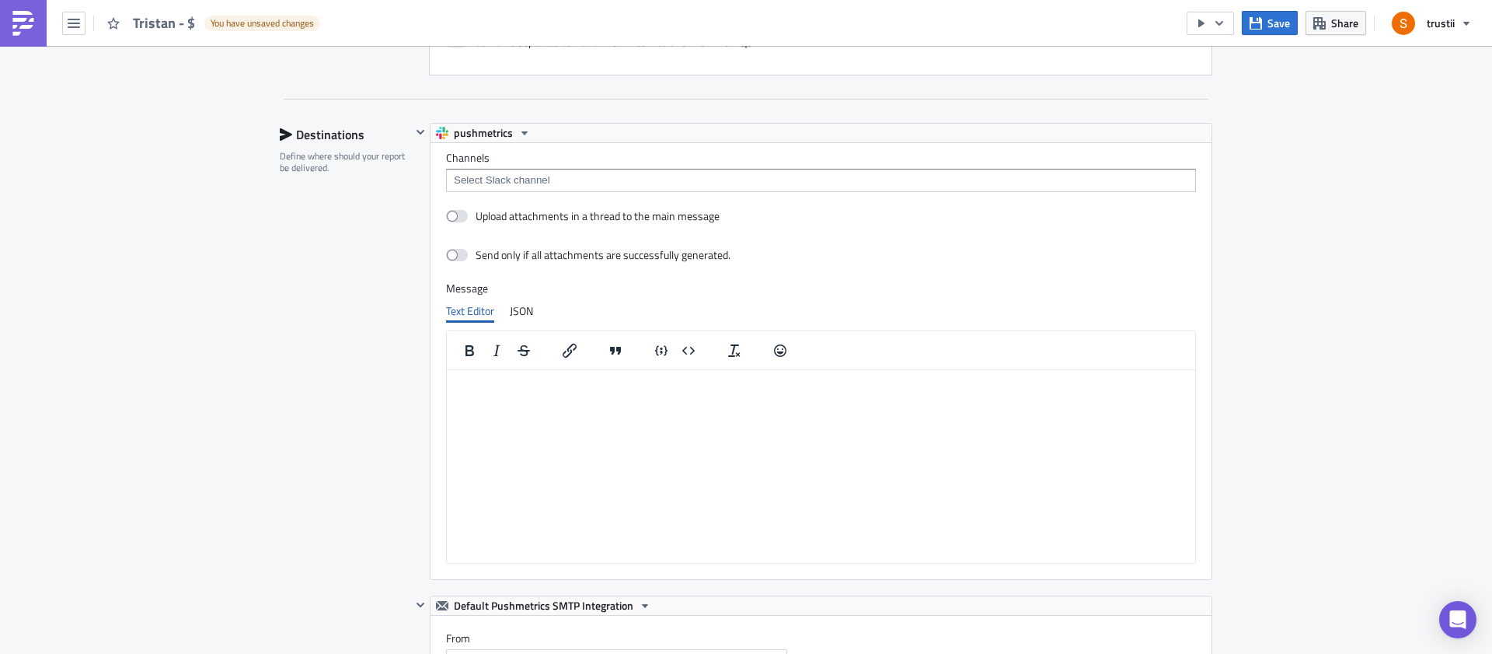
click at [329, 133] on div "Destinations" at bounding box center [345, 134] width 131 height 23
click at [412, 138] on button "button" at bounding box center [420, 132] width 19 height 19
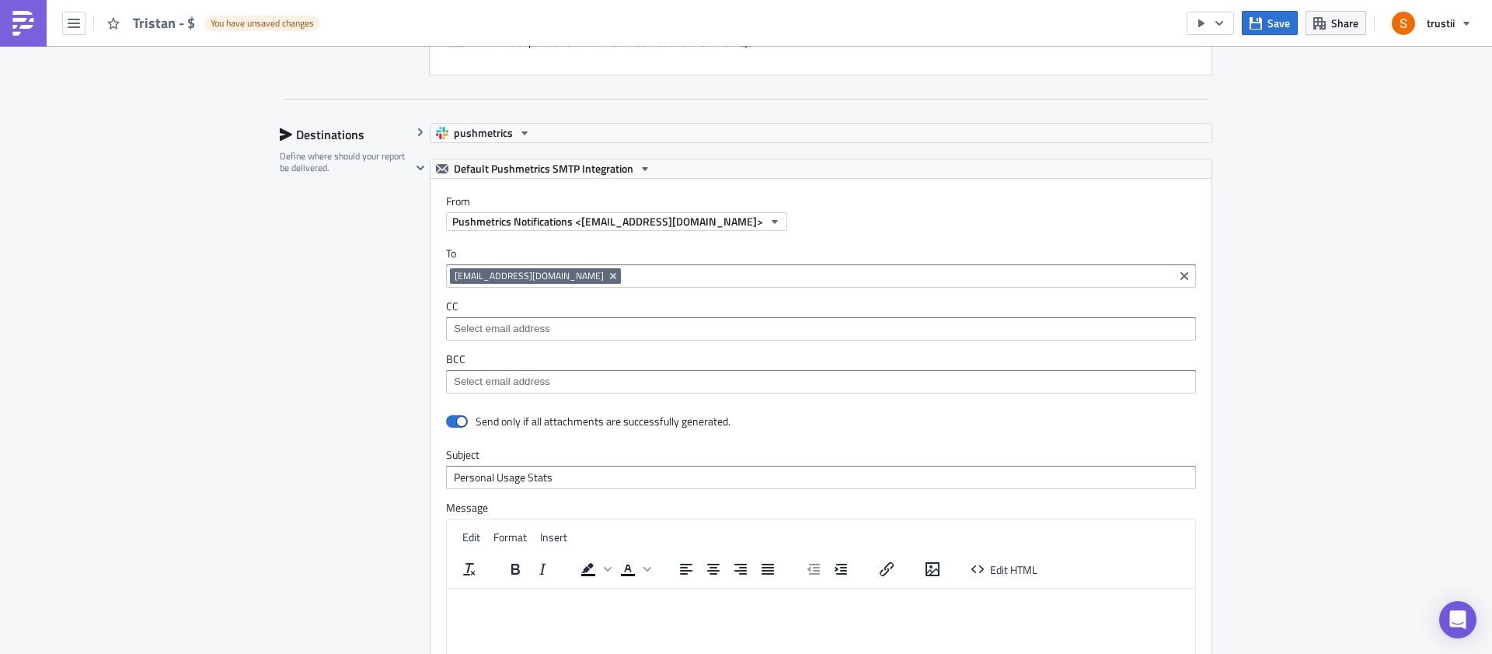
click at [332, 311] on div "Destinations Define where should your report be delivered." at bounding box center [345, 483] width 131 height 721
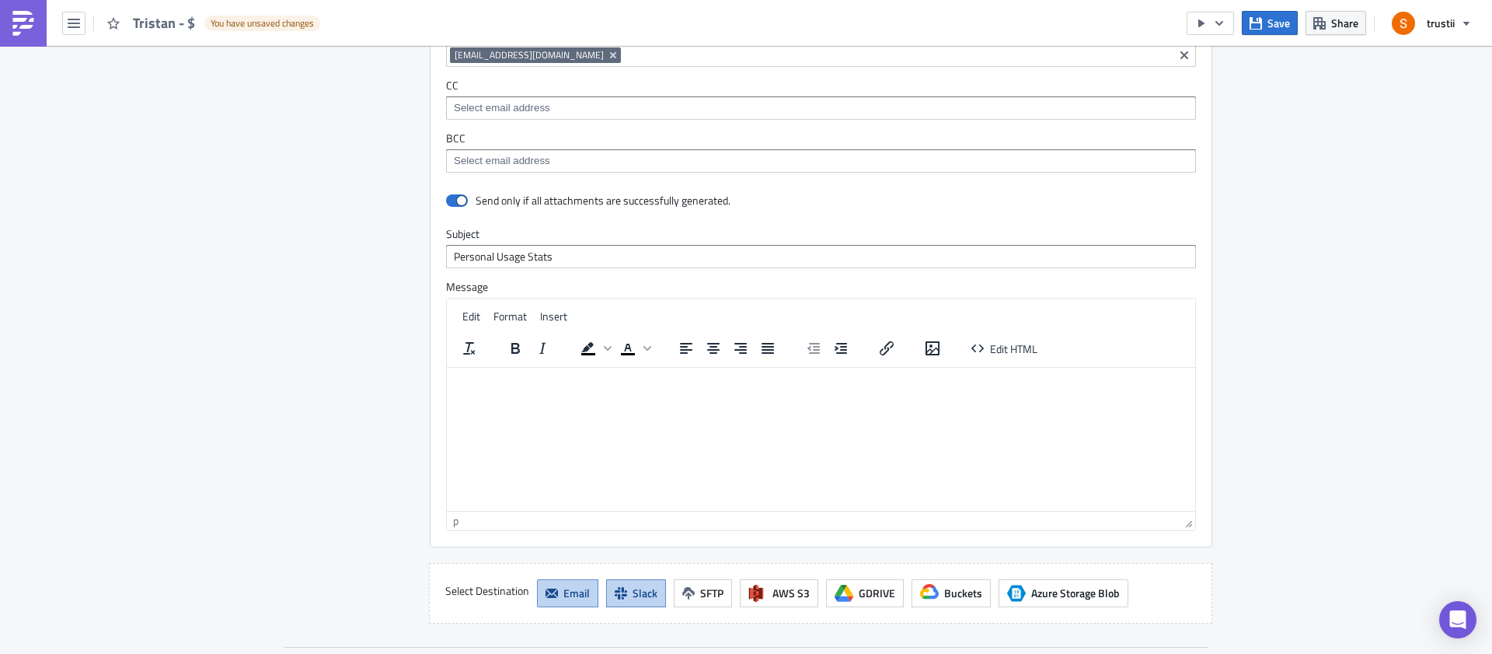
scroll to position [1308, 0]
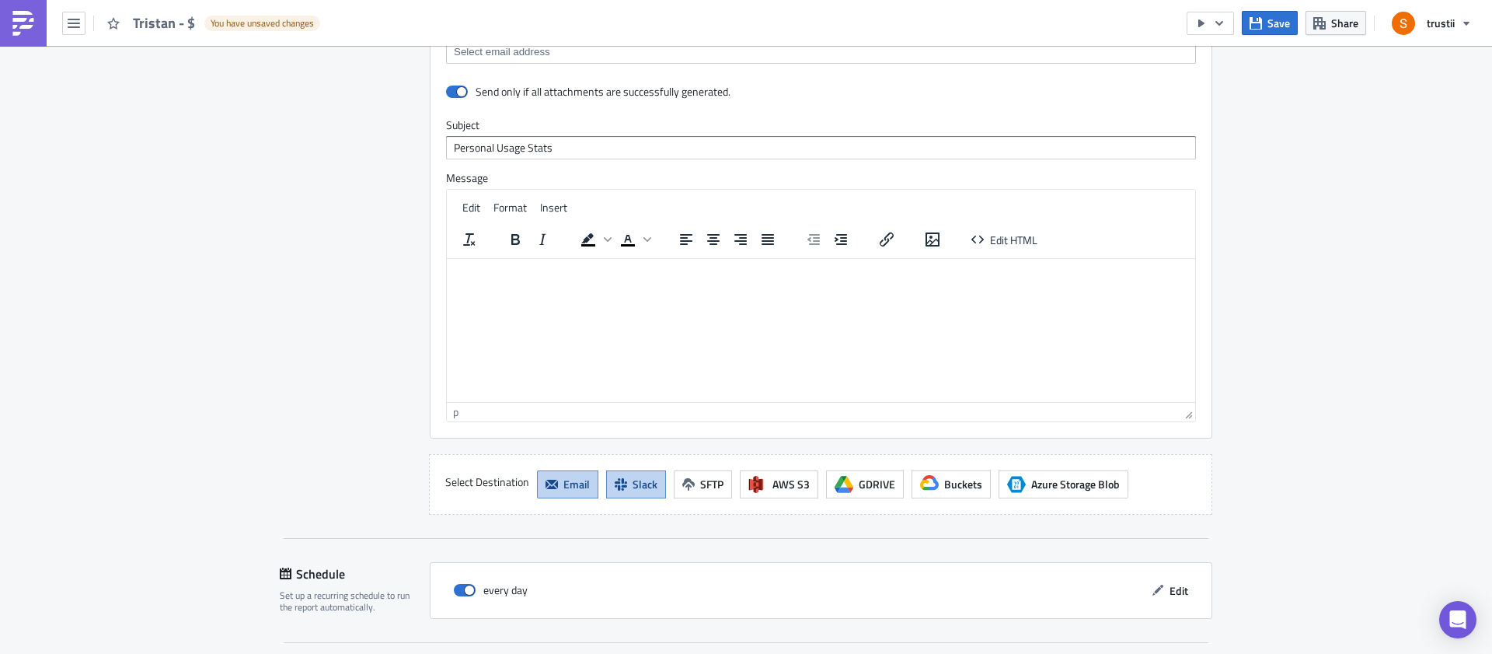
click at [647, 495] on button "Slack" at bounding box center [636, 484] width 60 height 28
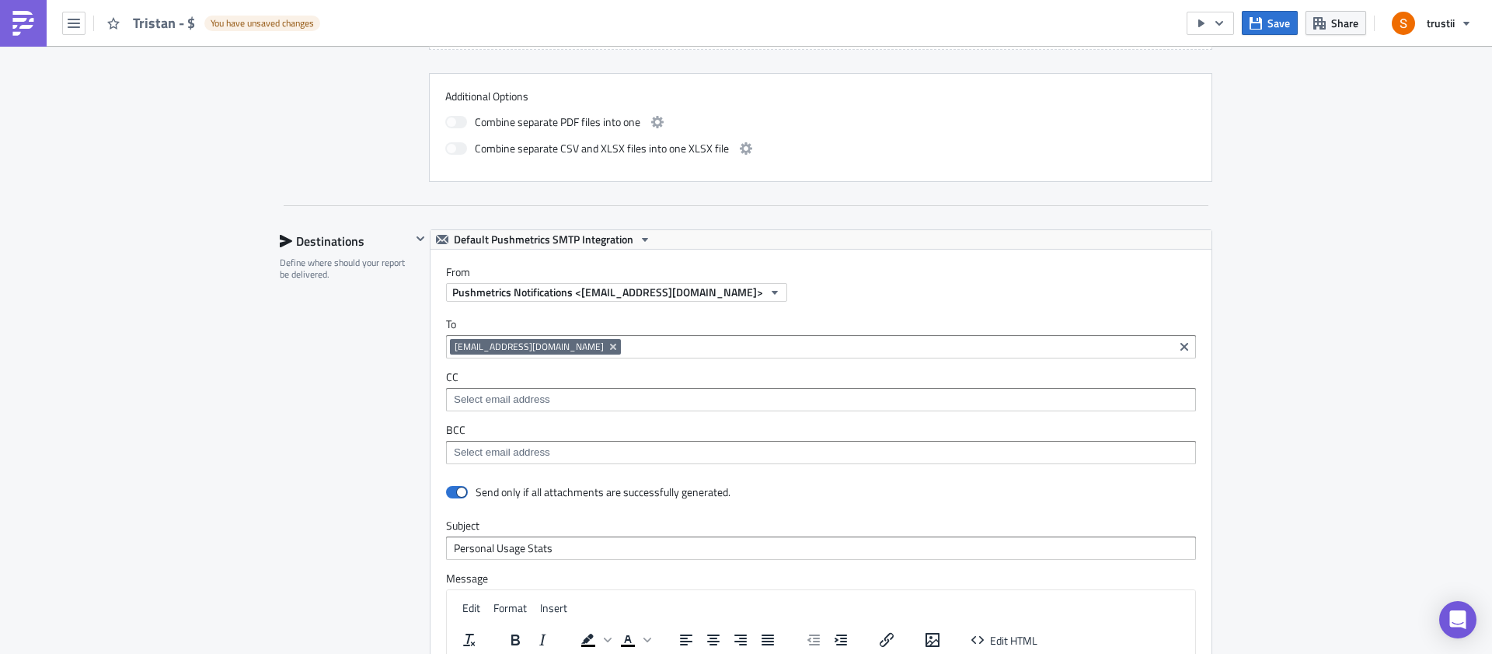
scroll to position [864, 0]
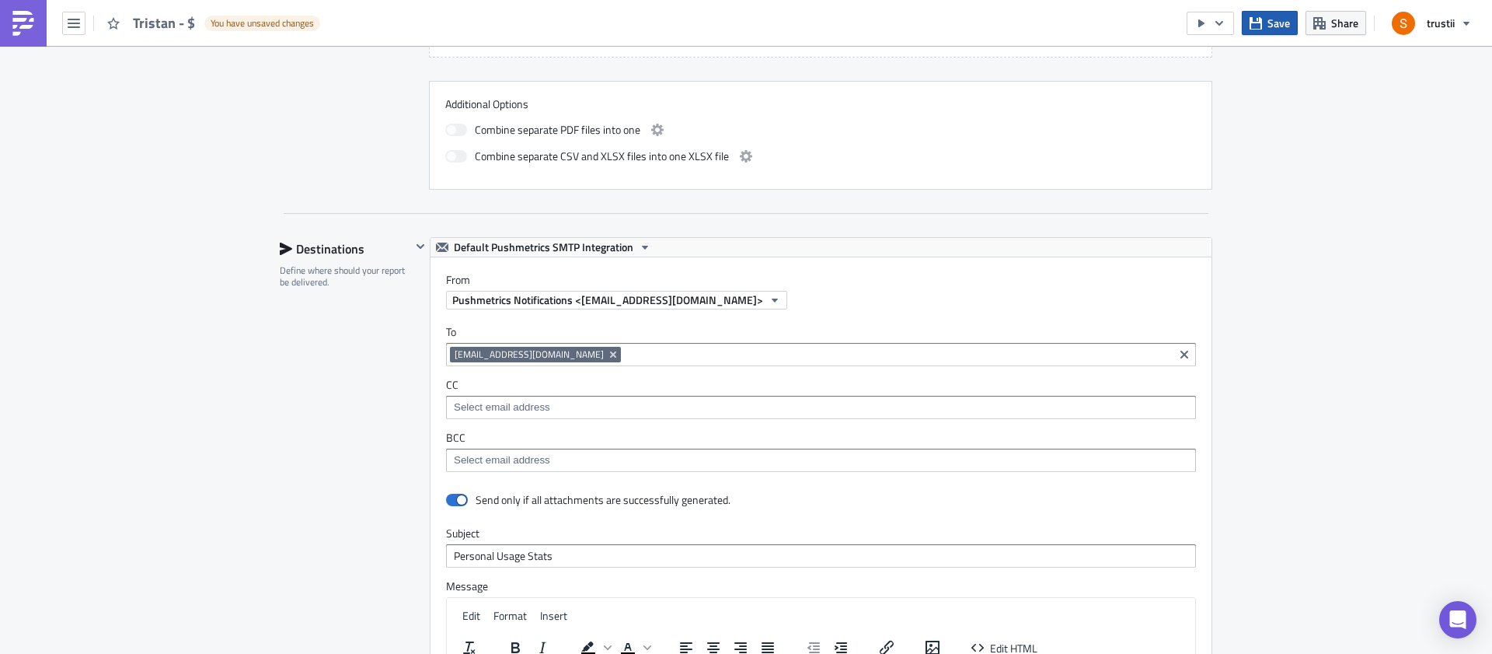
click at [1261, 29] on icon "button" at bounding box center [1256, 22] width 12 height 12
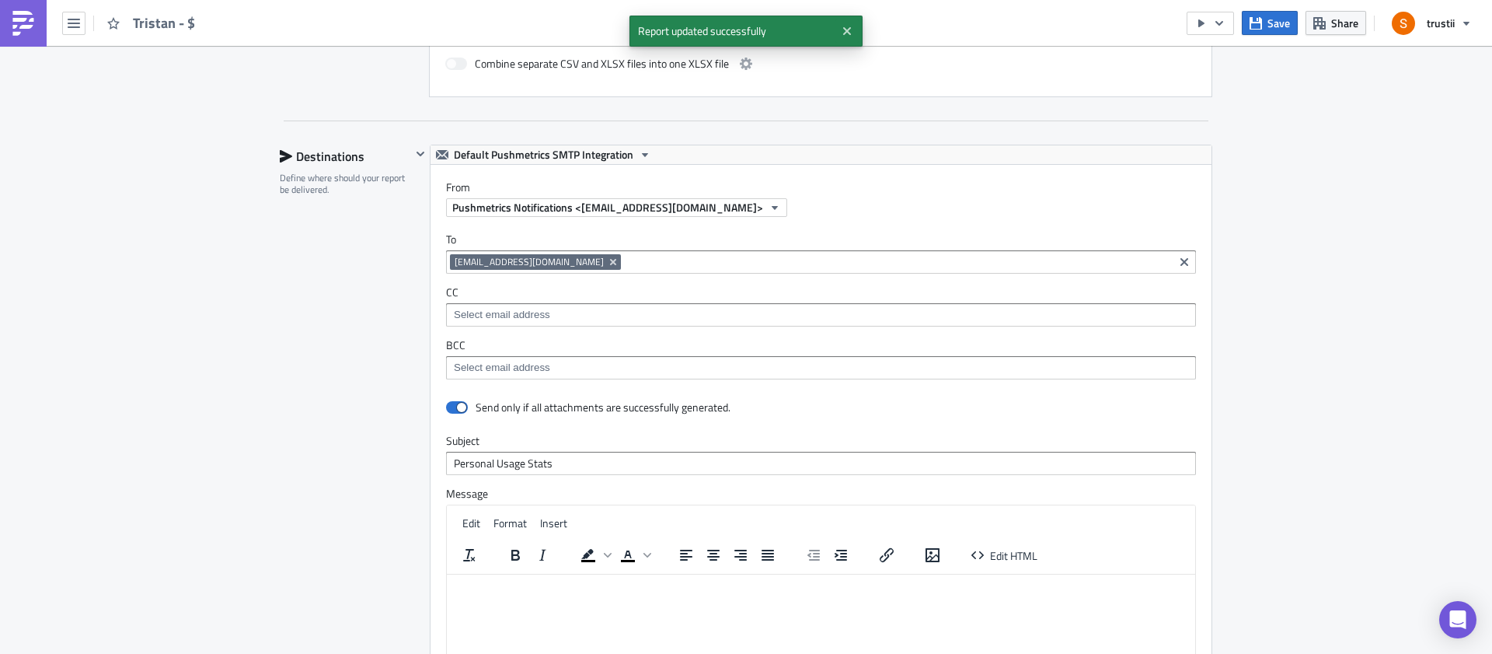
scroll to position [961, 0]
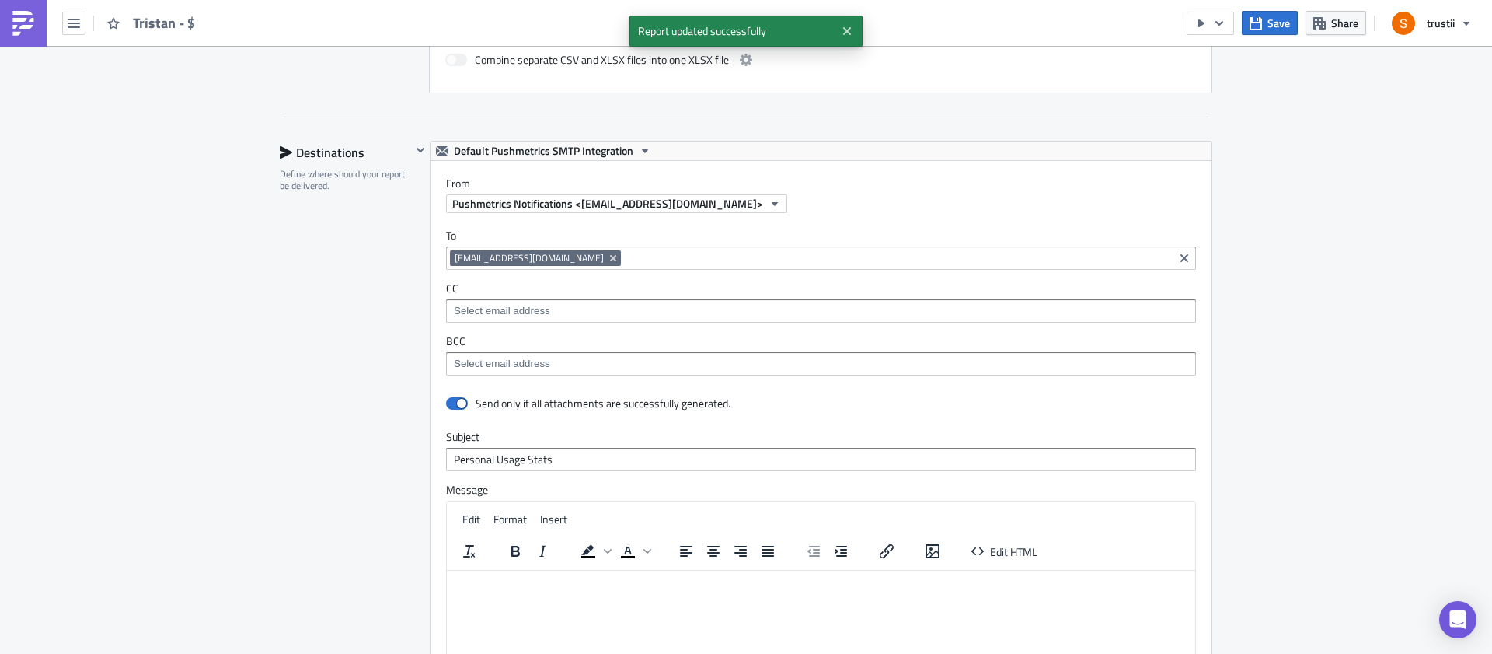
click at [625, 261] on input at bounding box center [897, 258] width 545 height 16
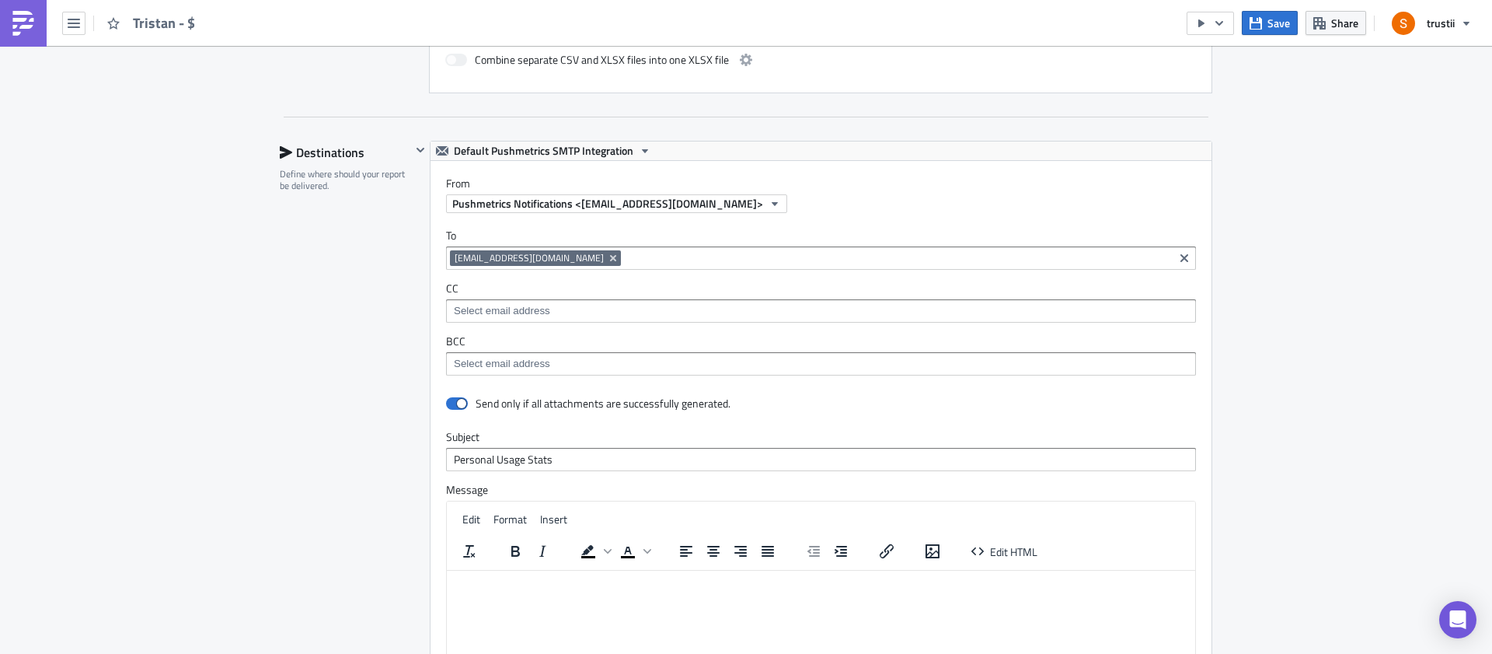
click at [308, 294] on div "Destinations Define where should your report be delivered." at bounding box center [345, 483] width 131 height 685
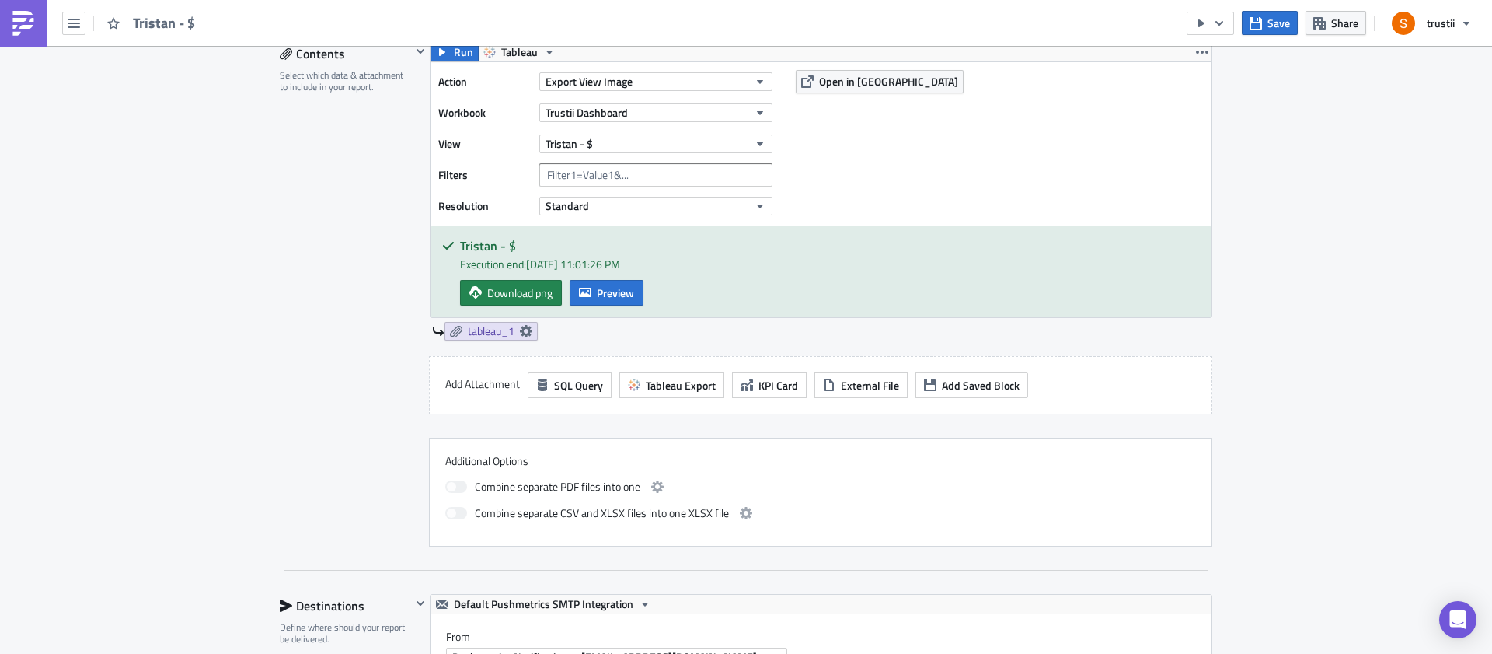
scroll to position [422, 0]
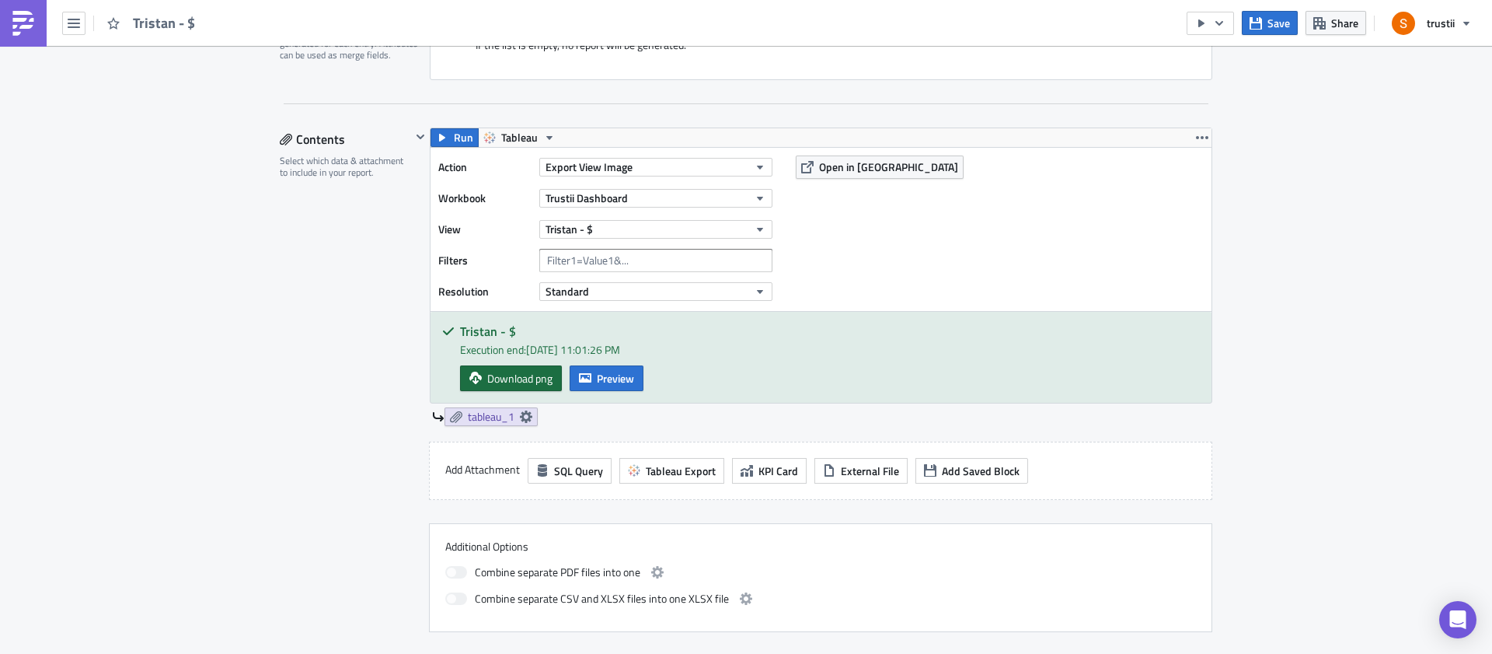
click at [512, 375] on span "Download png" at bounding box center [519, 378] width 65 height 16
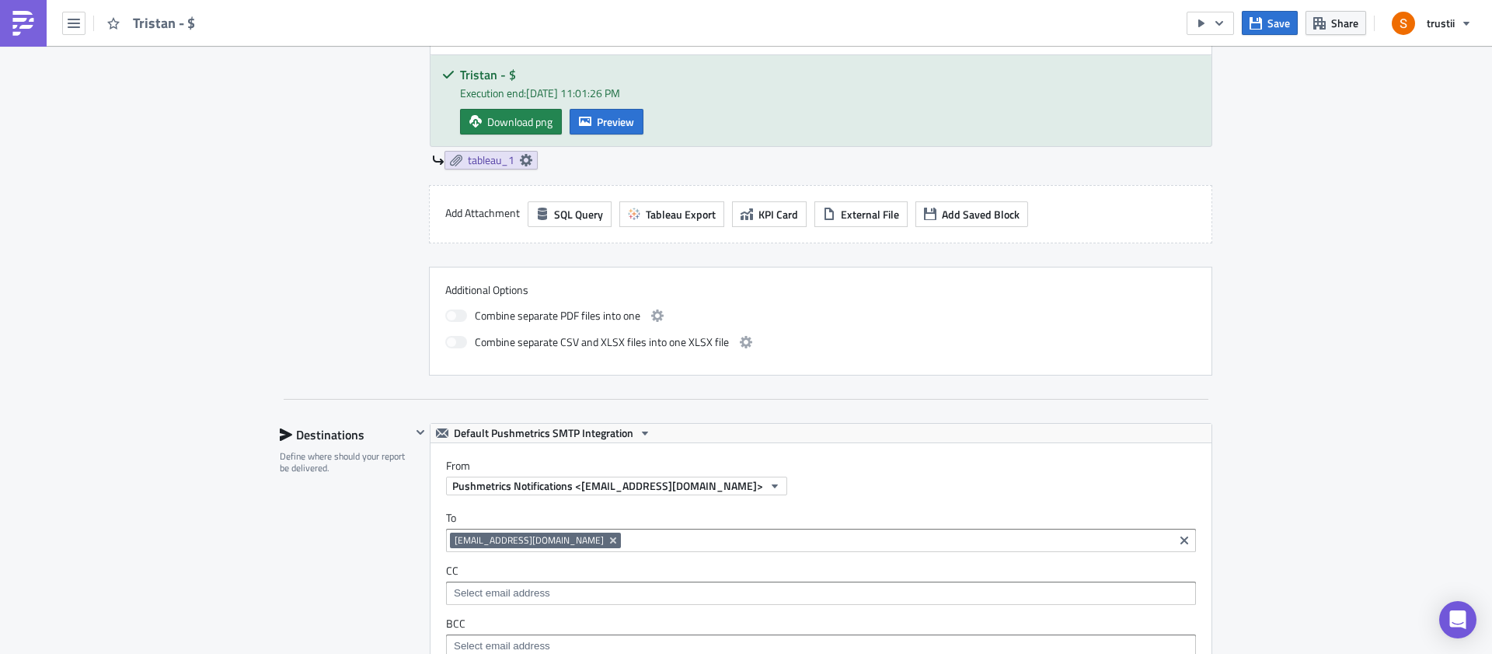
scroll to position [675, 0]
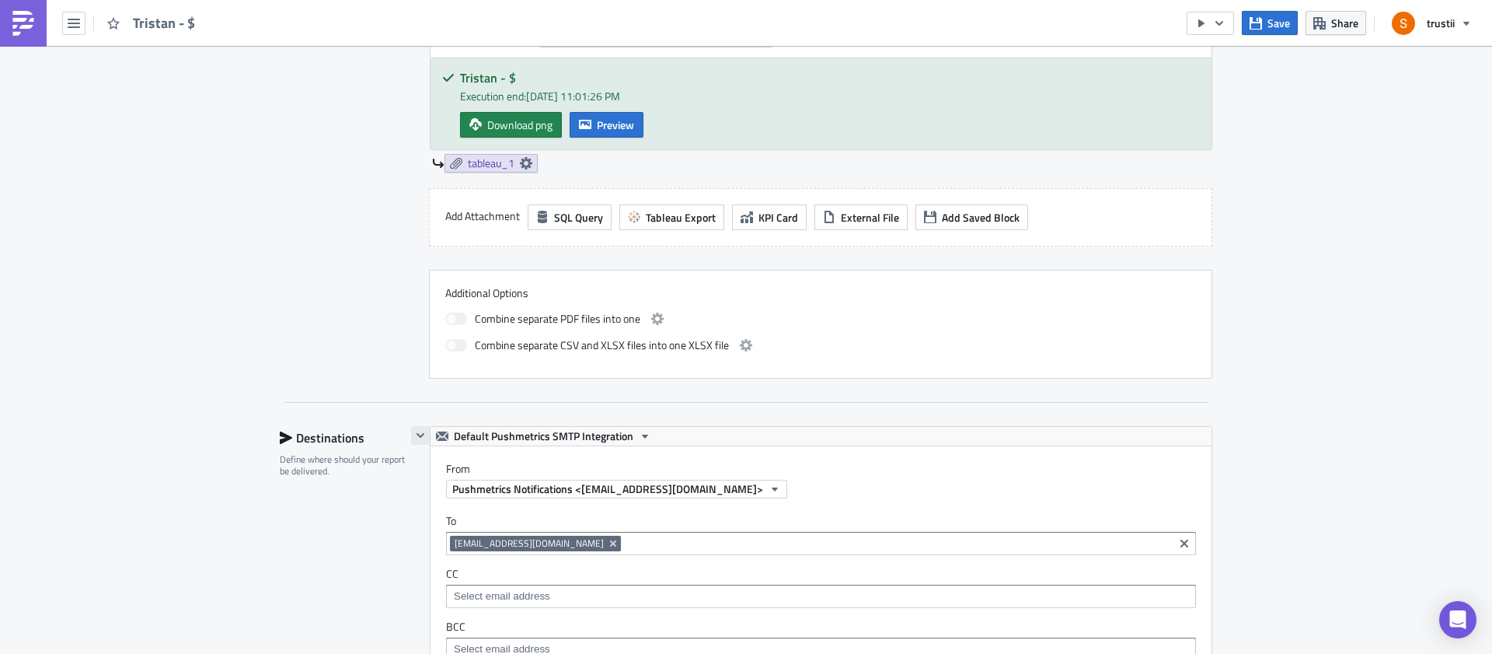
click at [421, 434] on button "button" at bounding box center [420, 435] width 19 height 19
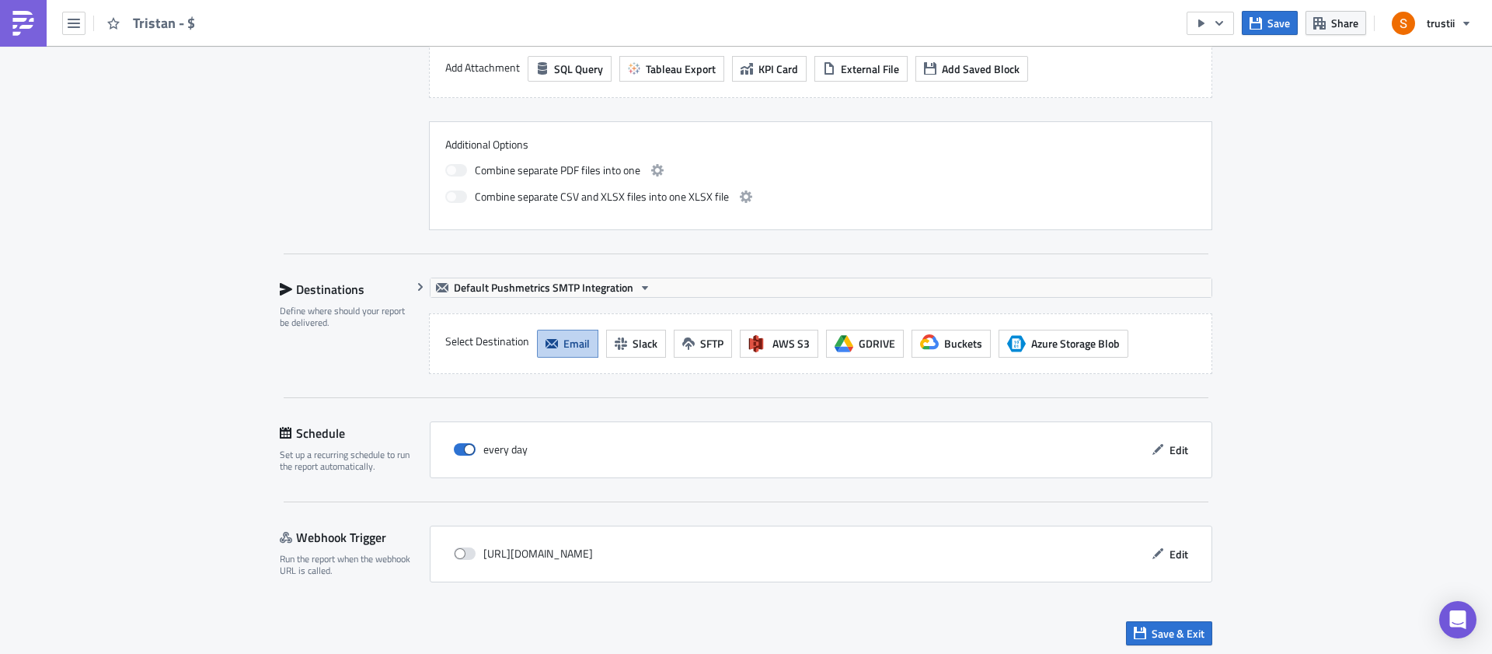
scroll to position [828, 0]
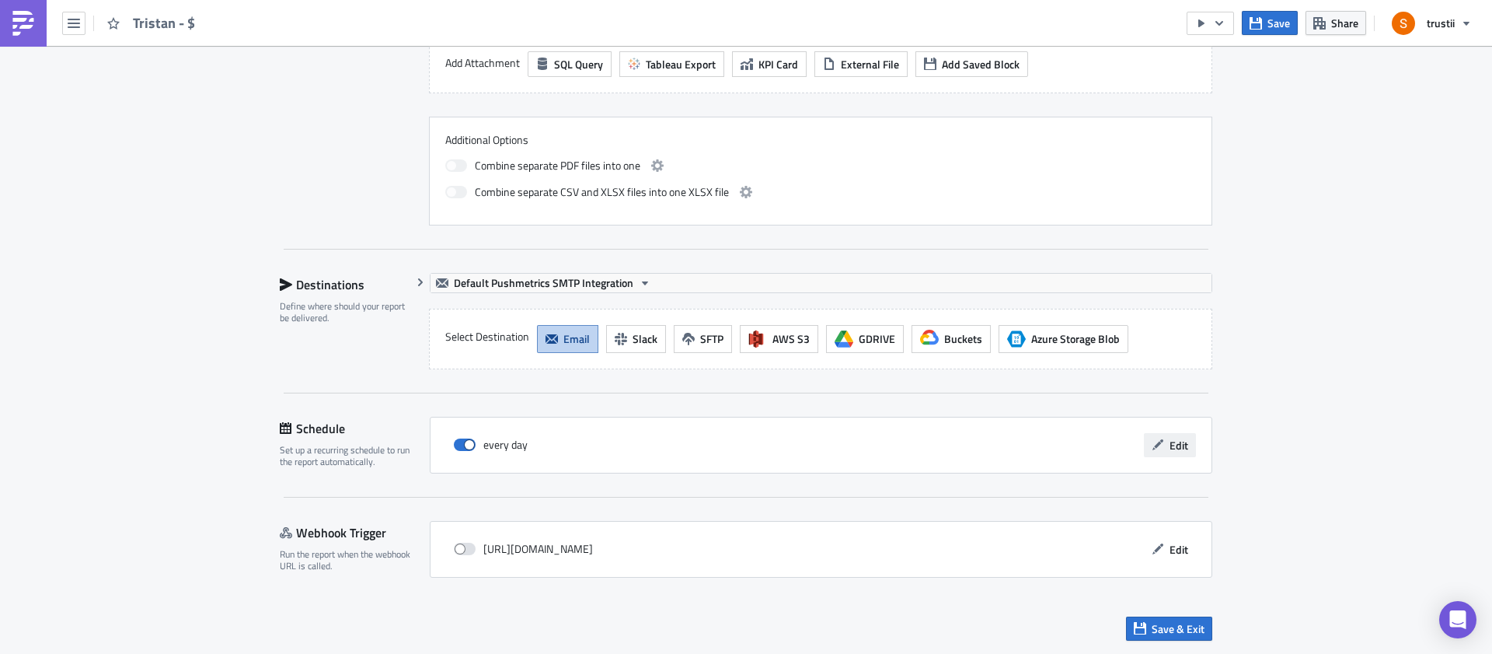
click at [1157, 446] on icon "button" at bounding box center [1158, 444] width 12 height 12
click at [1162, 626] on span "Save & Exit" at bounding box center [1178, 628] width 53 height 16
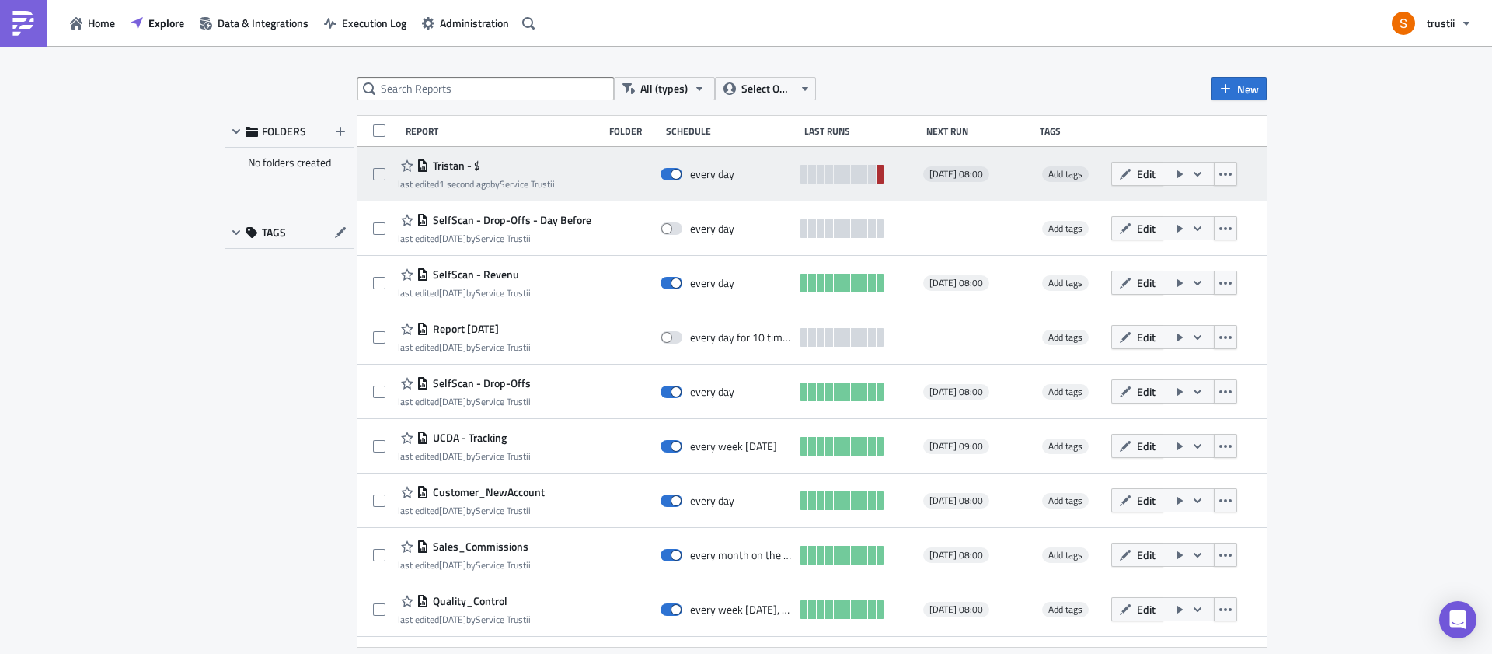
click at [877, 173] on link at bounding box center [881, 174] width 8 height 19
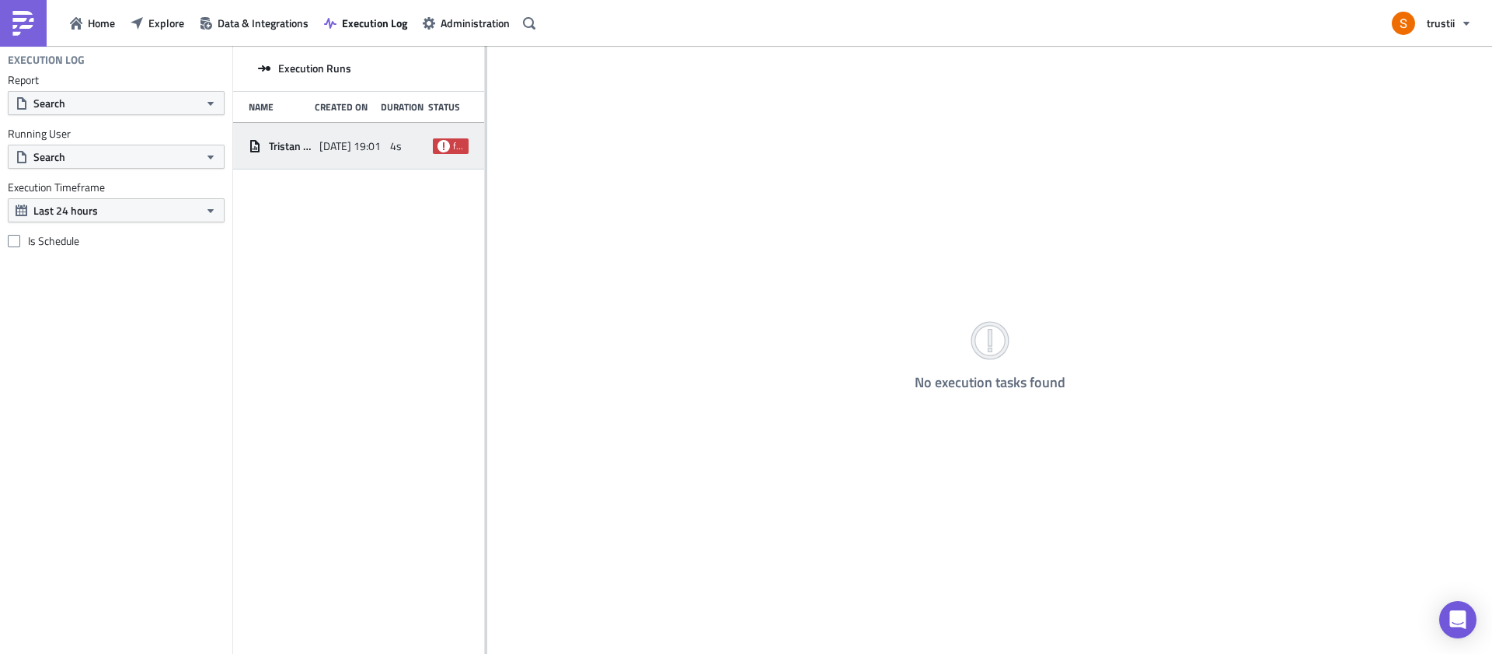
click at [450, 148] on span "failed" at bounding box center [451, 146] width 36 height 16
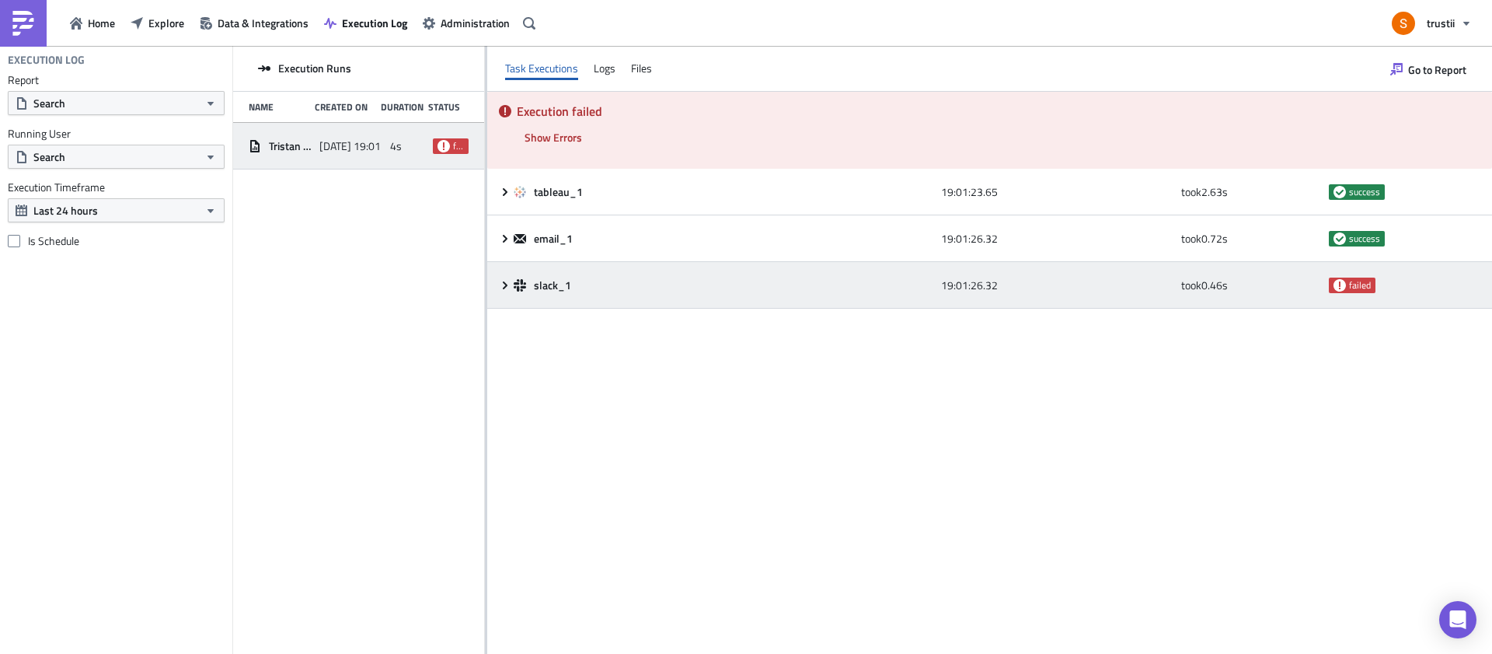
click at [503, 288] on icon at bounding box center [505, 285] width 5 height 8
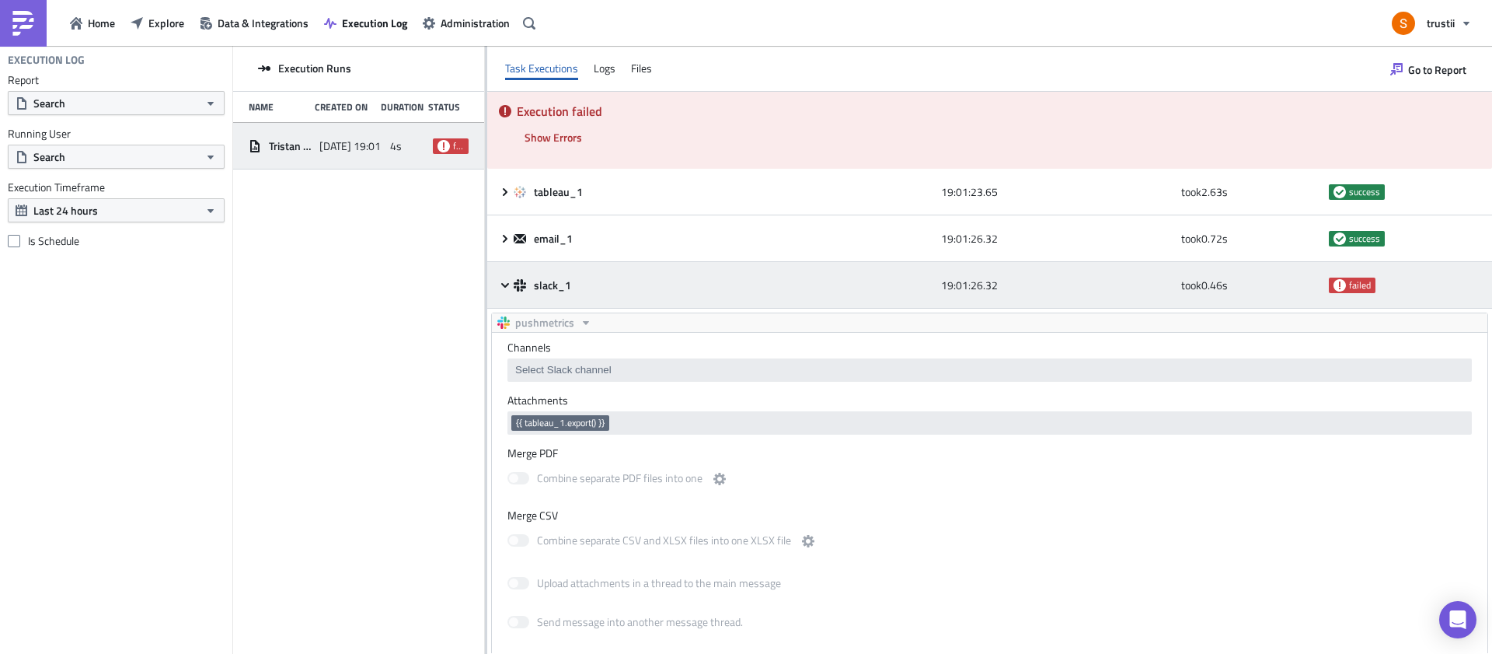
click at [508, 285] on icon at bounding box center [505, 285] width 12 height 12
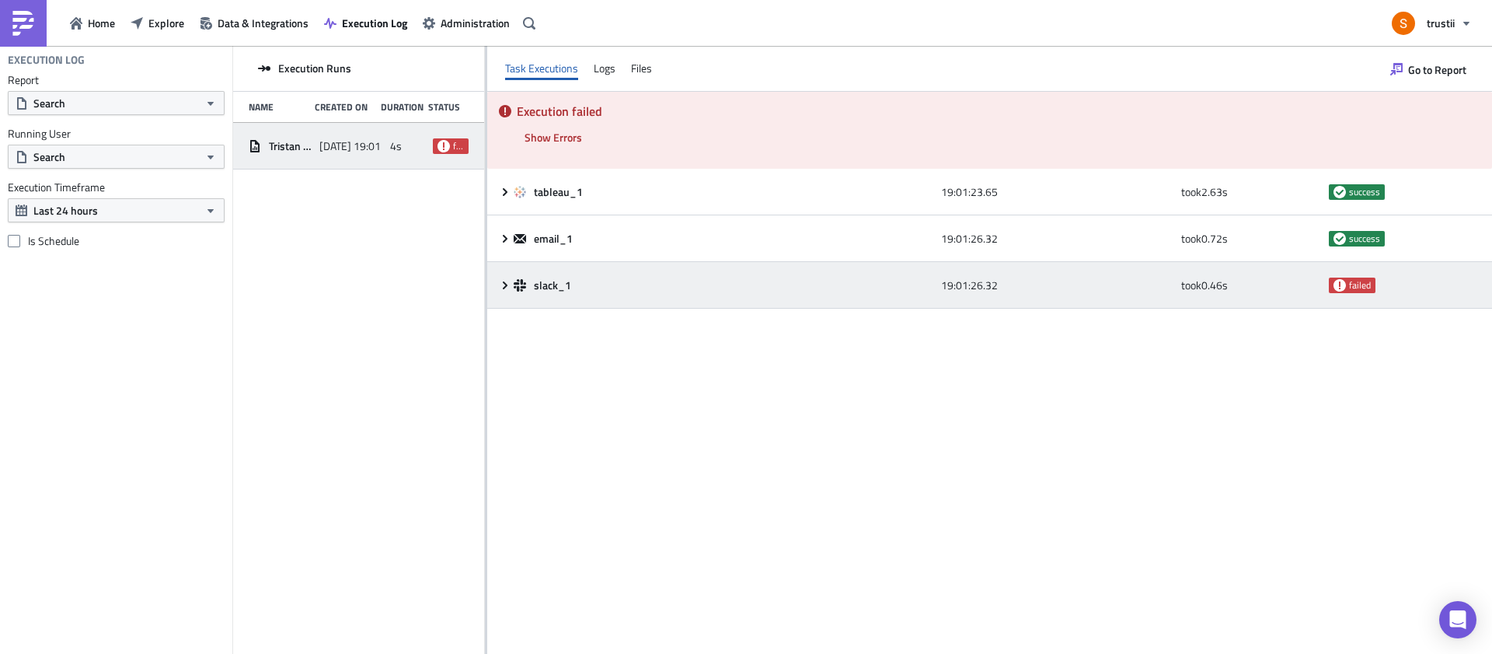
click at [508, 285] on icon at bounding box center [505, 285] width 12 height 12
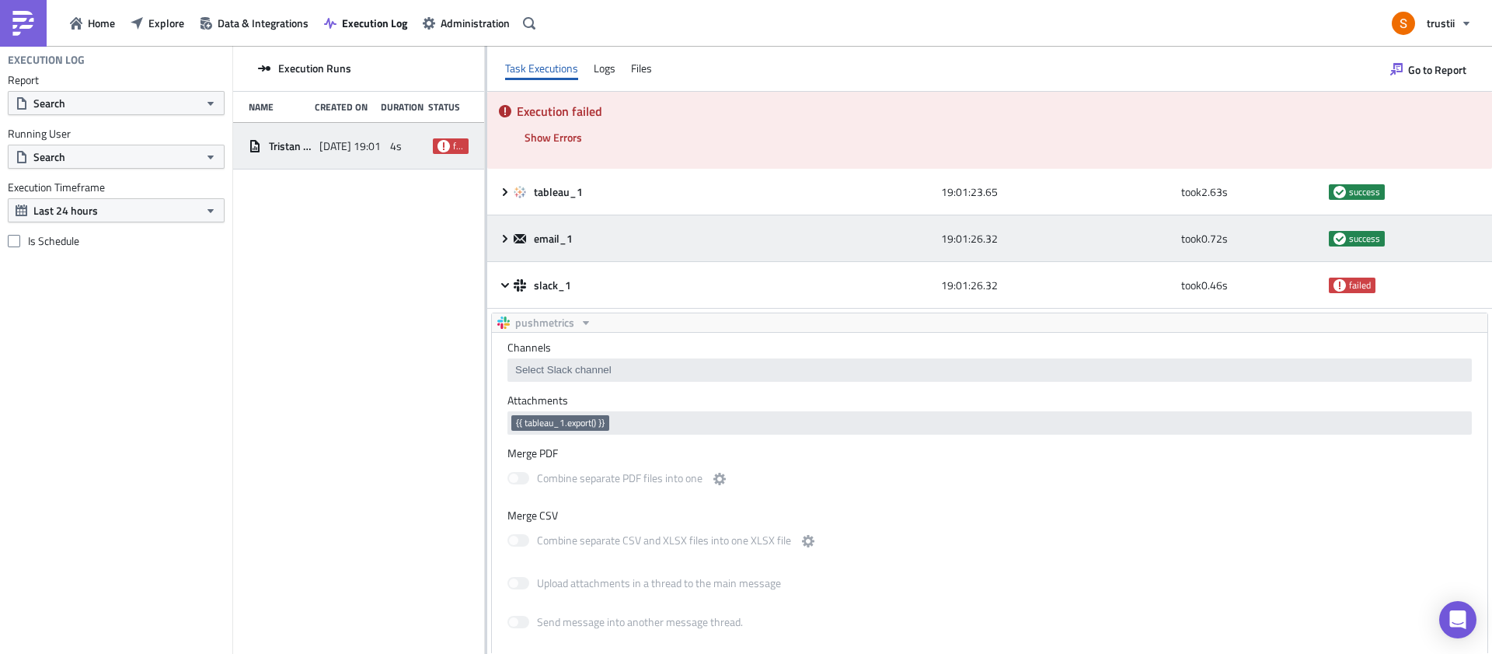
click at [507, 235] on icon at bounding box center [505, 238] width 12 height 12
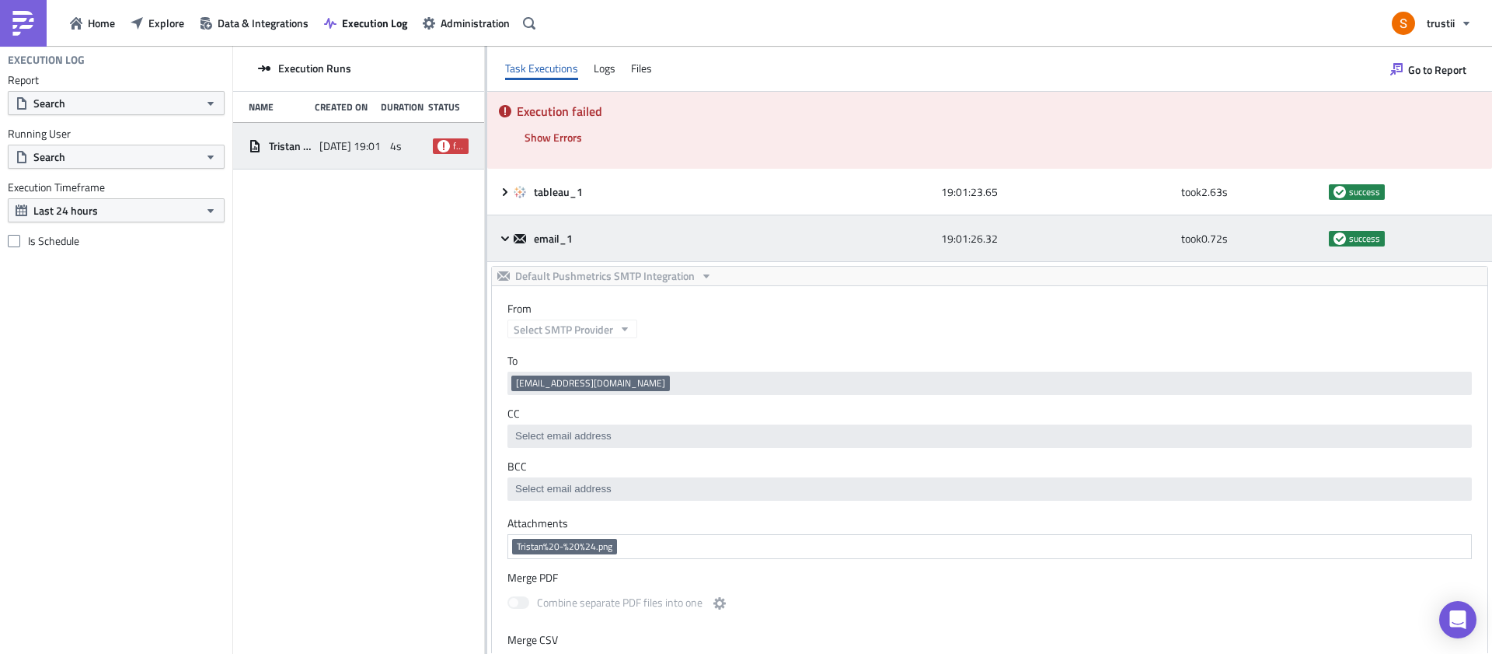
click at [507, 239] on icon at bounding box center [505, 238] width 12 height 12
